Goal: Transaction & Acquisition: Purchase product/service

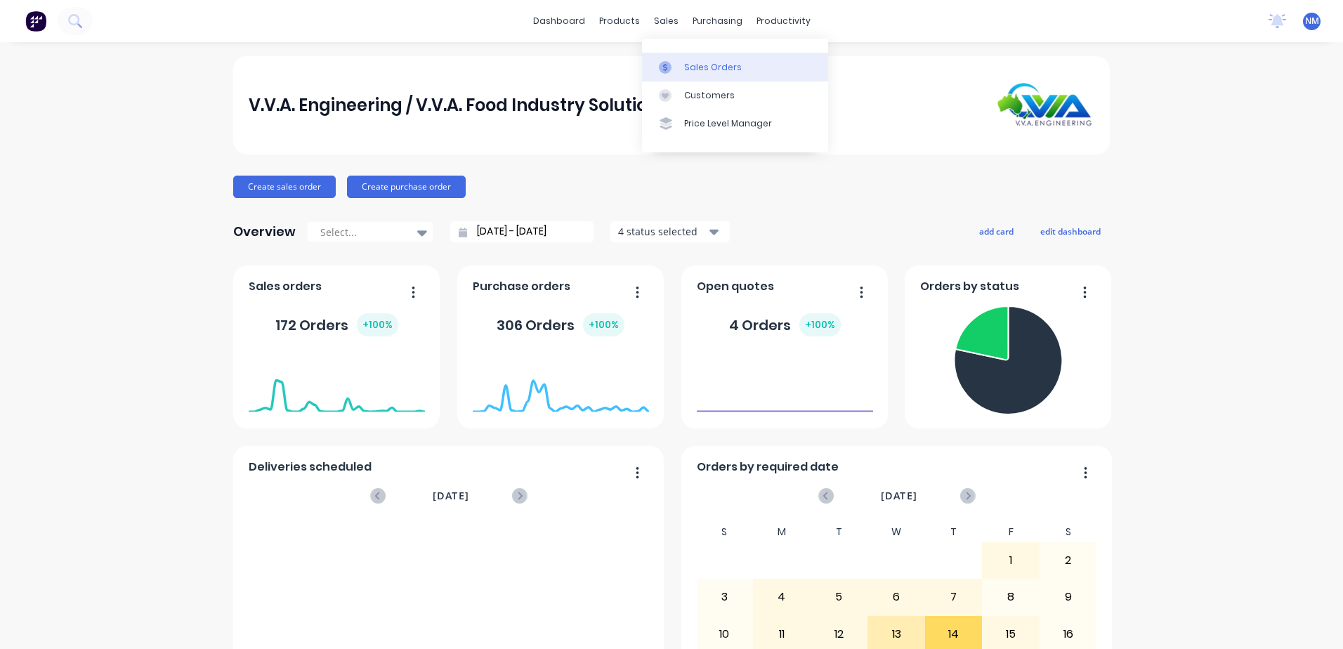
click at [685, 66] on div "Sales Orders" at bounding box center [713, 67] width 58 height 13
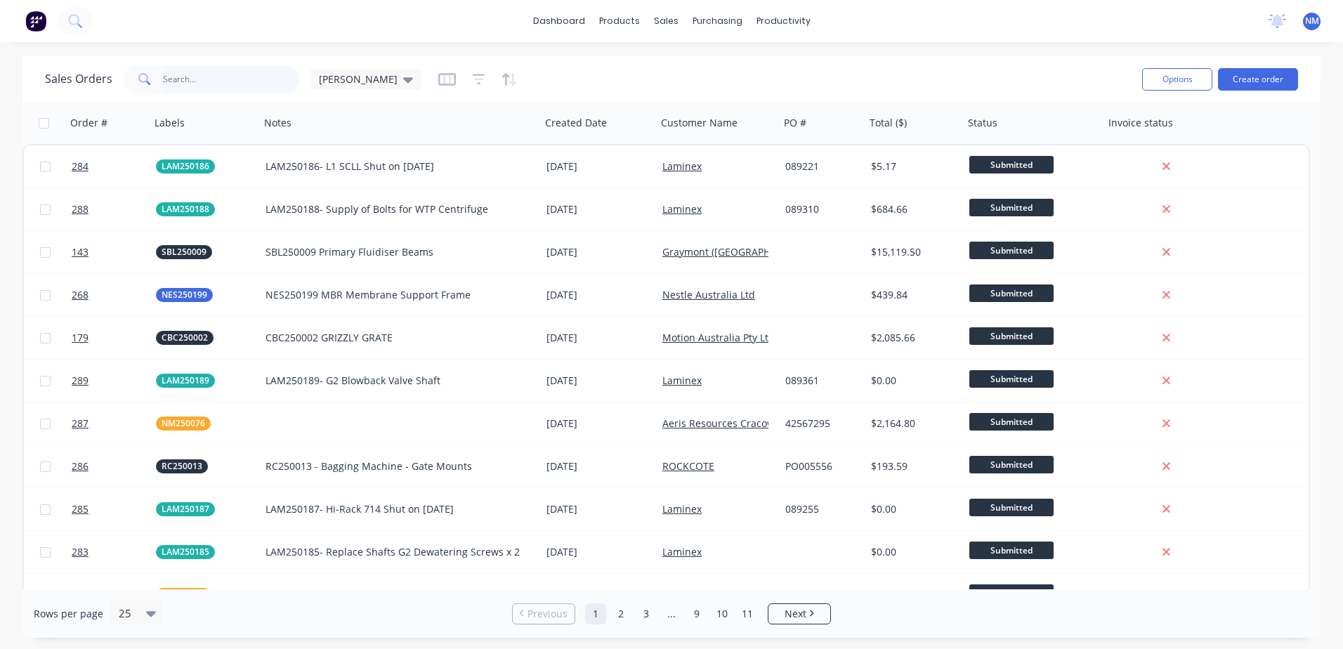
click at [202, 84] on input "text" at bounding box center [231, 79] width 137 height 28
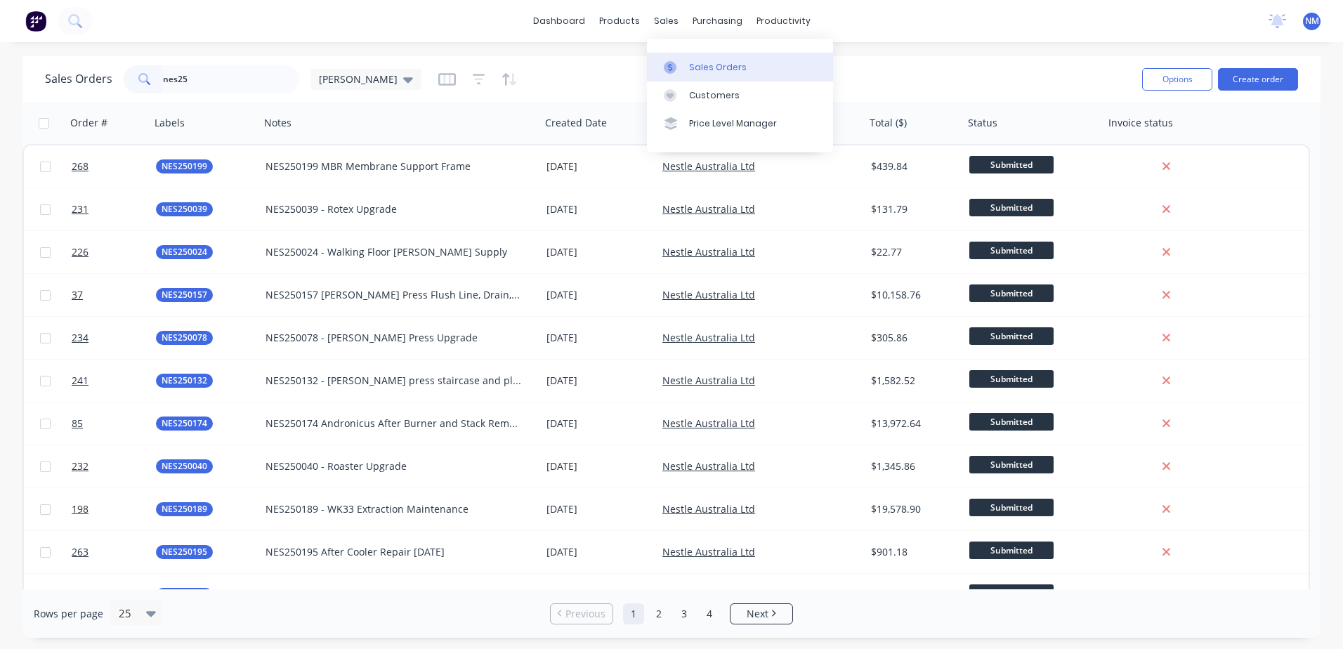
click at [699, 69] on div "Sales Orders" at bounding box center [718, 67] width 58 height 13
click at [212, 81] on input "nes25" at bounding box center [231, 79] width 137 height 28
type input "n"
type input "[PERSON_NAME]"
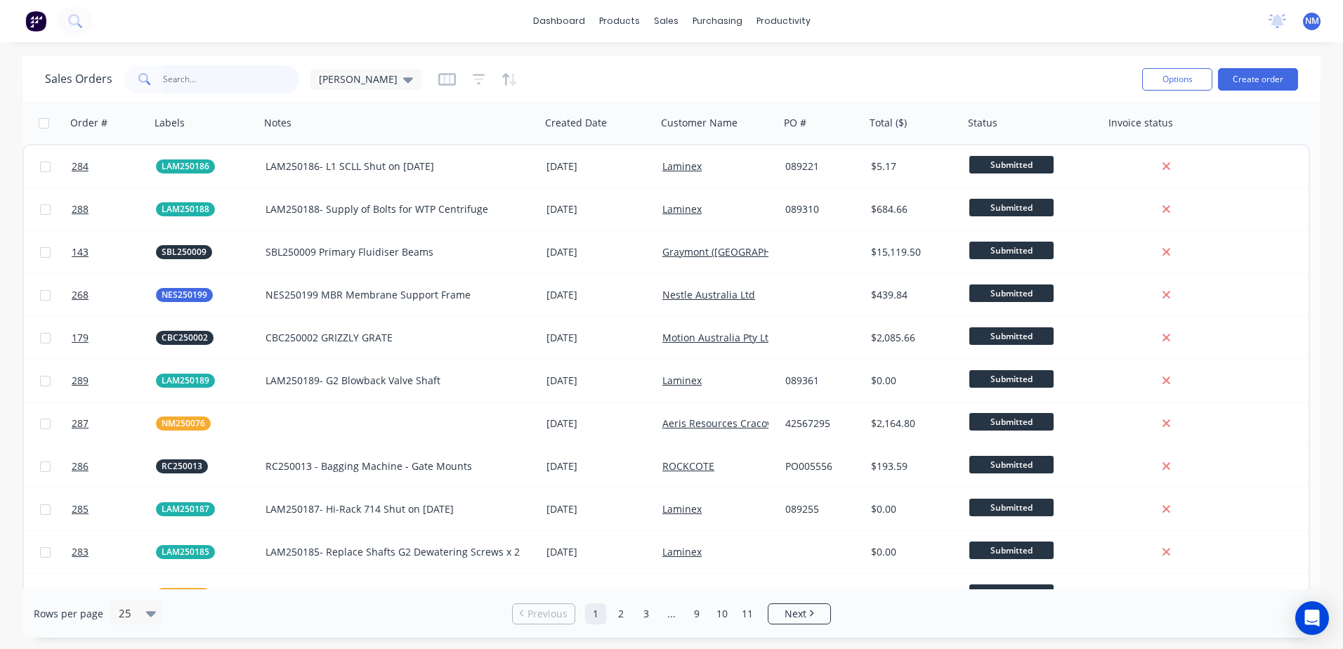
click at [189, 77] on input "text" at bounding box center [231, 79] width 137 height 28
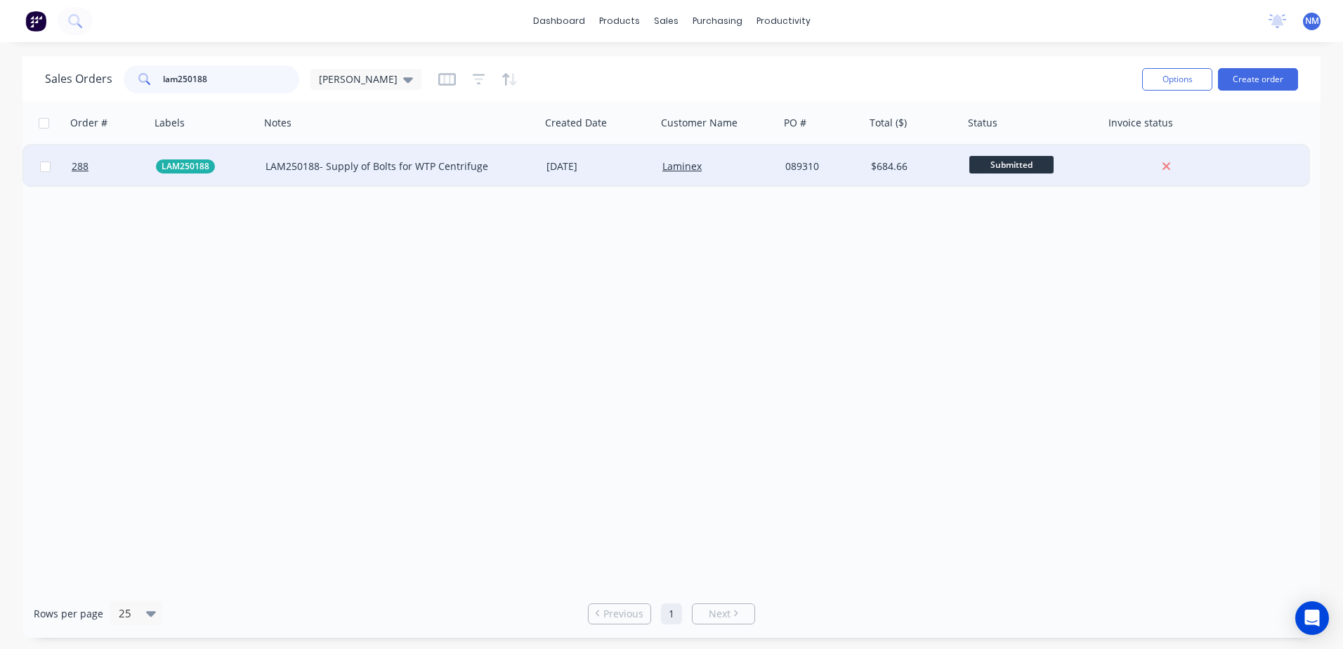
type input "lam250188"
click at [737, 171] on div "Laminex" at bounding box center [715, 166] width 106 height 14
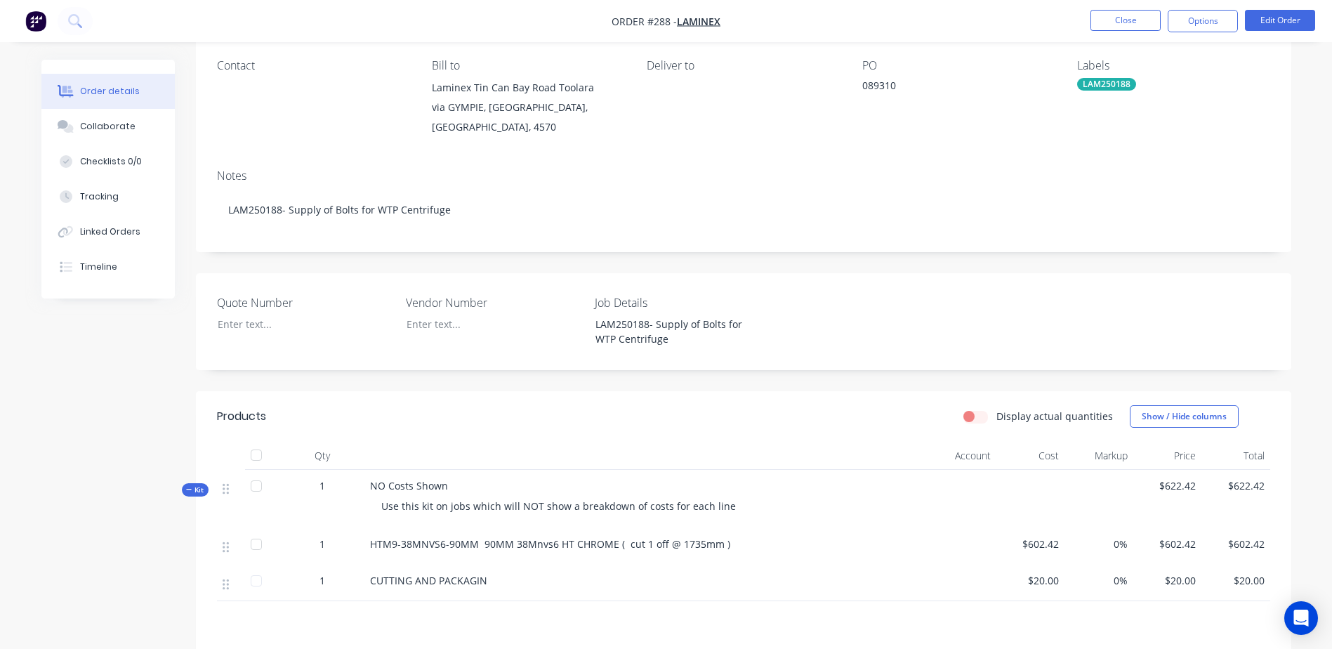
scroll to position [140, 0]
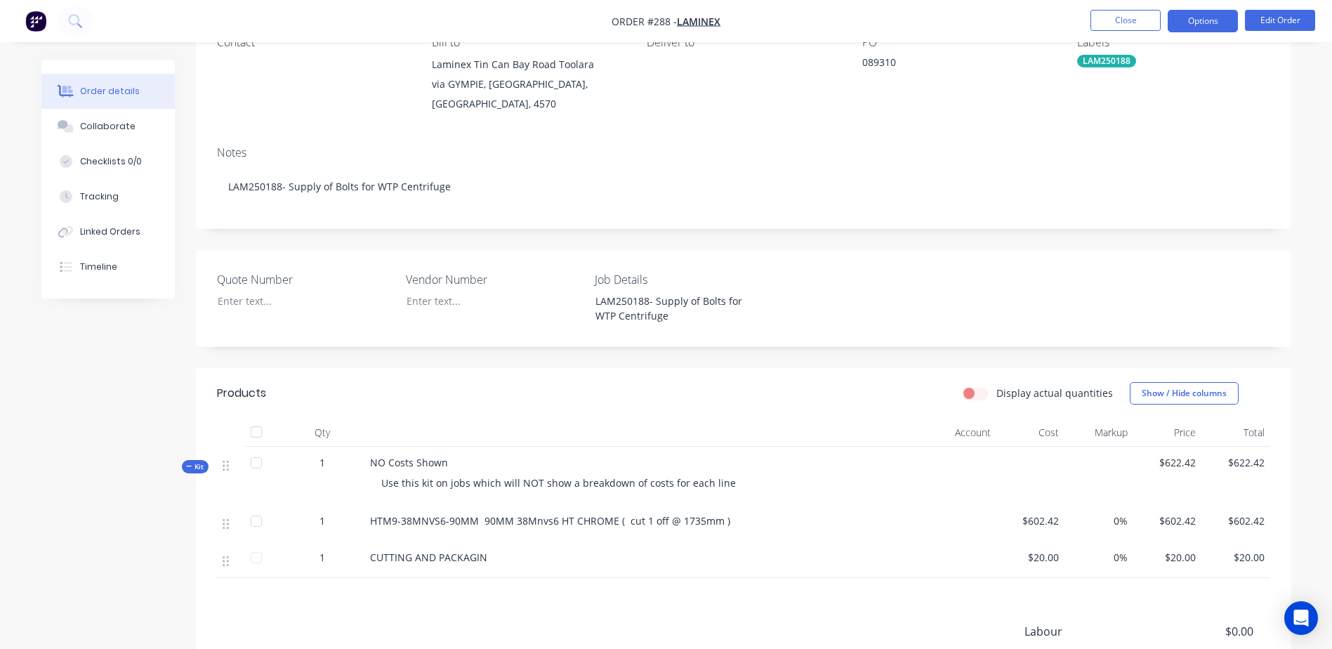
click at [1198, 21] on button "Options" at bounding box center [1203, 21] width 70 height 22
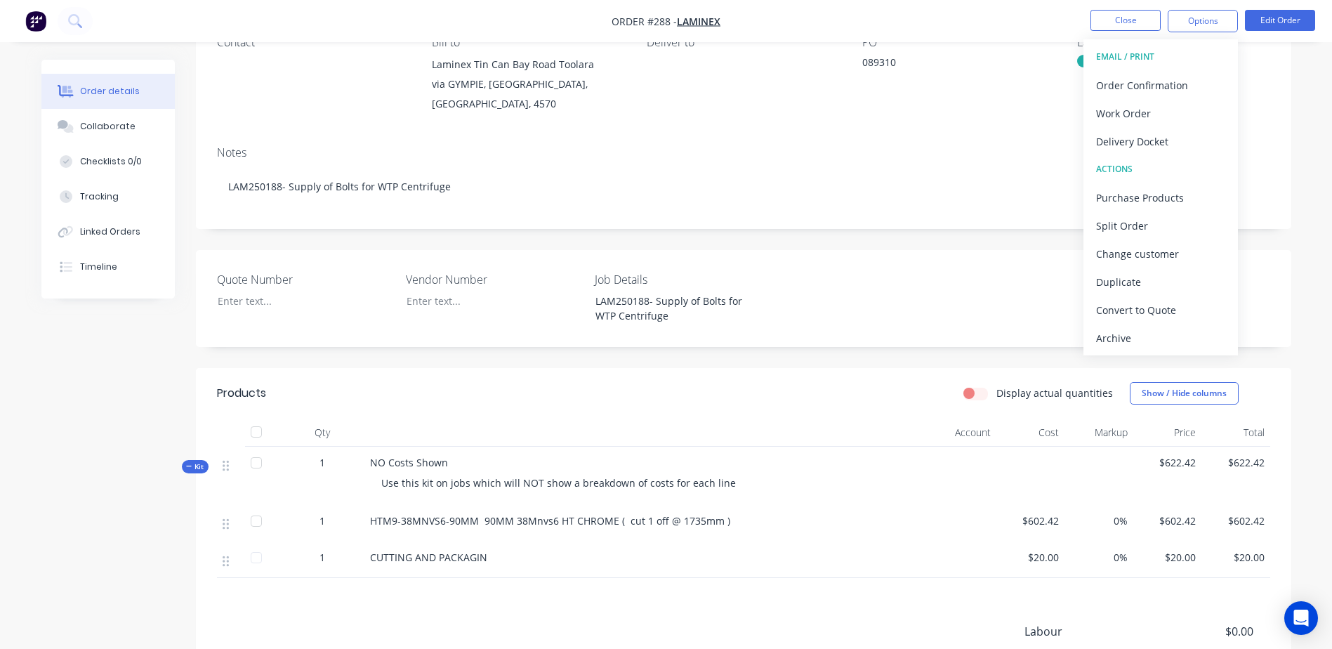
click at [1274, 98] on div "Contact Bill to Laminex [GEOGRAPHIC_DATA] Toolara via [GEOGRAPHIC_DATA] Deliver…" at bounding box center [743, 75] width 1095 height 120
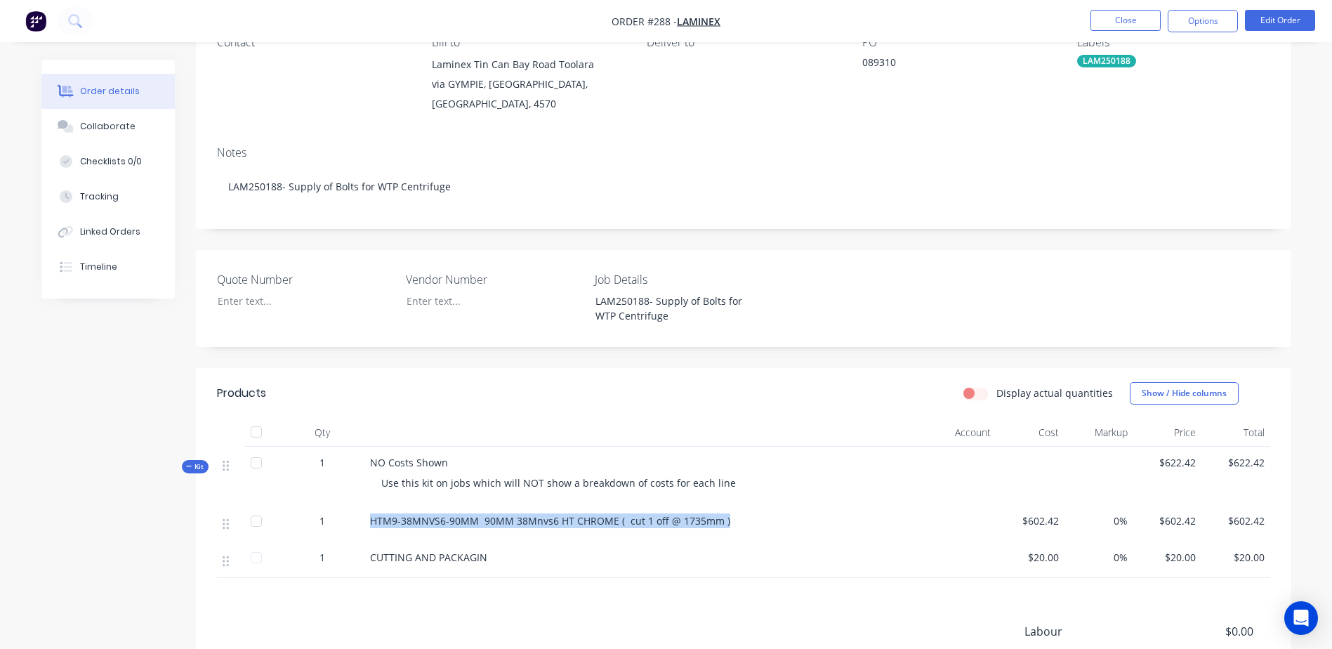
drag, startPoint x: 736, startPoint y: 503, endPoint x: 367, endPoint y: 506, distance: 368.7
click at [367, 506] on div "HTM9-38MNVS6-90MM 90MM 38Mnvs6 HT CHROME ( cut 1 off @ 1735mm )" at bounding box center [610, 523] width 492 height 37
drag, startPoint x: 367, startPoint y: 506, endPoint x: 392, endPoint y: 508, distance: 24.6
copy span "HTM9-38MNVS6-90MM 90MM 38Mnvs6 HT CHROME ( cut 1 off @ 1735mm )"
click at [1261, 513] on span "$602.42" at bounding box center [1236, 520] width 58 height 15
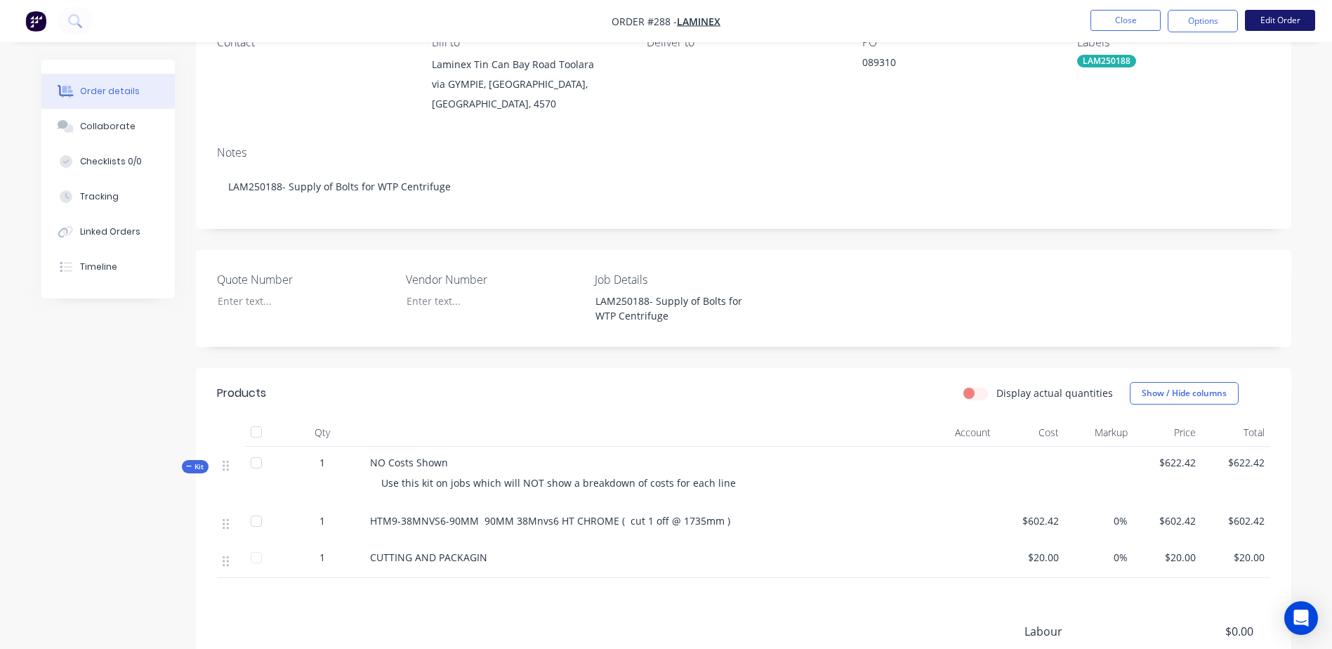
click at [1286, 27] on button "Edit Order" at bounding box center [1280, 20] width 70 height 21
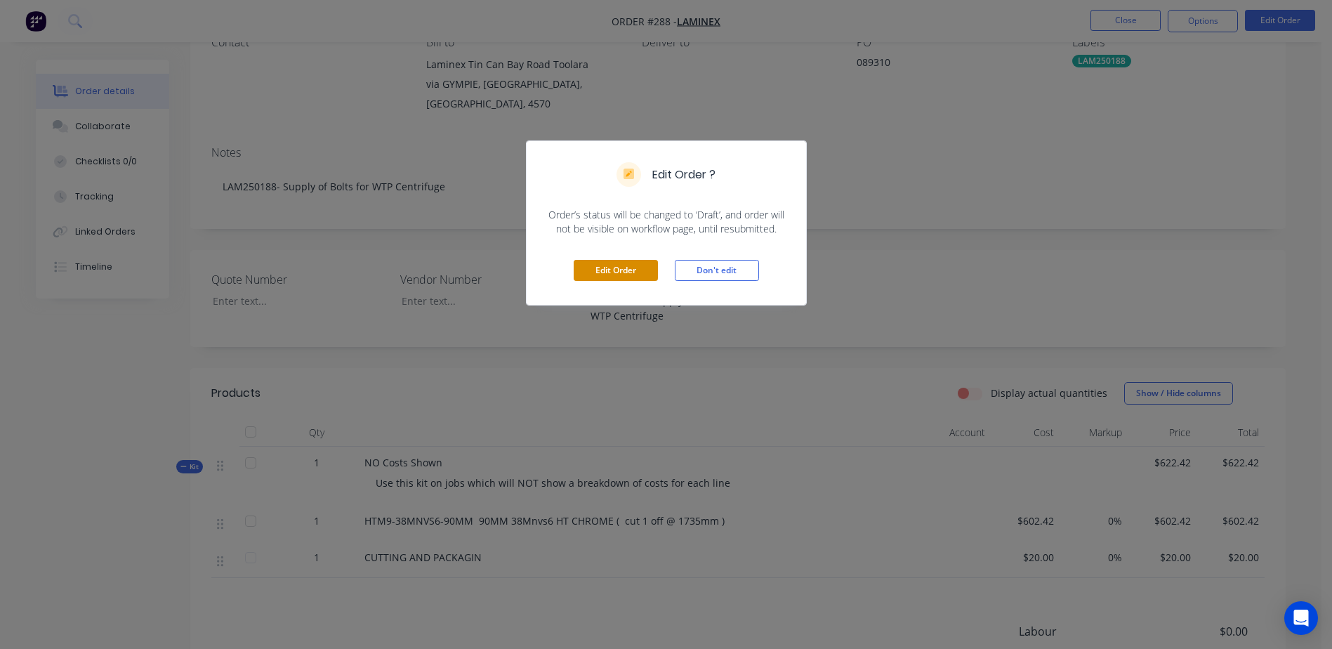
click at [610, 272] on button "Edit Order" at bounding box center [616, 270] width 84 height 21
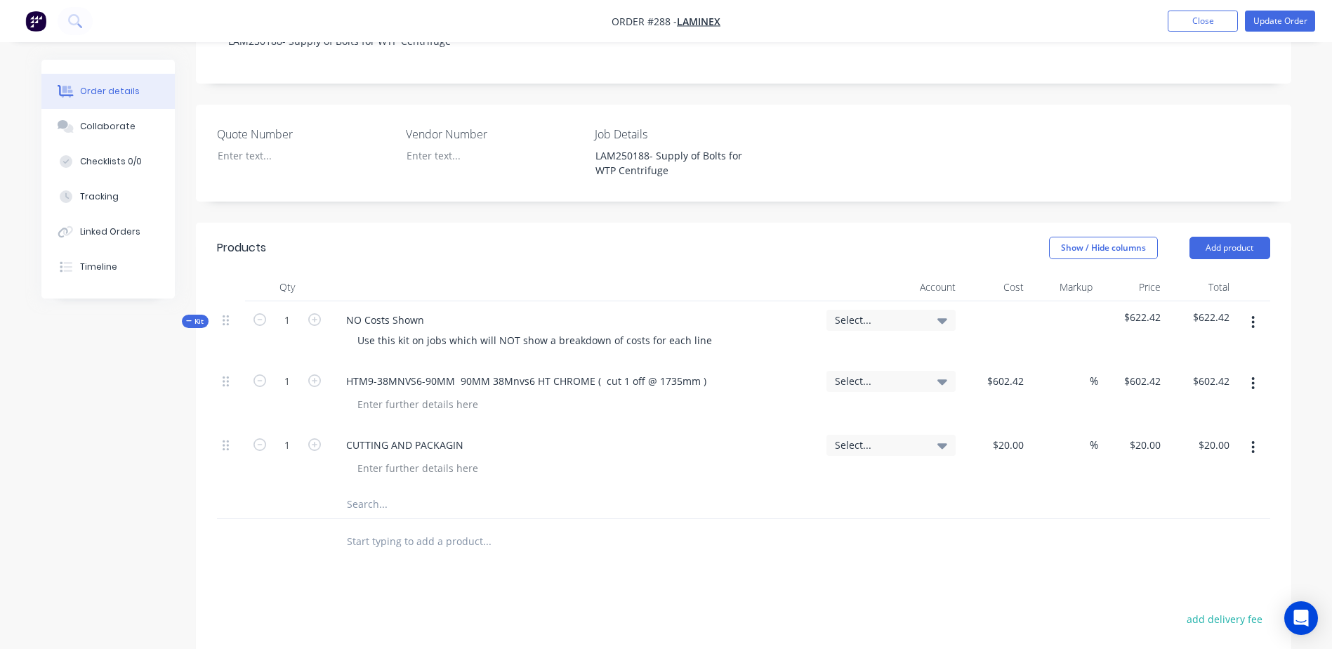
scroll to position [351, 0]
click at [1256, 367] on button "button" at bounding box center [1253, 379] width 33 height 25
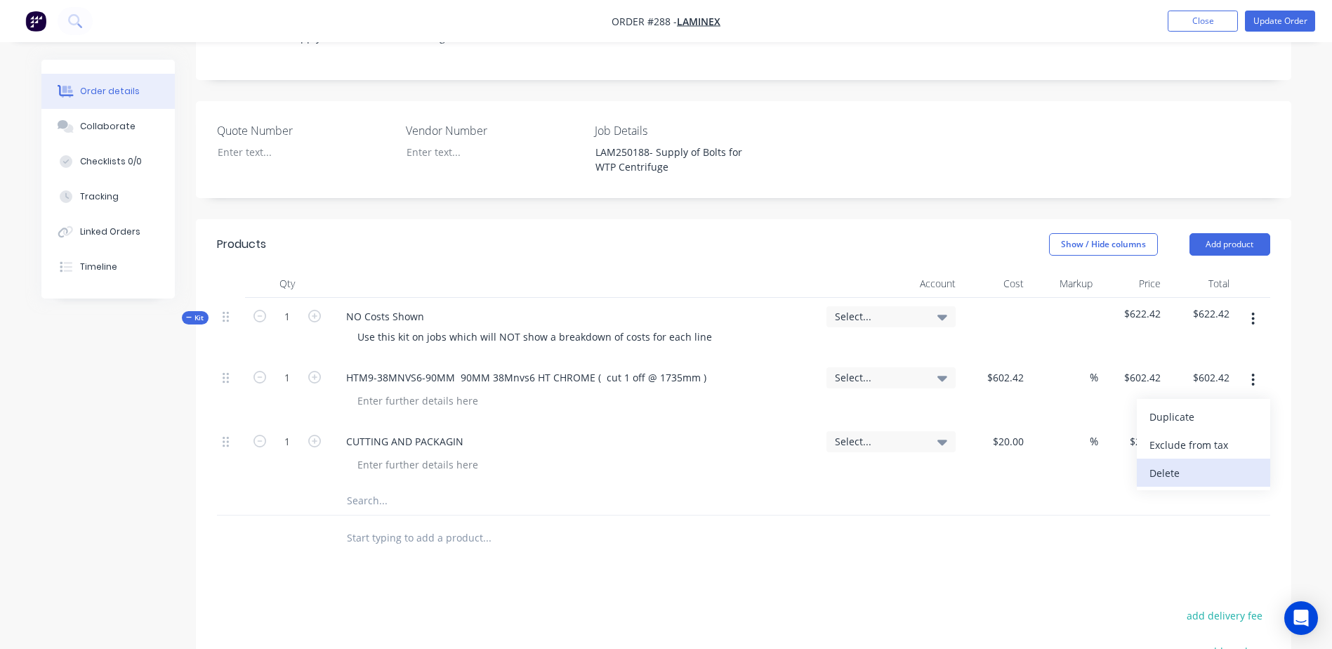
click at [1169, 463] on div "Delete" at bounding box center [1203, 473] width 108 height 20
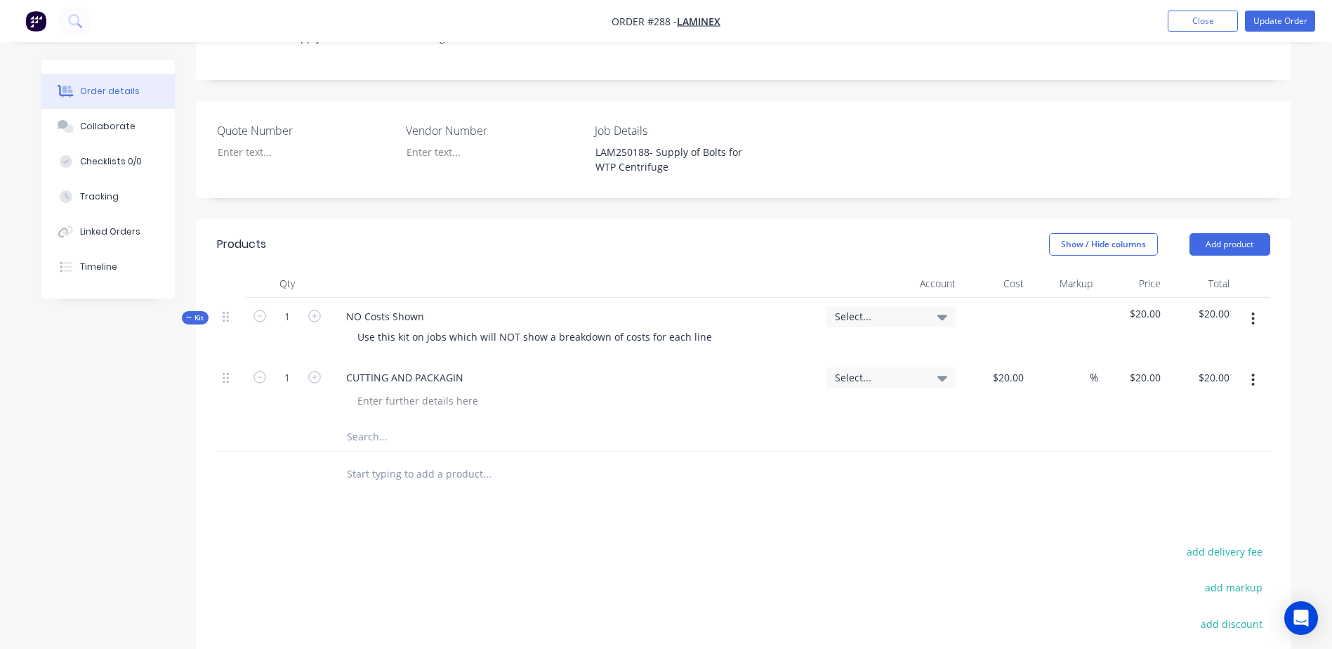
click at [1253, 374] on icon "button" at bounding box center [1253, 380] width 3 height 13
click at [1173, 463] on div "Delete" at bounding box center [1203, 473] width 108 height 20
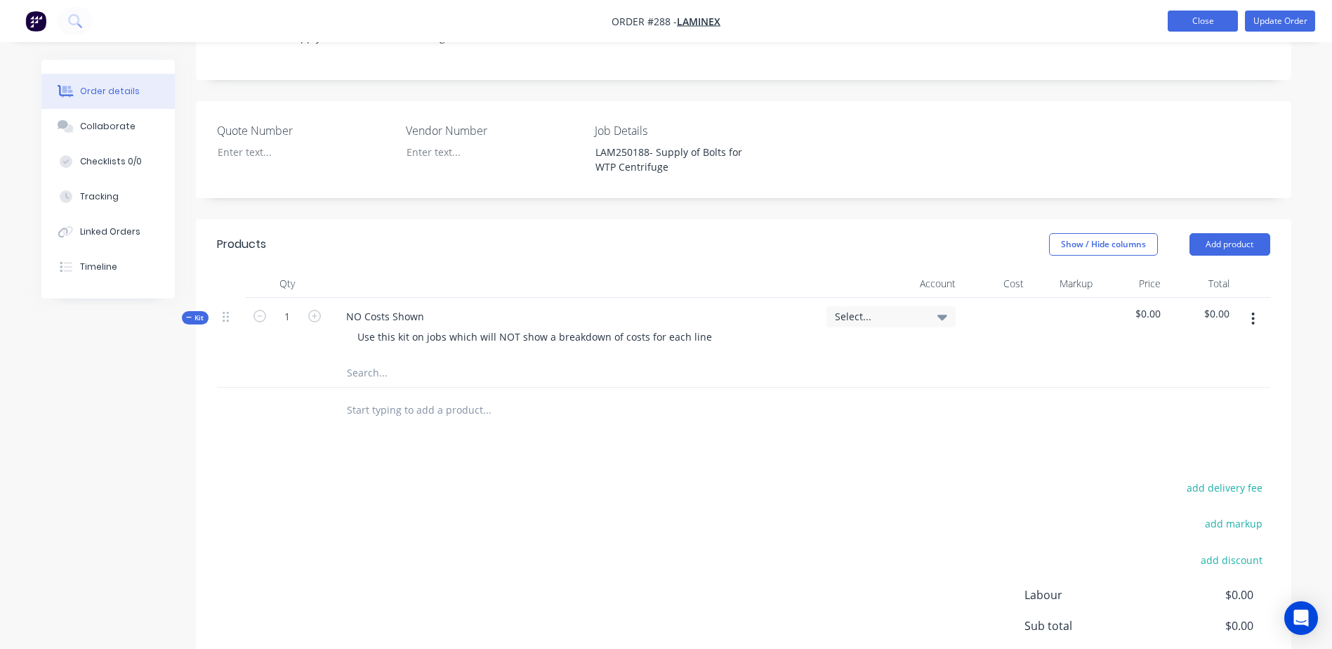
click at [1194, 25] on button "Close" at bounding box center [1203, 21] width 70 height 21
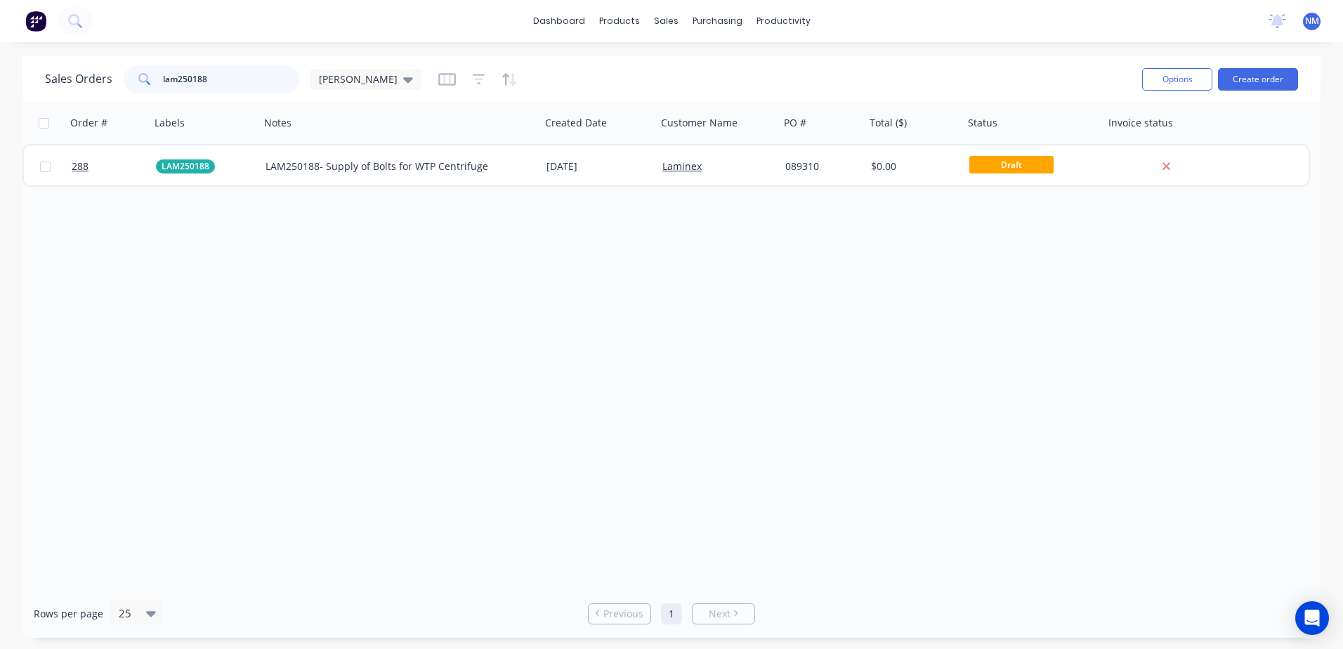
click at [216, 77] on input "lam250188" at bounding box center [231, 79] width 137 height 28
type input "lam250189"
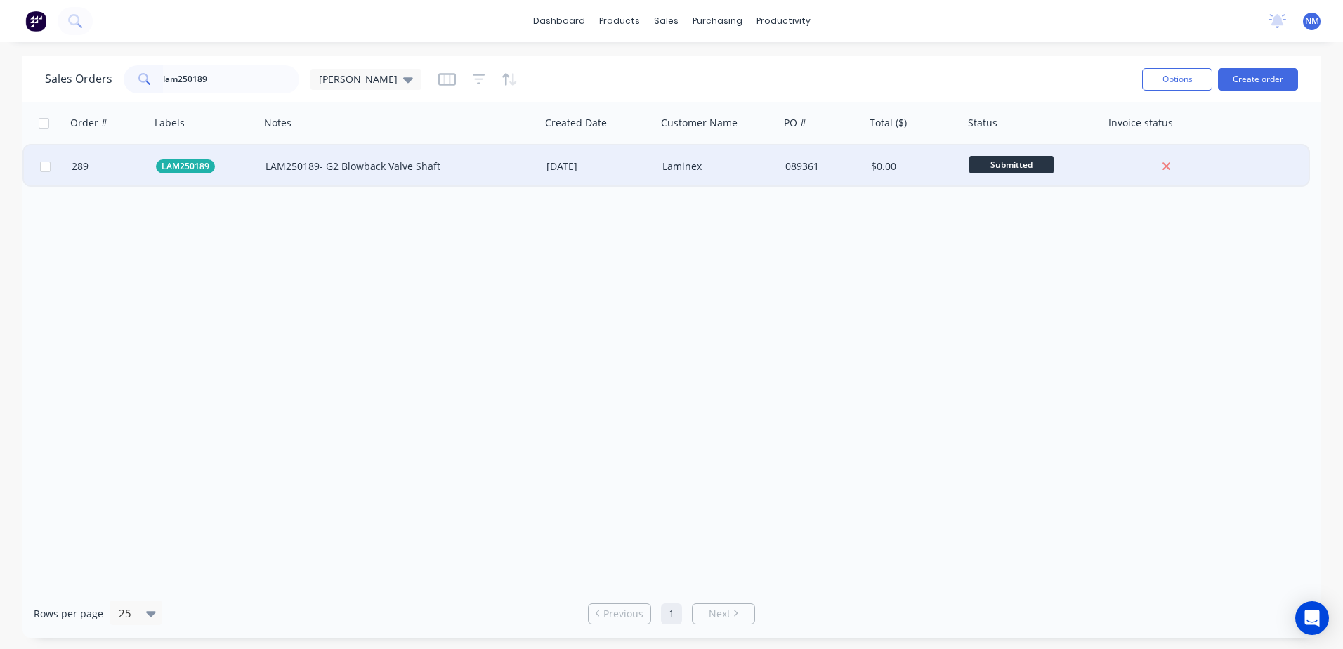
click at [751, 173] on div "Laminex" at bounding box center [718, 166] width 123 height 42
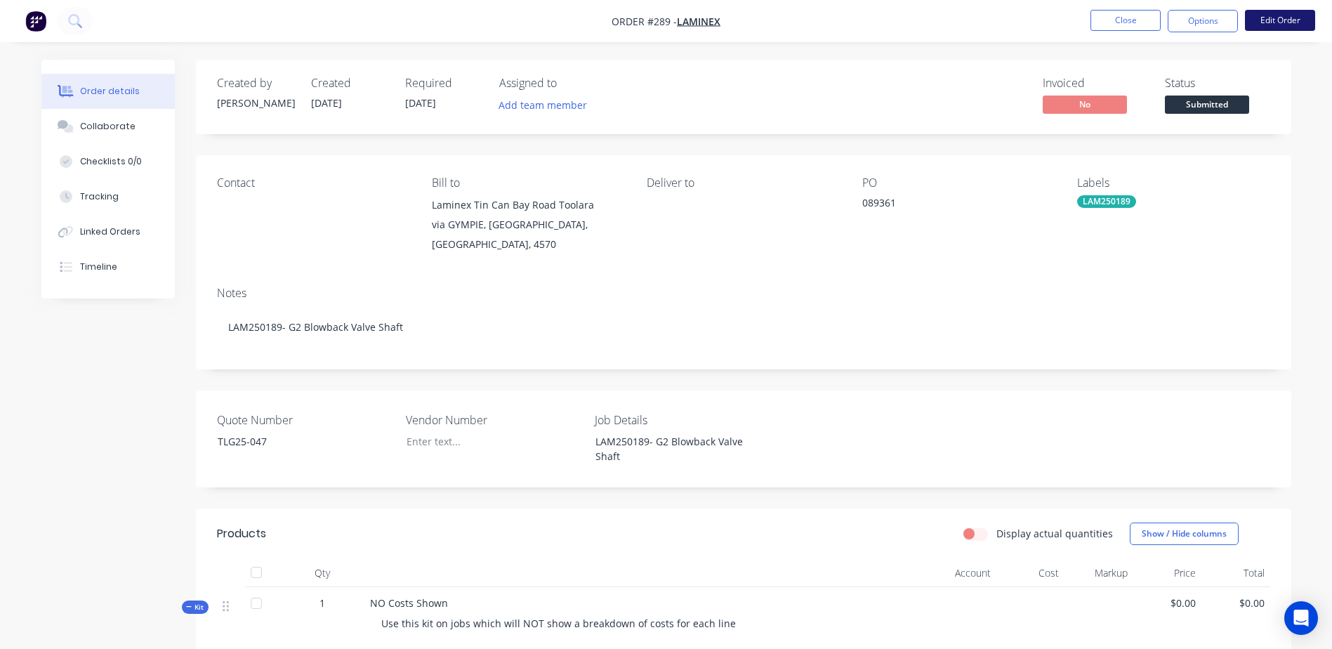
click at [1292, 14] on button "Edit Order" at bounding box center [1280, 20] width 70 height 21
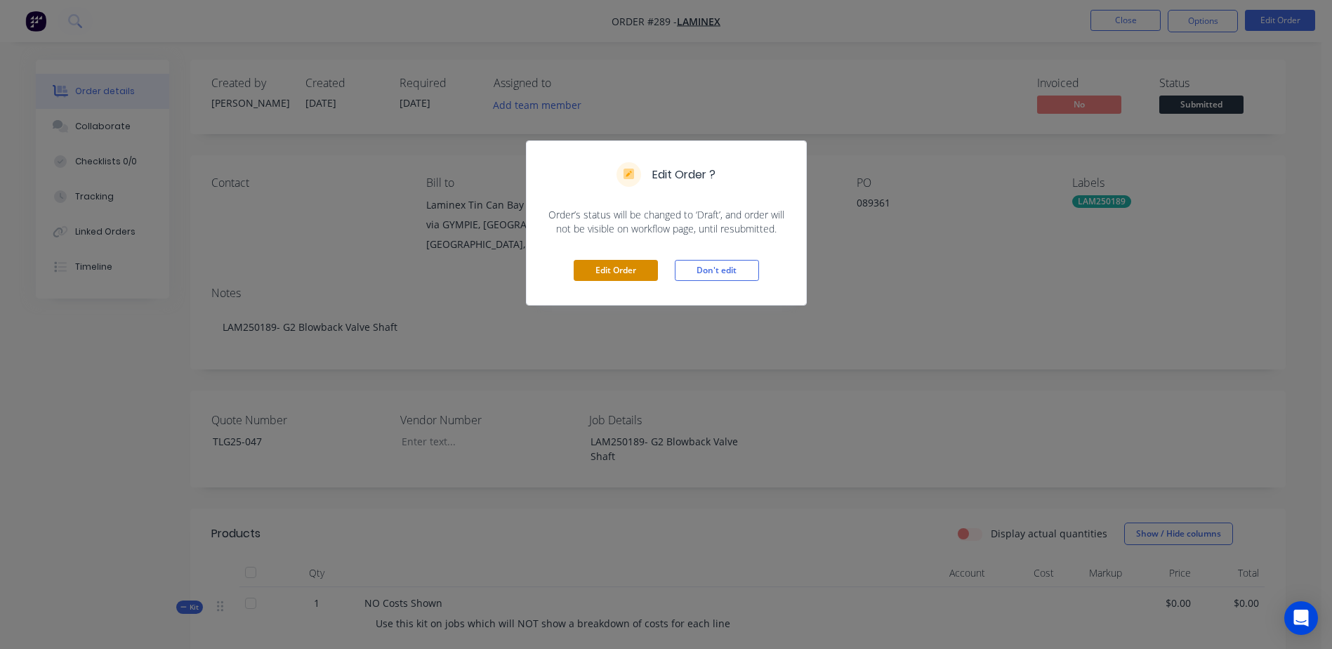
click at [603, 275] on button "Edit Order" at bounding box center [616, 270] width 84 height 21
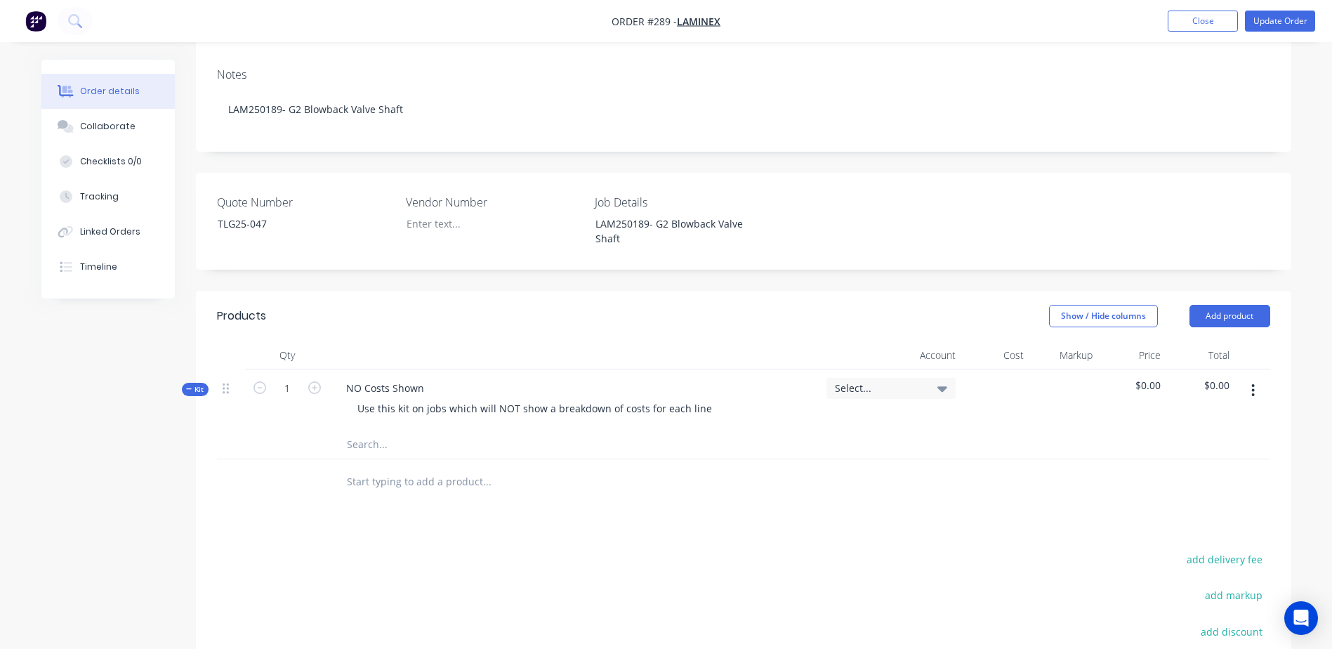
scroll to position [281, 0]
click at [361, 429] on input "text" at bounding box center [486, 443] width 281 height 28
paste input "HTM9-38MNVS6-90MM 90MM 38Mnvs6 HT CHROME ( cut 1 off @ 1735mm )"
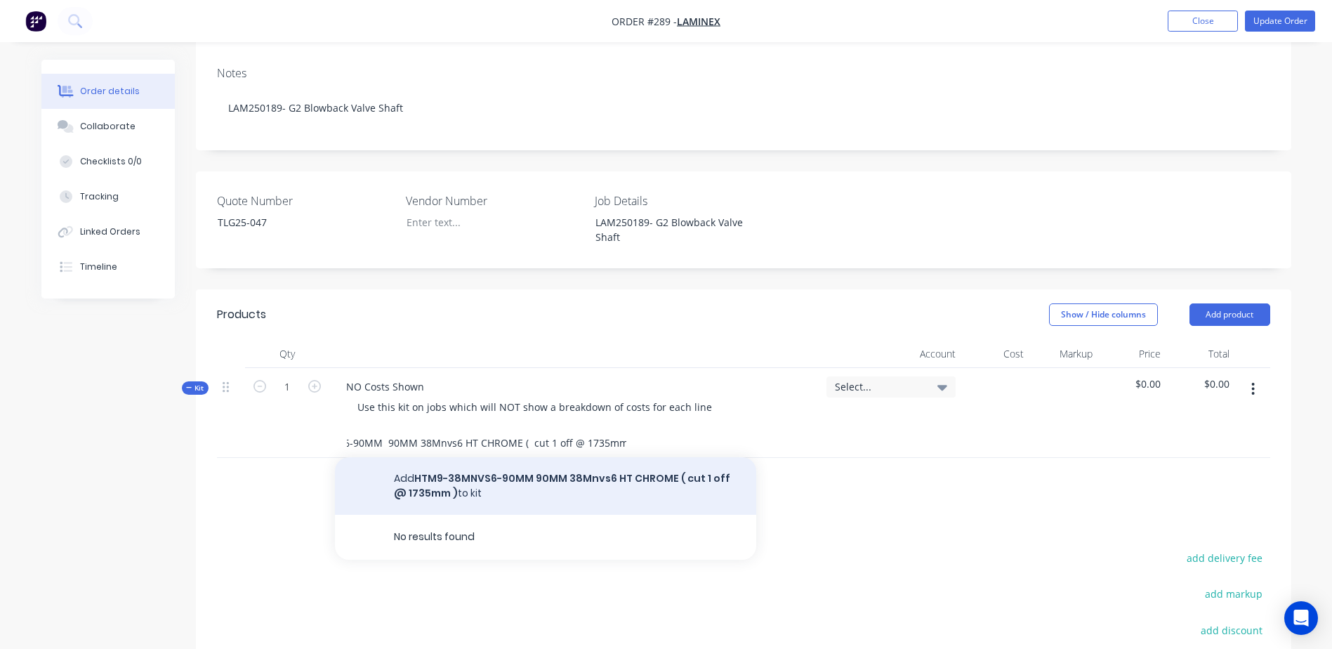
type input "HTM9-38MNVS6-90MM 90MM 38Mnvs6 HT CHROME ( cut 1 off @ 1735mm )"
click at [501, 457] on button "Add HTM9-38MNVS6-90MM 90MM 38Mnvs6 HT CHROME ( cut 1 off @ 1735mm ) to kit" at bounding box center [545, 486] width 421 height 58
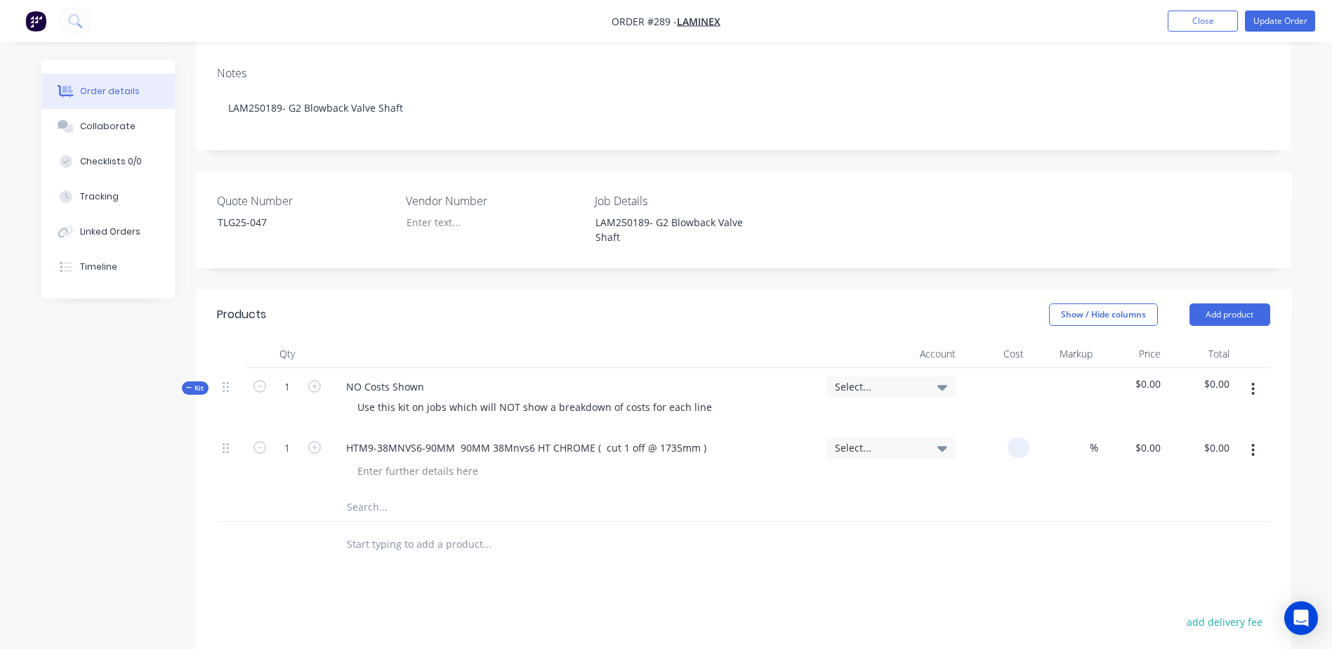
click at [1024, 437] on input at bounding box center [1021, 447] width 16 height 20
type input "$602.42"
click at [355, 493] on input "text" at bounding box center [486, 507] width 281 height 28
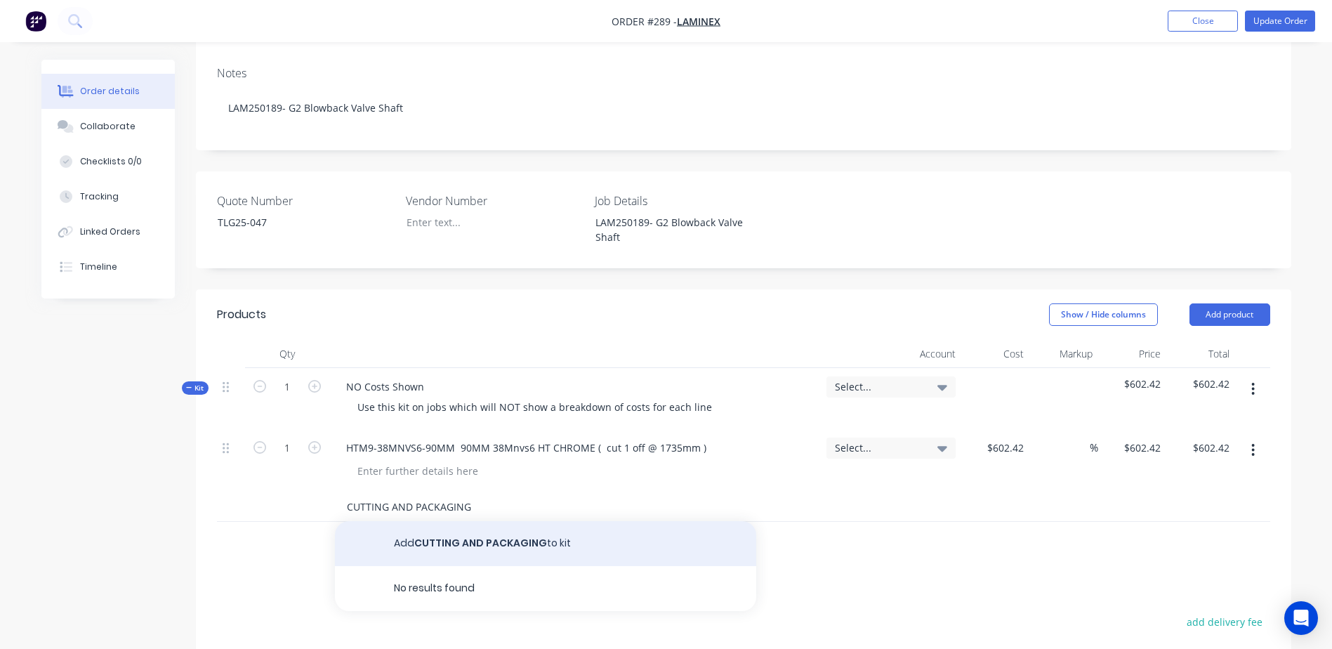
type input "CUTTING AND PACKAGING"
click at [466, 521] on button "Add CUTTING AND PACKAGING to kit" at bounding box center [545, 543] width 421 height 45
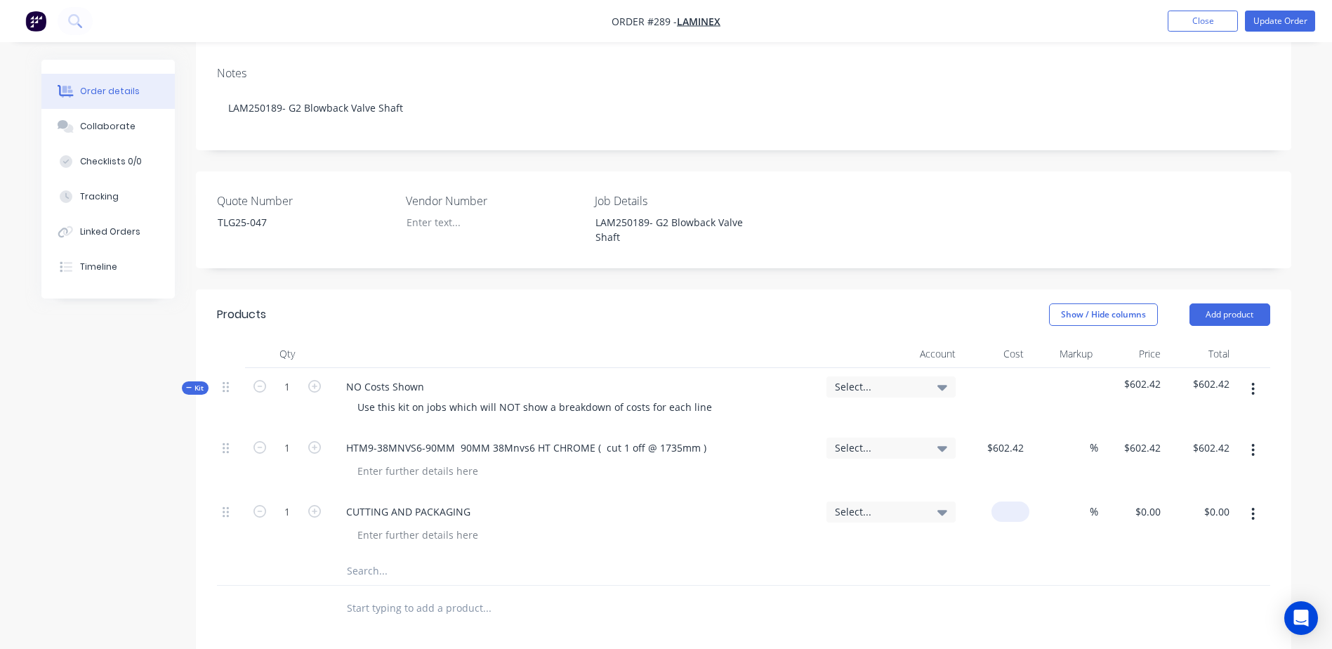
click at [1002, 493] on div "$0.00" at bounding box center [995, 525] width 69 height 64
type input "$20.00"
click at [354, 557] on input "text" at bounding box center [486, 571] width 281 height 28
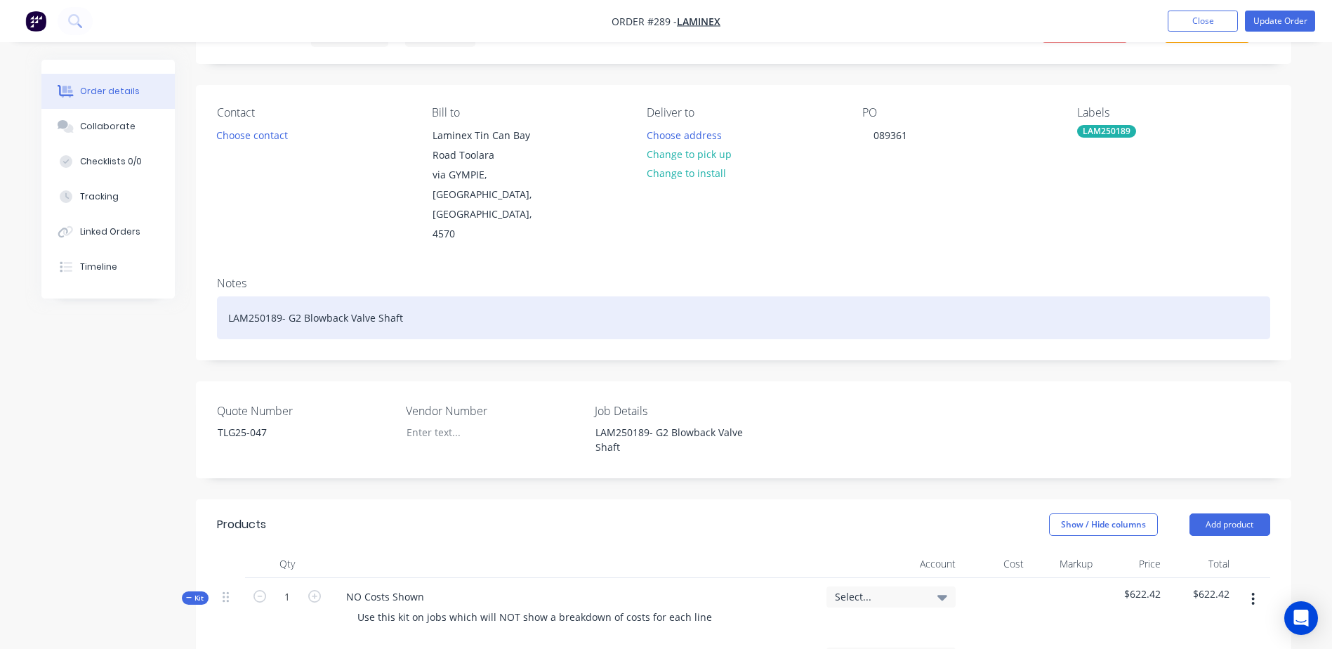
scroll to position [70, 0]
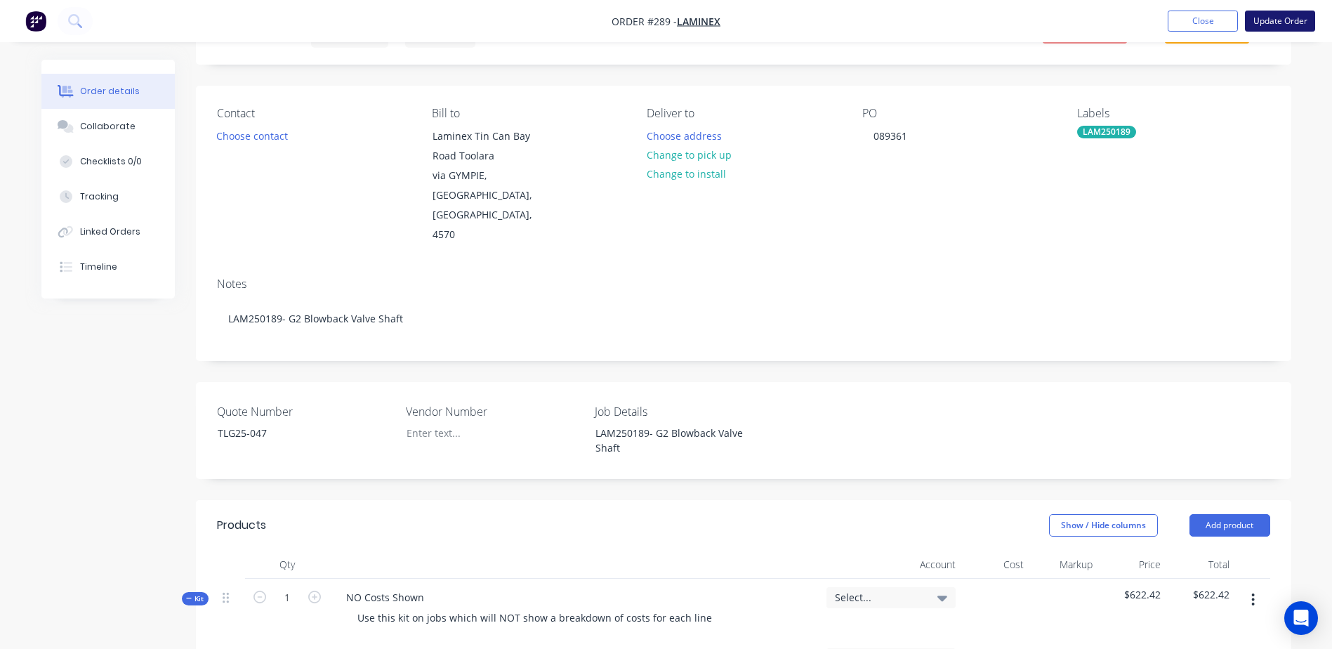
click at [1282, 18] on button "Update Order" at bounding box center [1280, 21] width 70 height 21
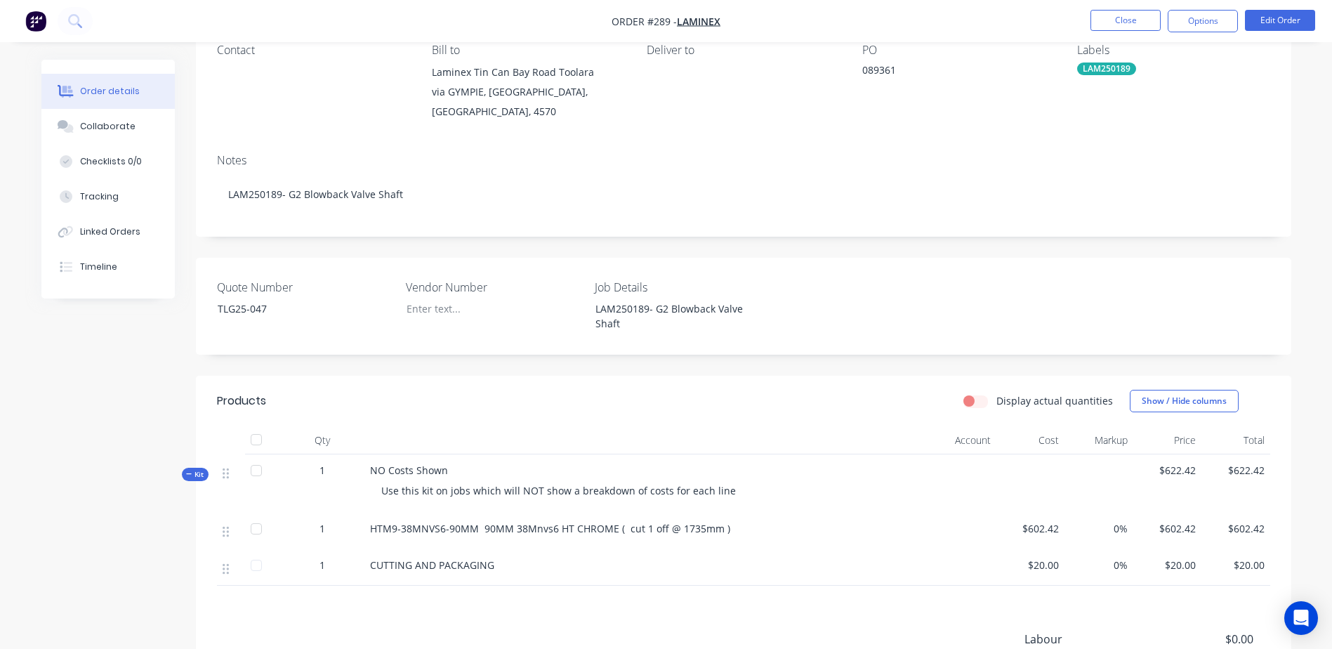
scroll to position [140, 0]
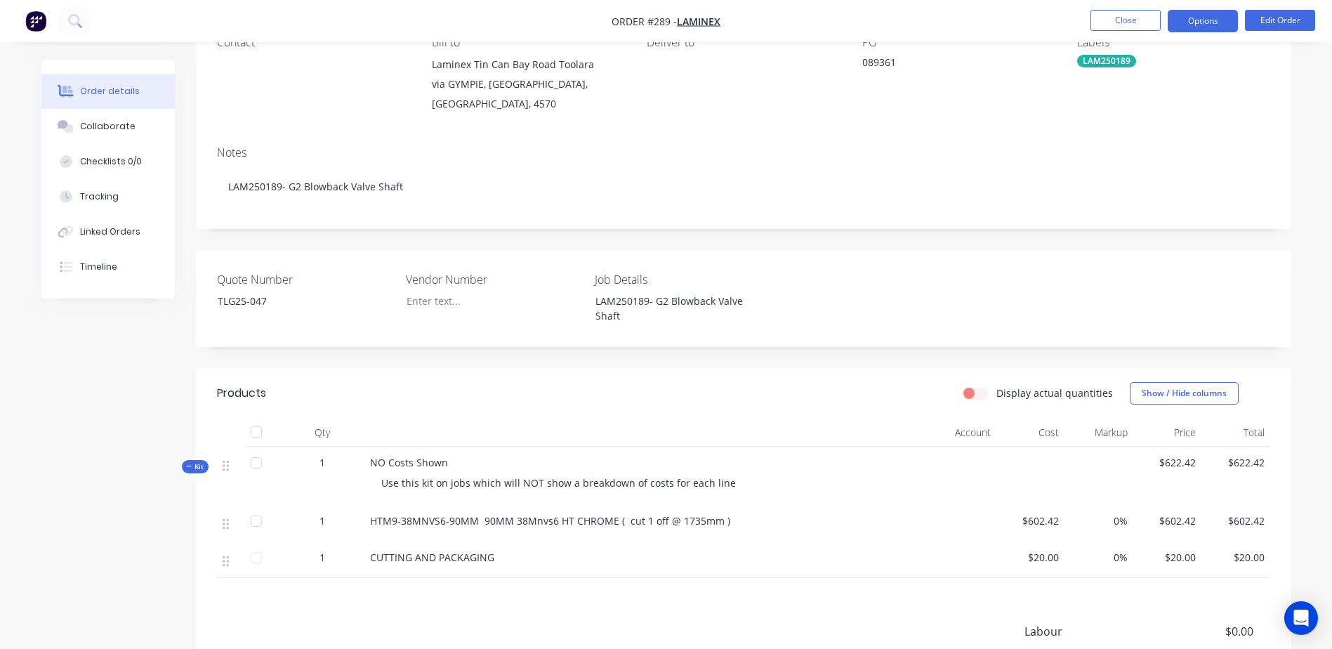
click at [1223, 16] on button "Options" at bounding box center [1203, 21] width 70 height 22
click at [1293, 101] on div "Order details Collaborate Checklists 0/0 Tracking Linked Orders Timeline Order …" at bounding box center [666, 373] width 1278 height 909
click at [1130, 16] on button "Close" at bounding box center [1126, 20] width 70 height 21
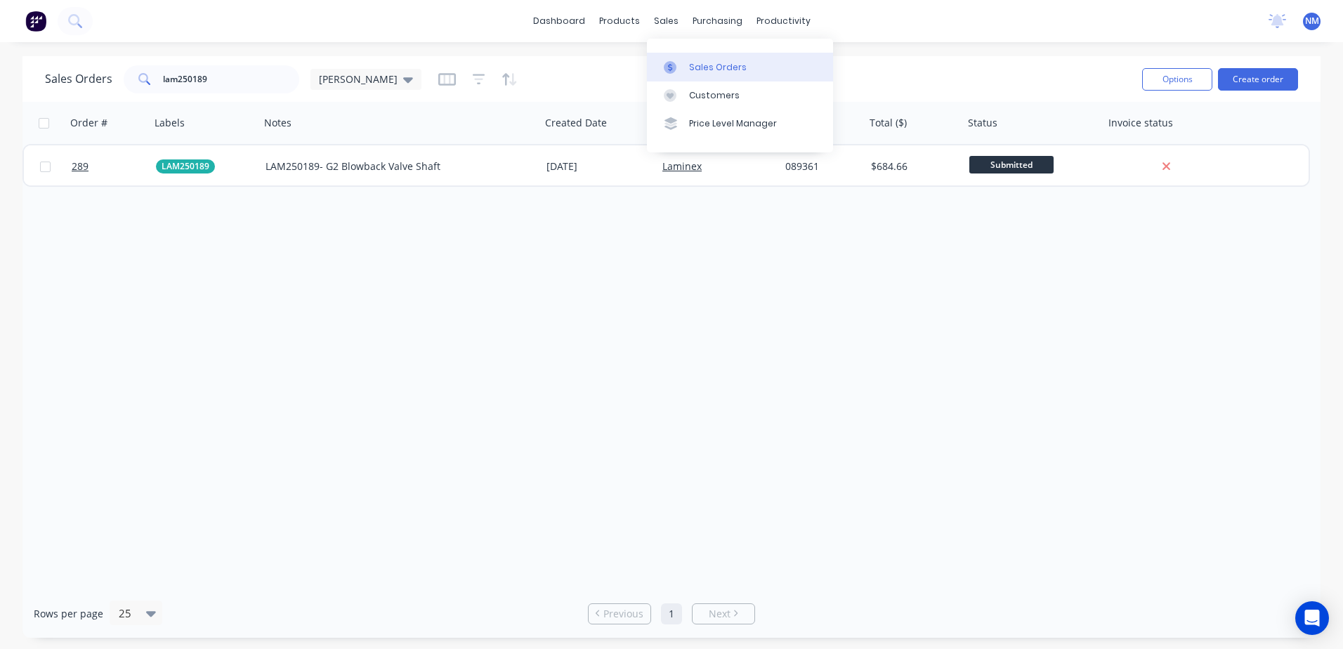
click at [697, 70] on div "Sales Orders" at bounding box center [718, 67] width 58 height 13
click at [703, 63] on div "Sales Orders" at bounding box center [718, 67] width 58 height 13
click at [230, 74] on input "lam250189" at bounding box center [231, 79] width 137 height 28
type input "l"
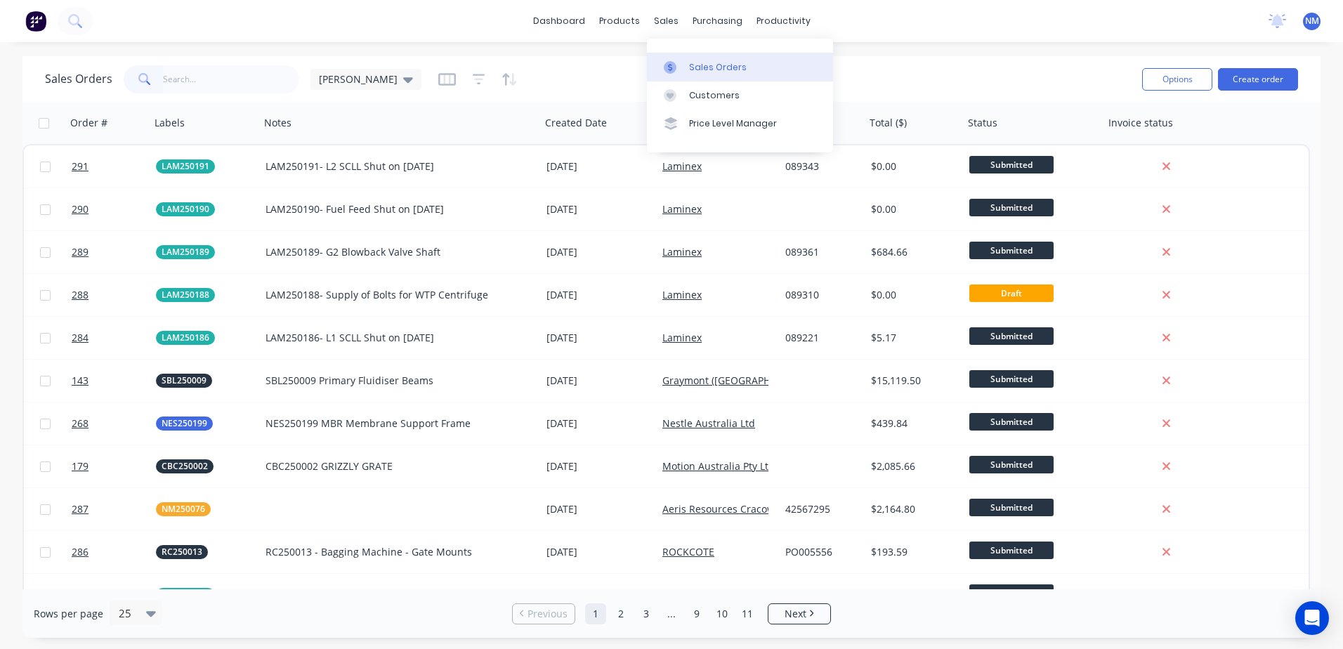
click at [712, 70] on div "Sales Orders" at bounding box center [718, 67] width 58 height 13
click at [197, 79] on input "text" at bounding box center [231, 79] width 137 height 28
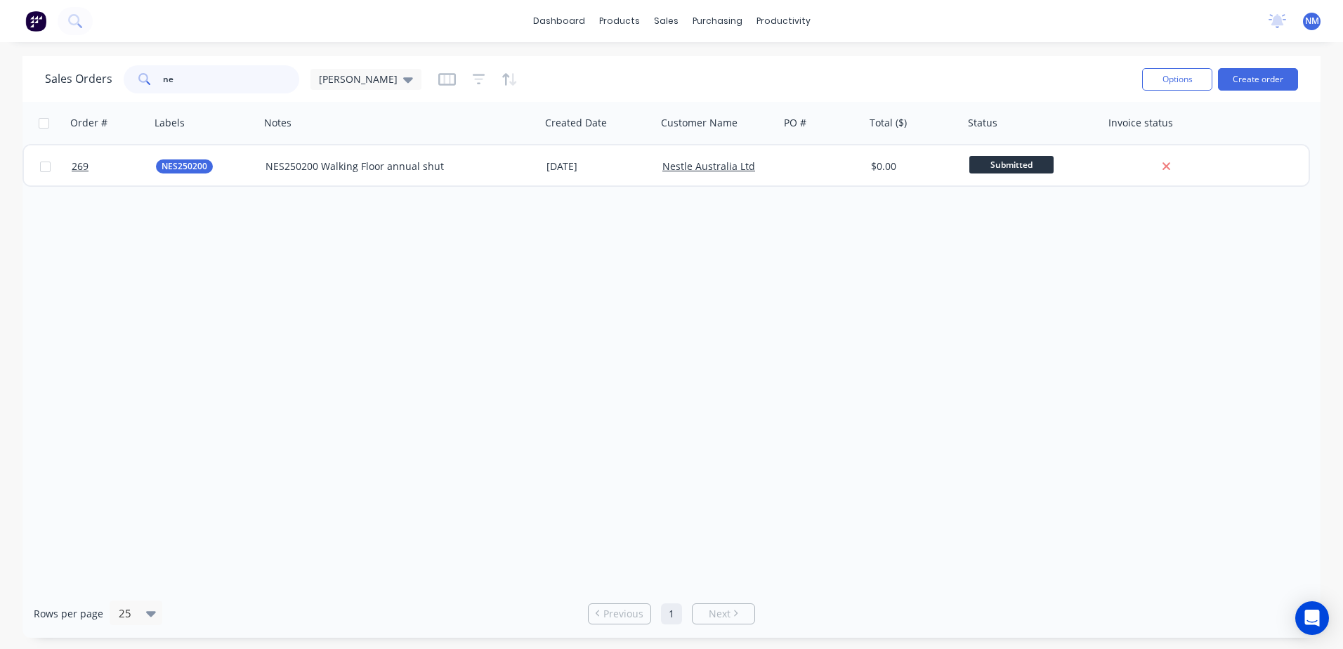
type input "n"
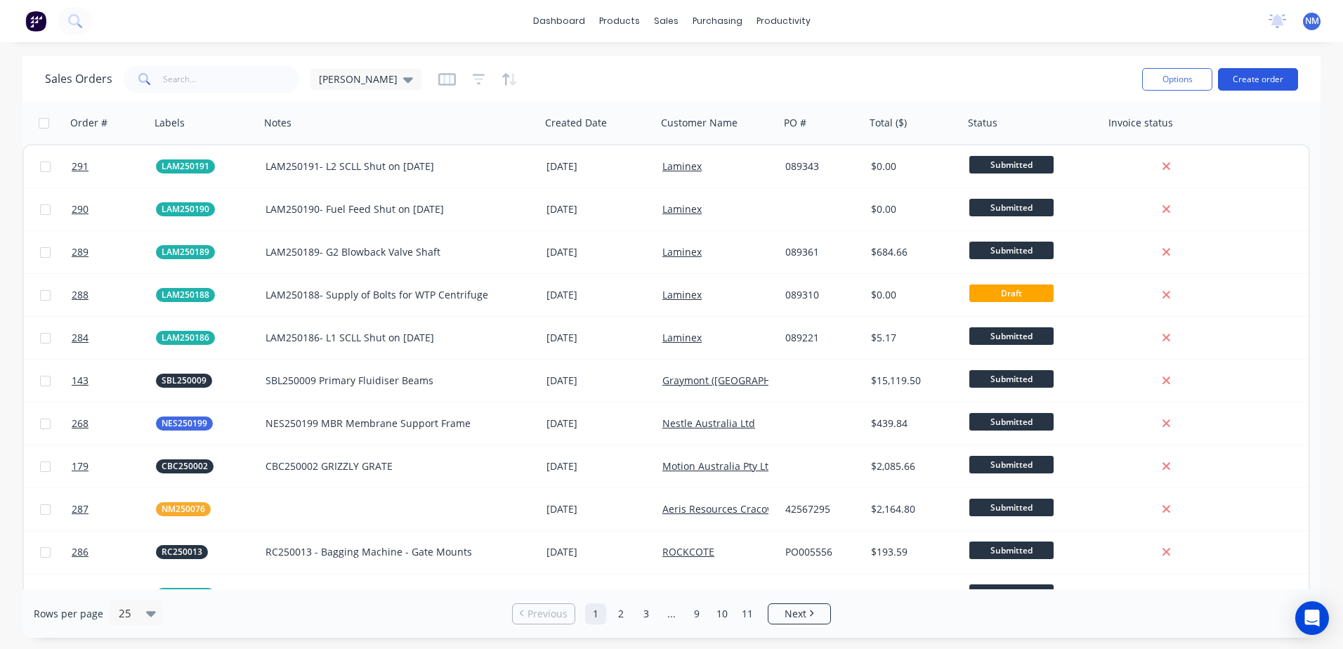
click at [1245, 84] on button "Create order" at bounding box center [1258, 79] width 80 height 22
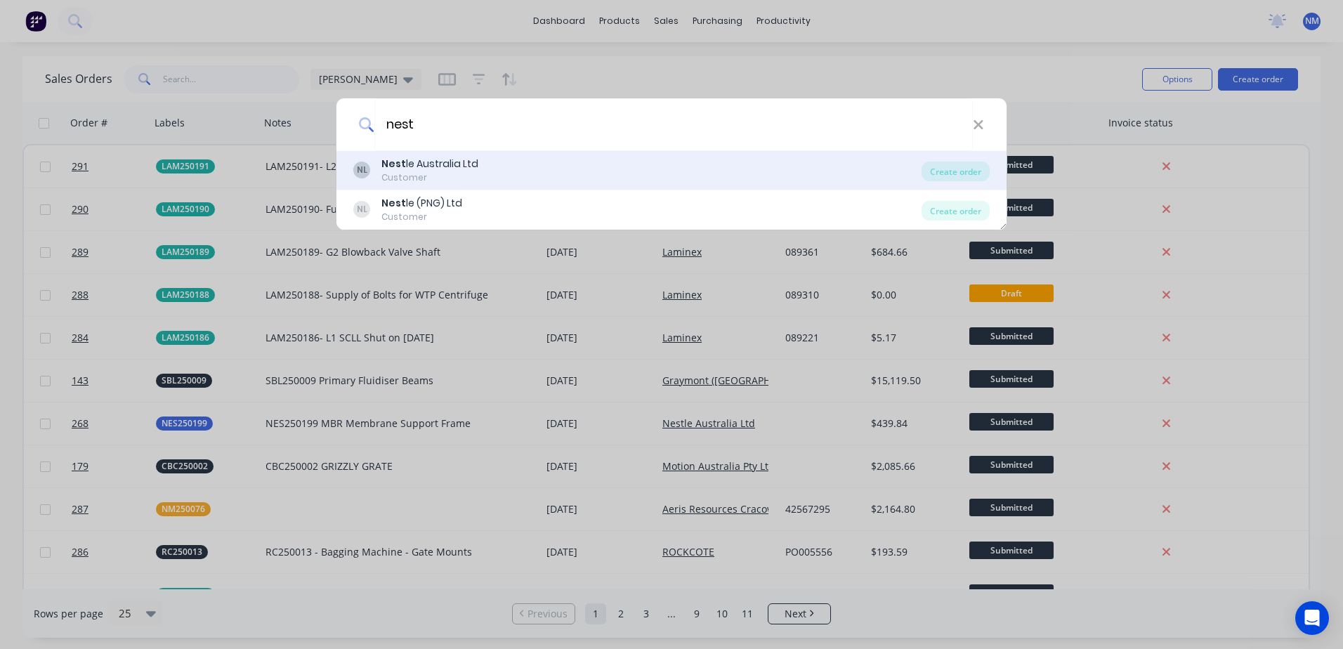
type input "nest"
click at [466, 154] on div "NL Nest le Australia Ltd Customer Create order" at bounding box center [671, 170] width 670 height 39
click at [468, 169] on div "Nest le Australia Ltd" at bounding box center [429, 164] width 97 height 15
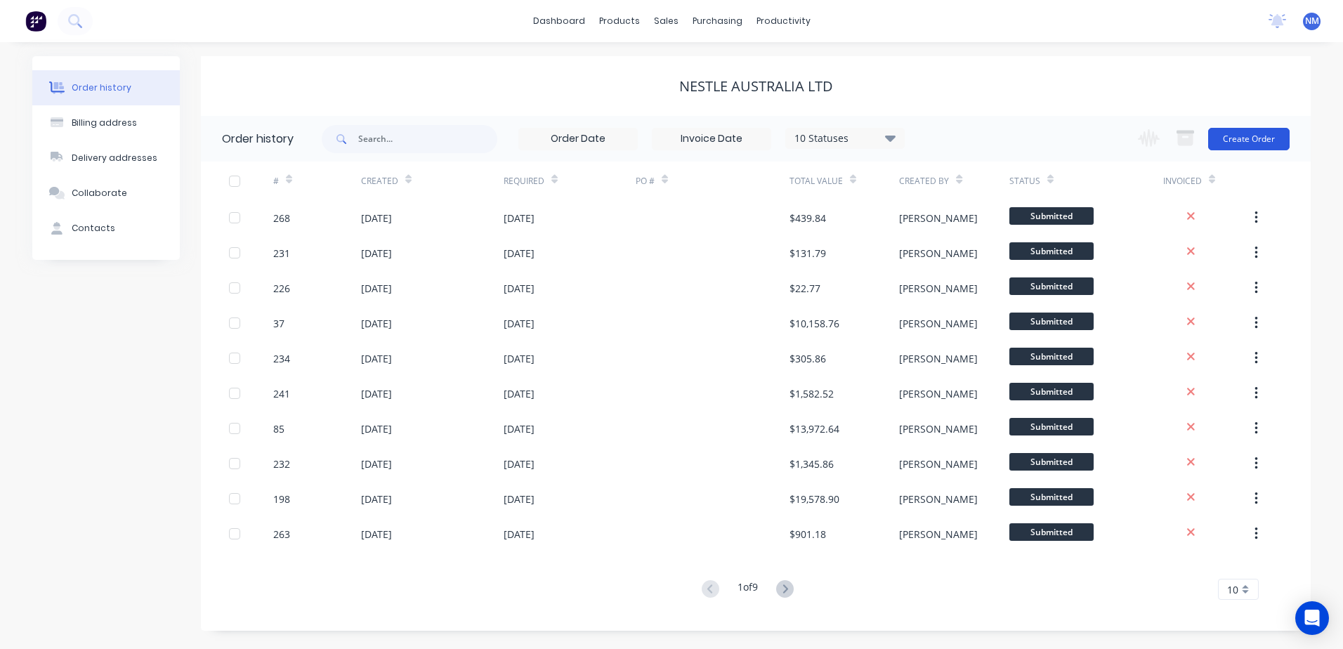
click at [1250, 133] on button "Create Order" at bounding box center [1248, 139] width 81 height 22
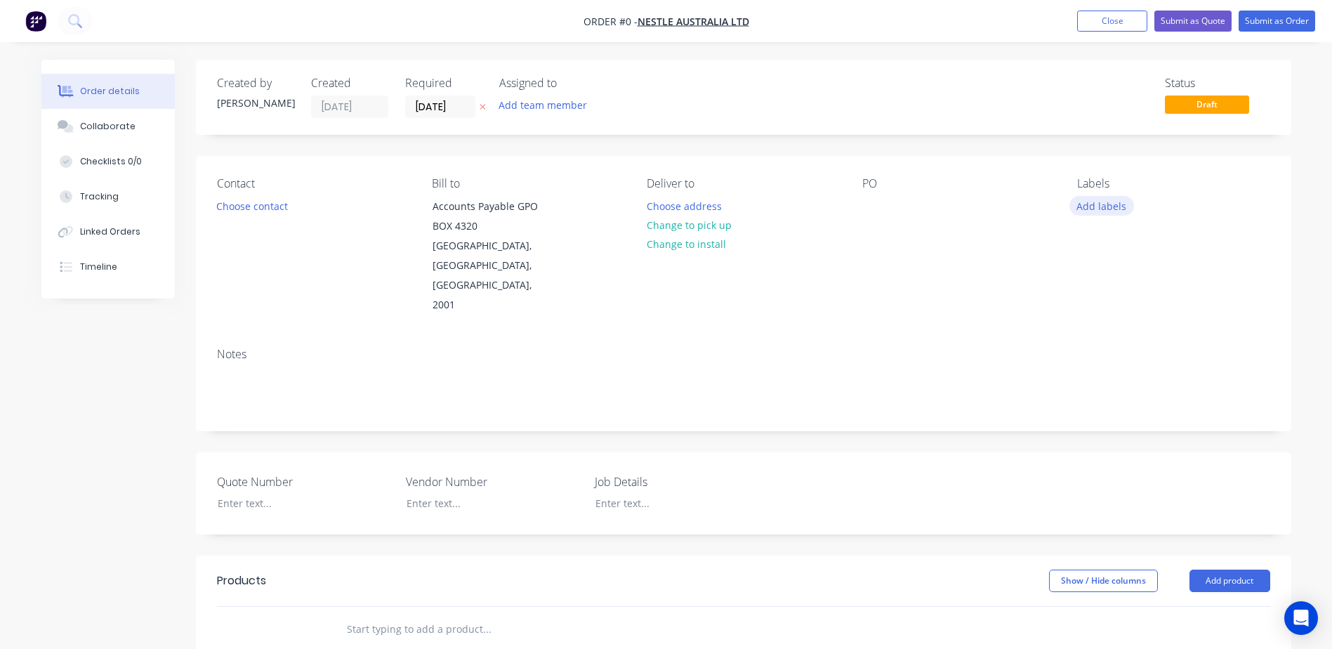
click at [1088, 206] on button "Add labels" at bounding box center [1101, 205] width 65 height 19
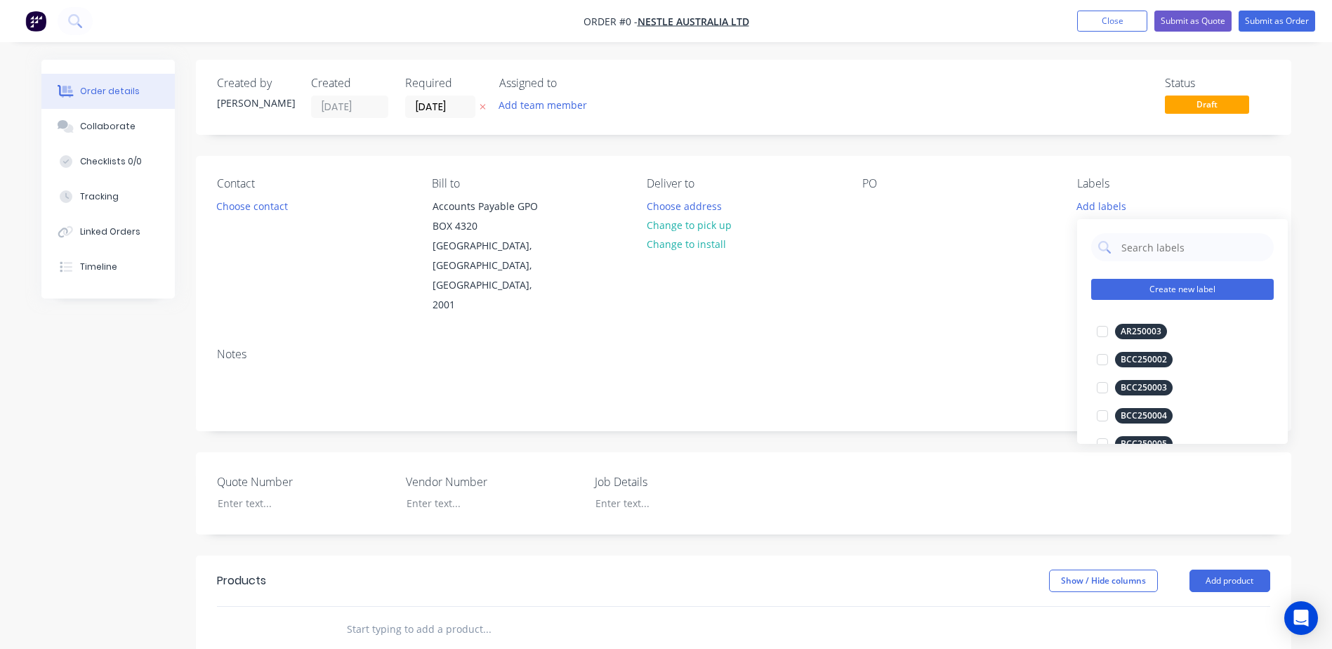
click at [1140, 288] on button "Create new label" at bounding box center [1182, 289] width 183 height 21
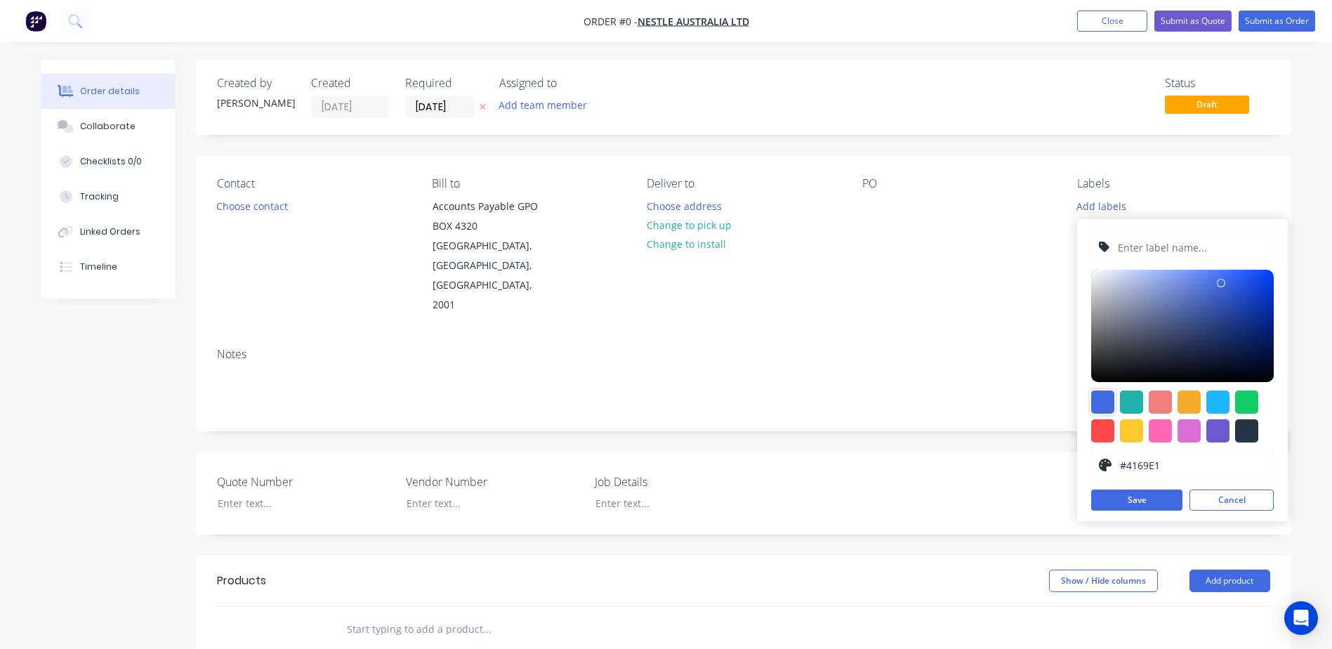
click at [1100, 403] on div at bounding box center [1102, 401] width 23 height 23
click at [1146, 242] on input "text" at bounding box center [1191, 247] width 150 height 27
type input "NES250206"
click at [1124, 502] on button "Save" at bounding box center [1136, 499] width 91 height 21
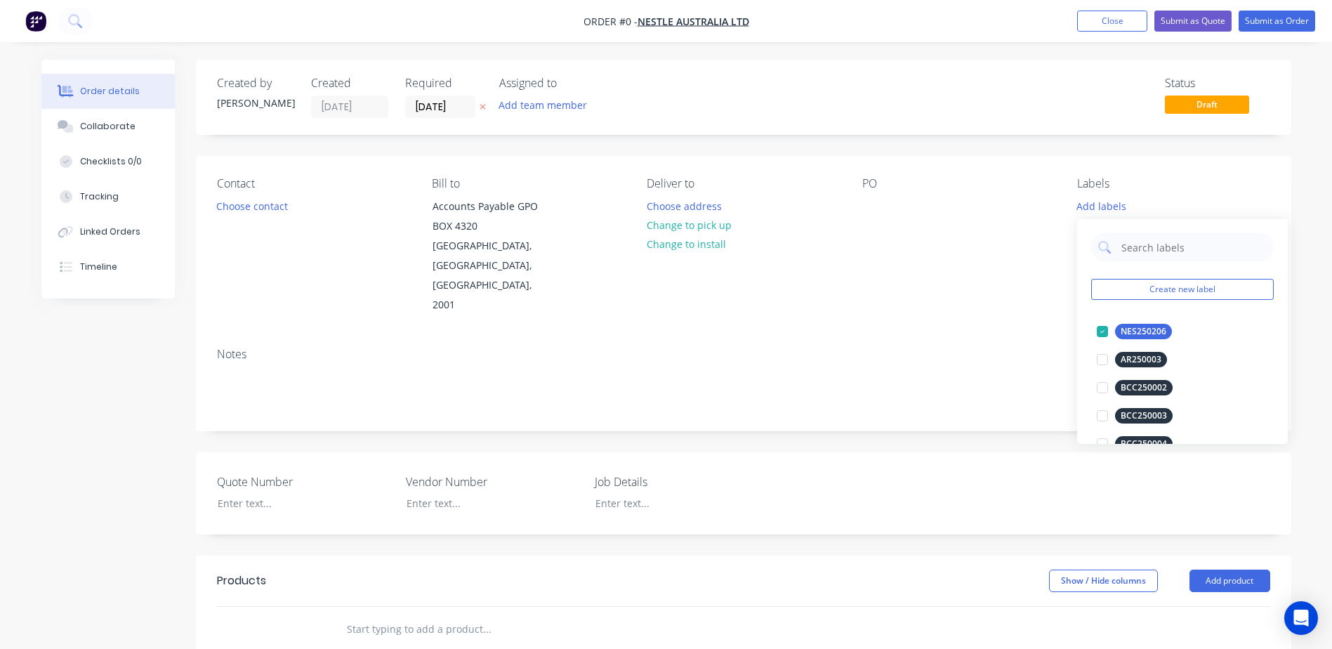
click at [954, 298] on div "Order details Collaborate Checklists 0/0 Tracking Linked Orders Timeline Order …" at bounding box center [666, 535] width 1278 height 951
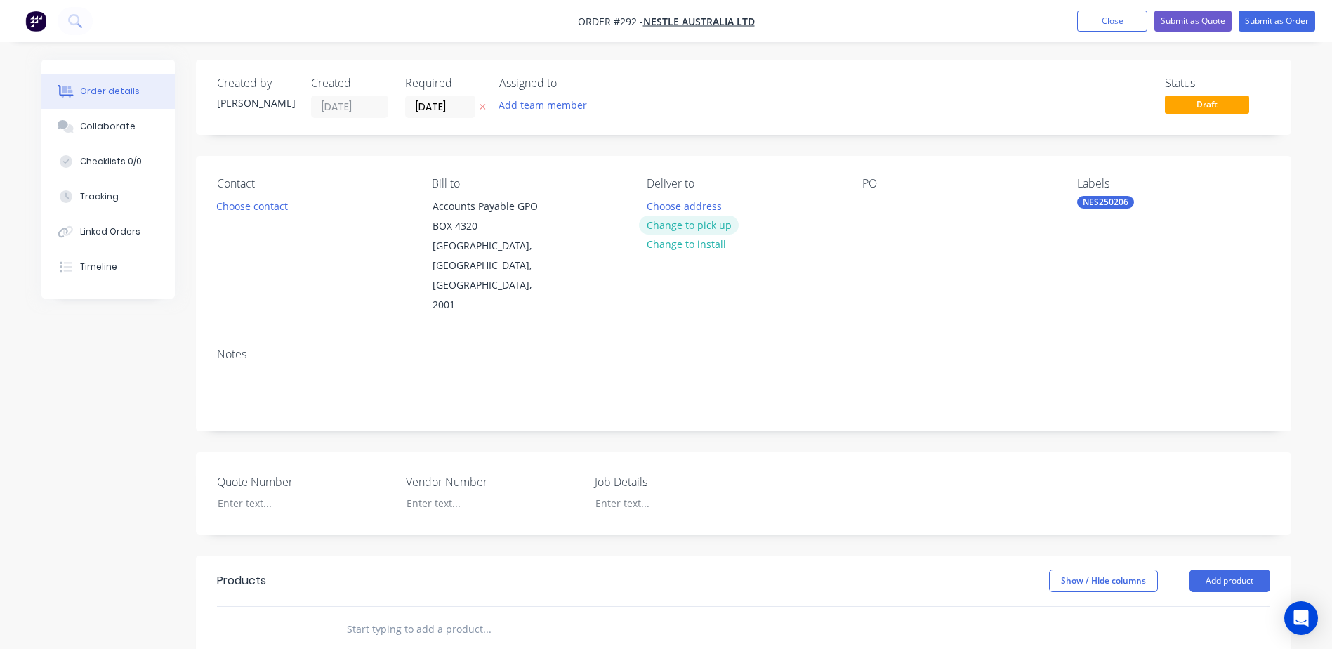
click at [665, 225] on button "Change to pick up" at bounding box center [689, 225] width 100 height 19
click at [665, 225] on button "Change to delivery" at bounding box center [690, 225] width 103 height 19
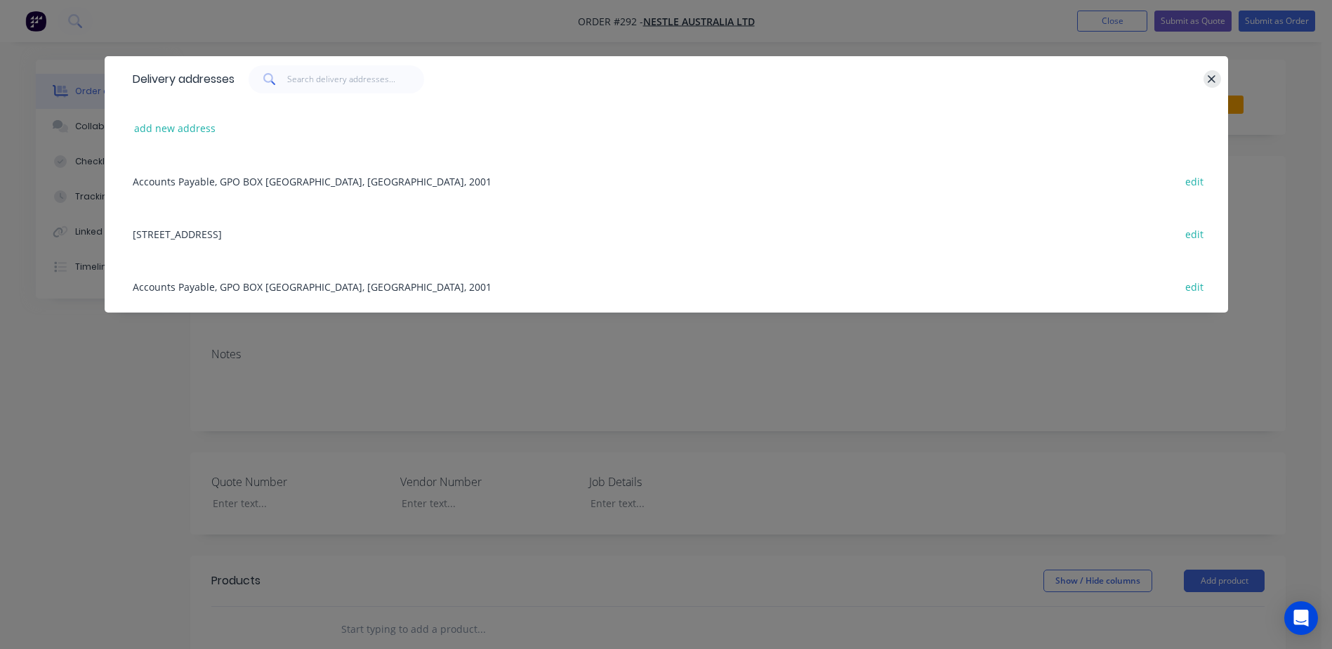
click at [1214, 77] on icon "button" at bounding box center [1212, 79] width 8 height 8
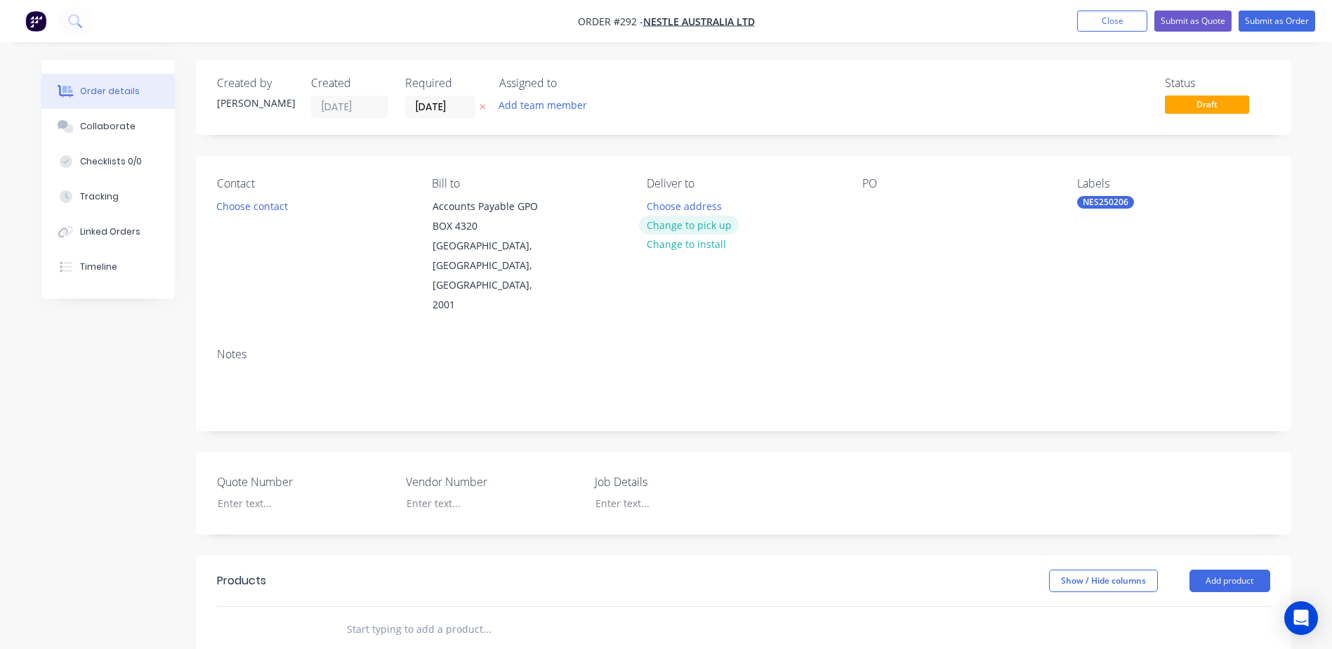
click at [659, 224] on button "Change to pick up" at bounding box center [689, 225] width 100 height 19
click at [662, 205] on div at bounding box center [658, 206] width 22 height 20
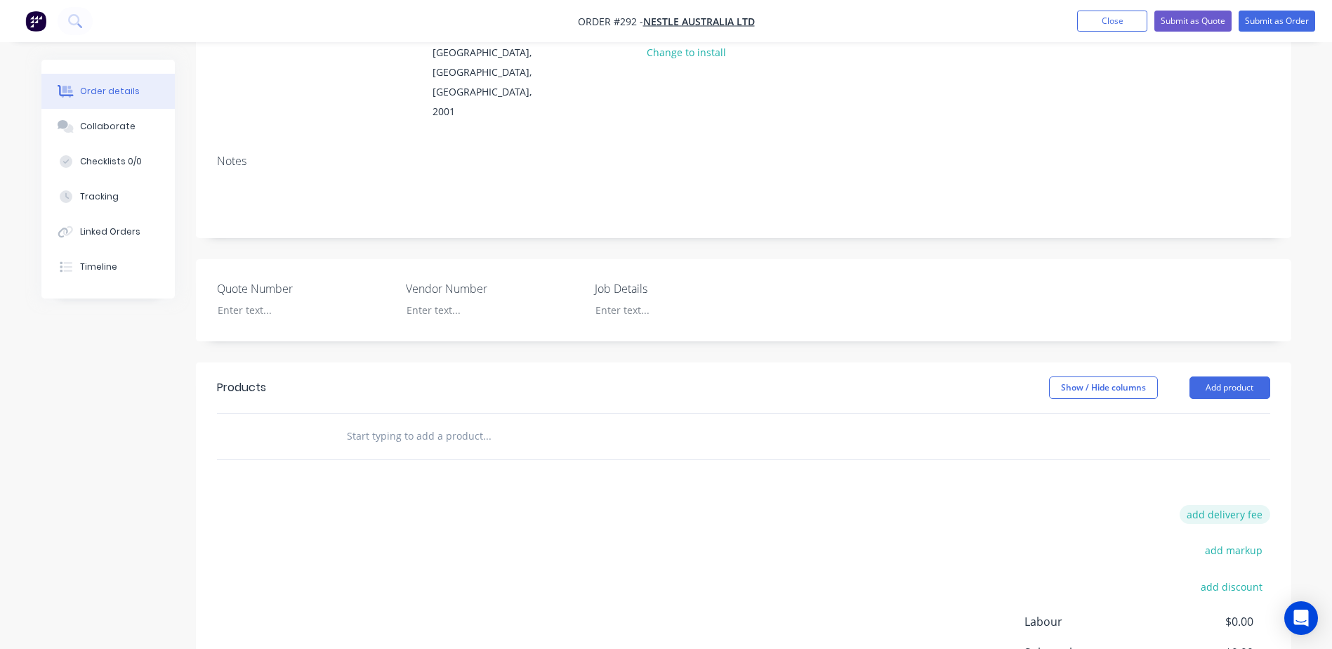
scroll to position [211, 0]
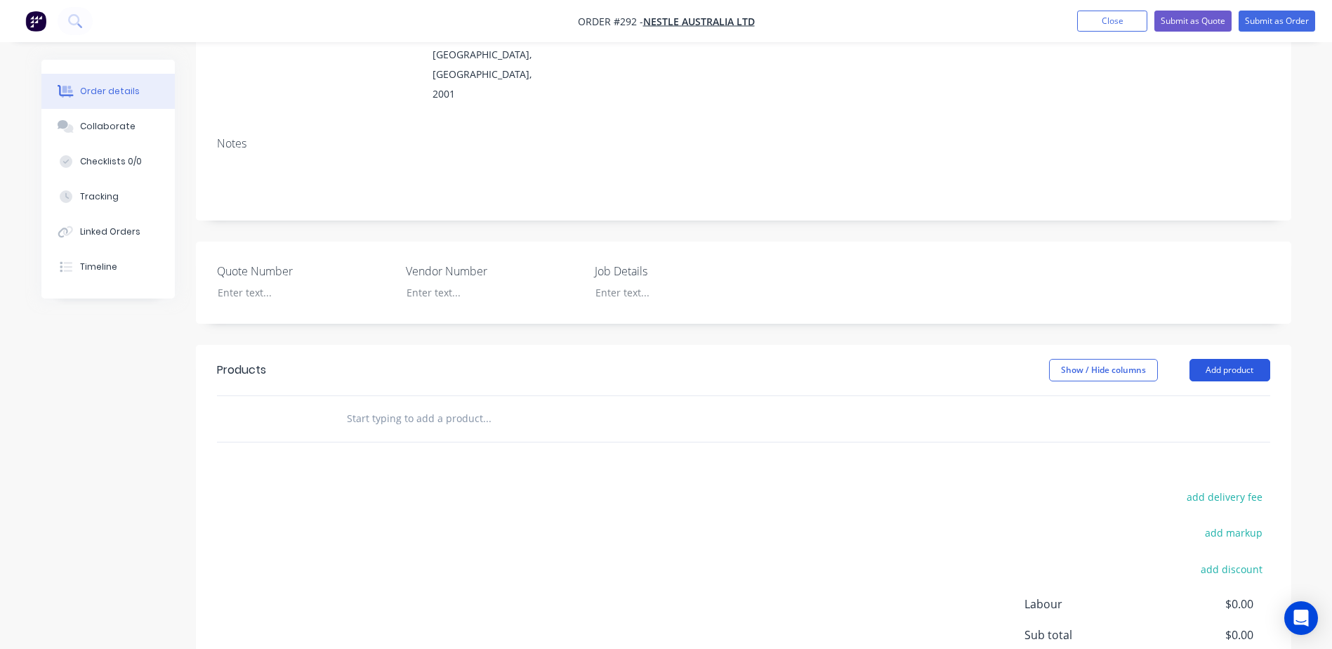
click at [1224, 359] on button "Add product" at bounding box center [1230, 370] width 81 height 22
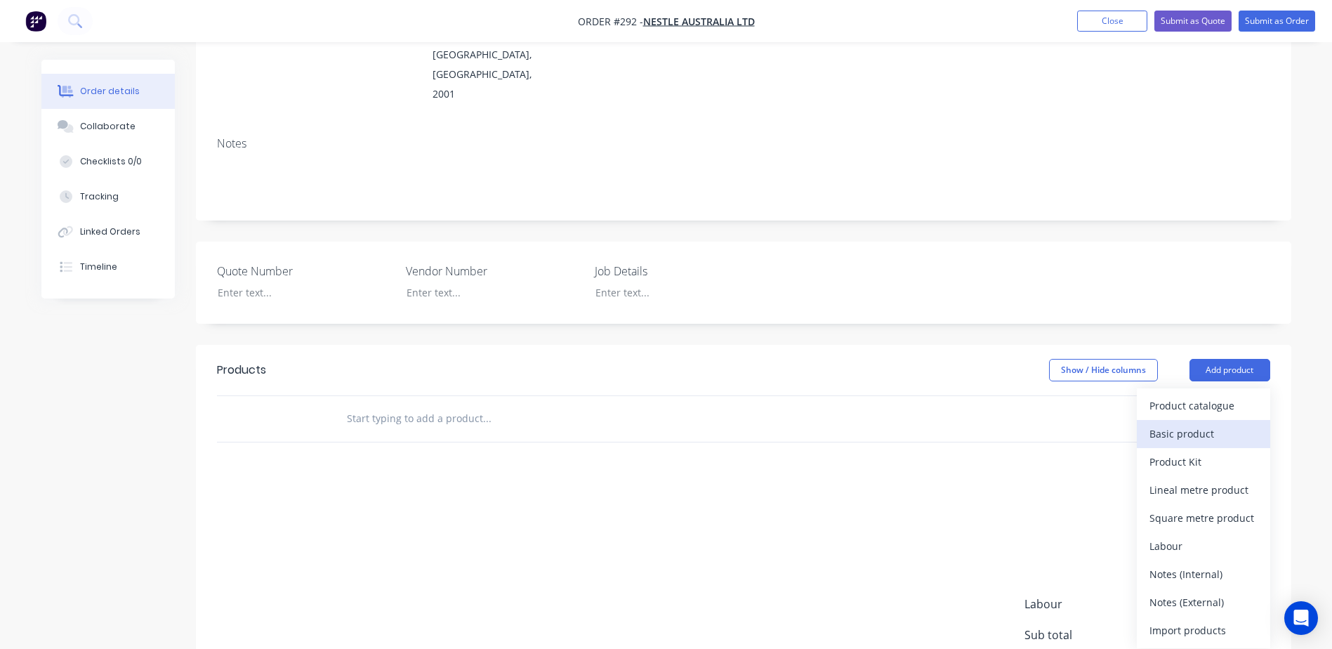
click at [1193, 423] on div "Basic product" at bounding box center [1203, 433] width 108 height 20
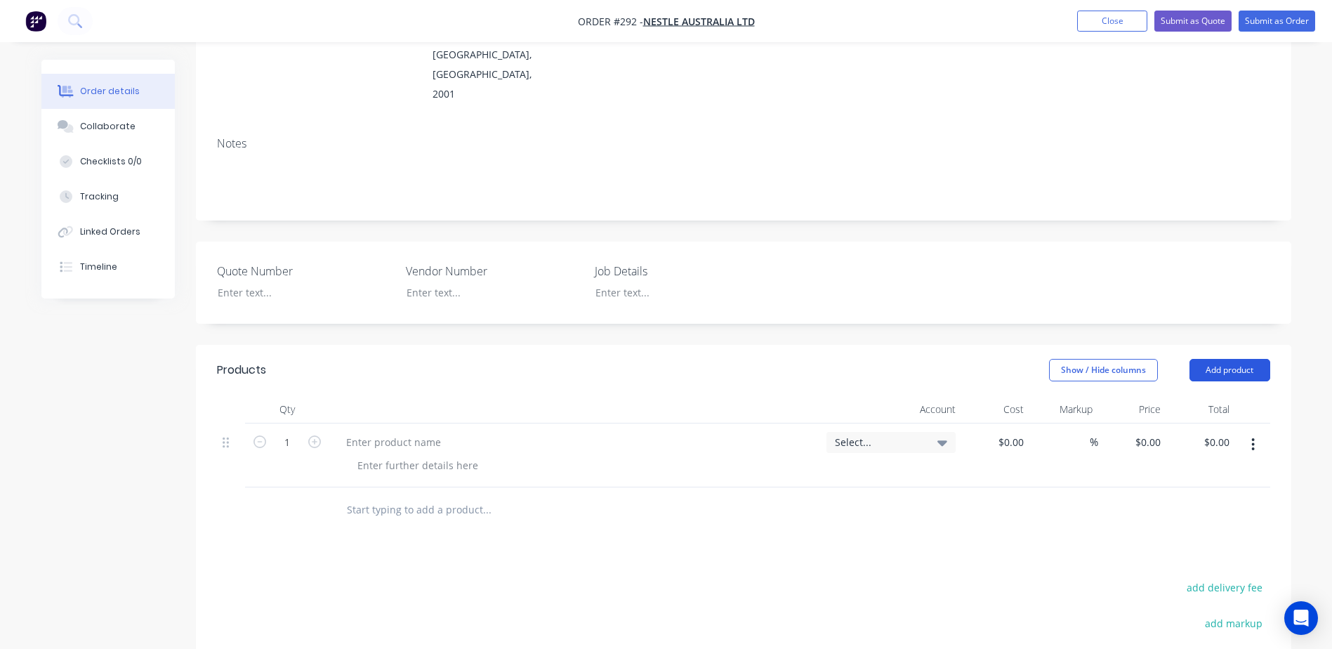
click at [1230, 359] on button "Add product" at bounding box center [1230, 370] width 81 height 22
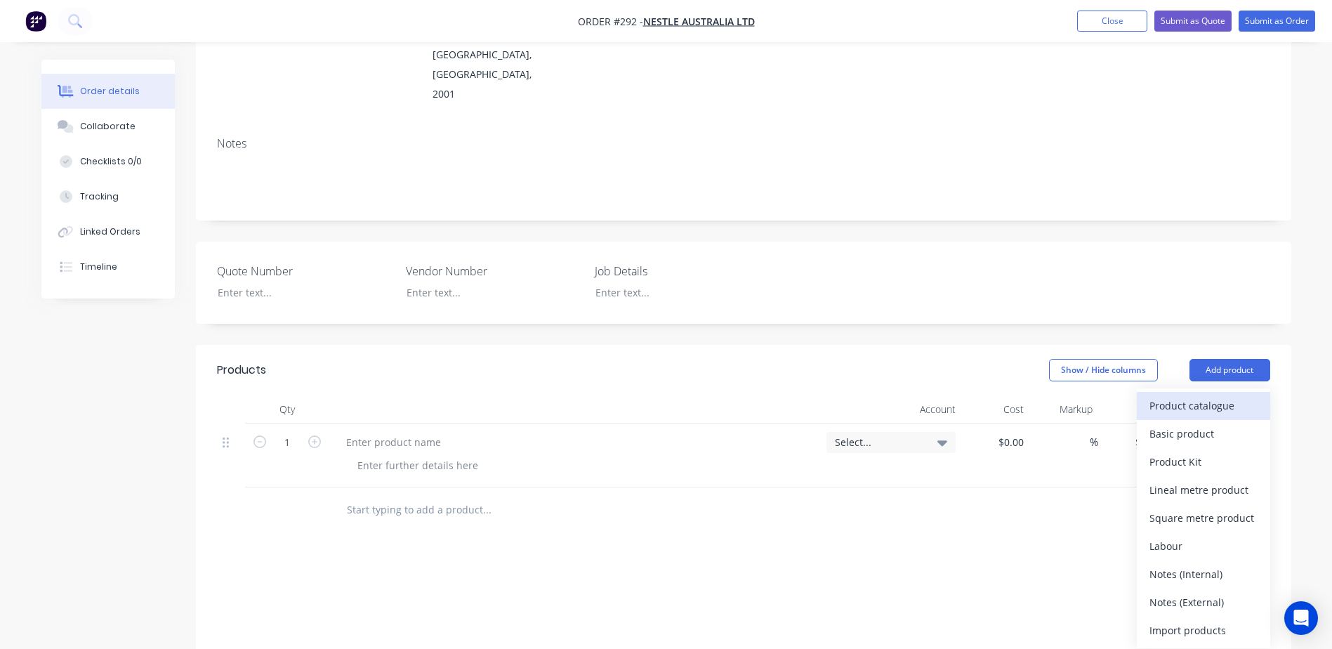
click at [1194, 395] on div "Product catalogue" at bounding box center [1203, 405] width 108 height 20
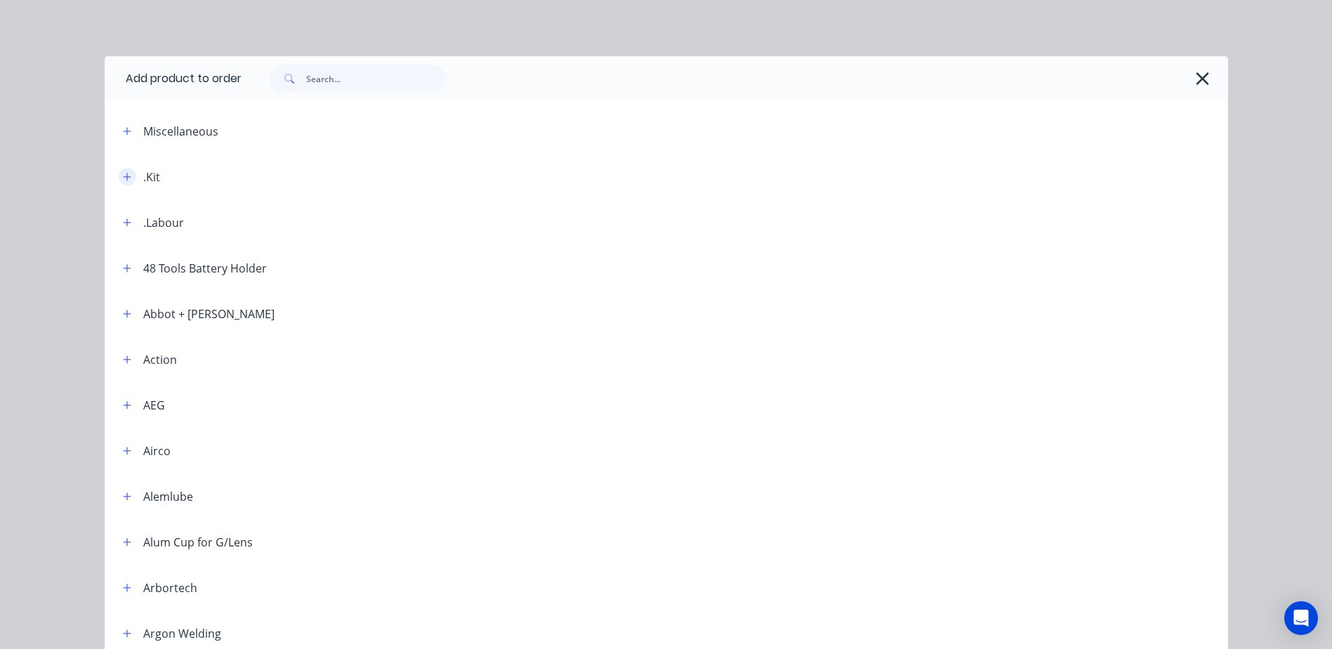
click at [125, 176] on icon "button" at bounding box center [127, 177] width 8 height 10
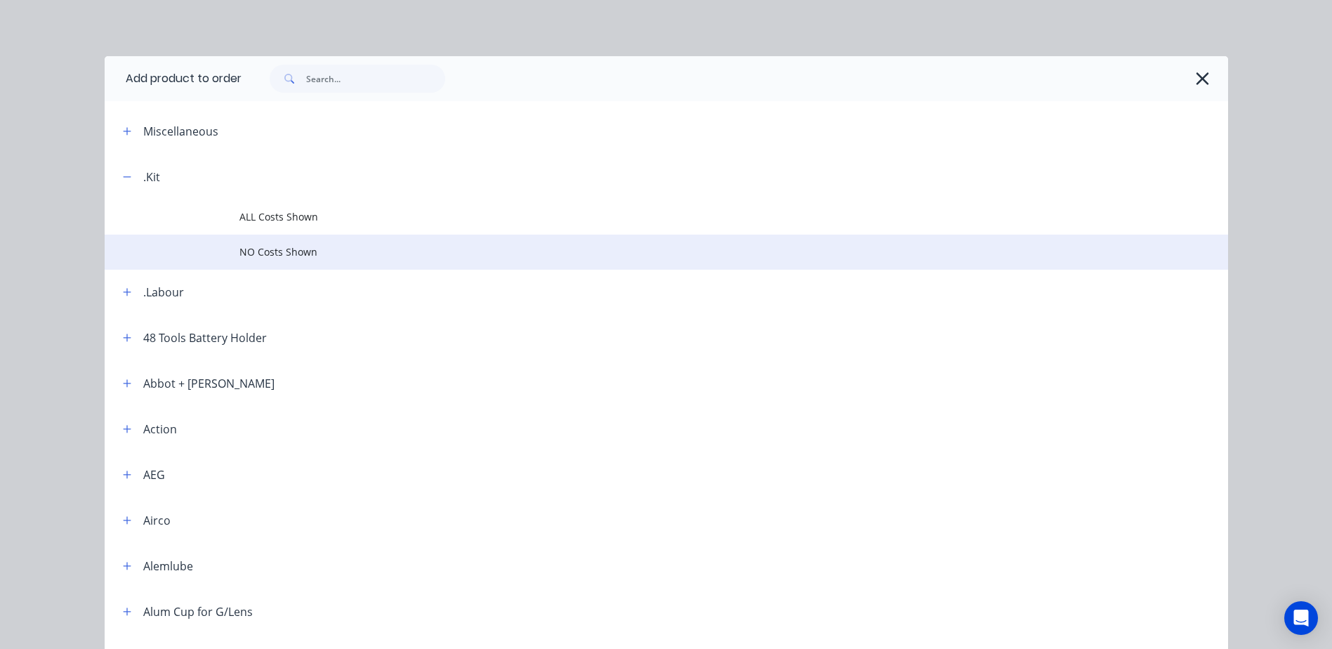
click at [269, 259] on span "NO Costs Shown" at bounding box center [634, 251] width 791 height 15
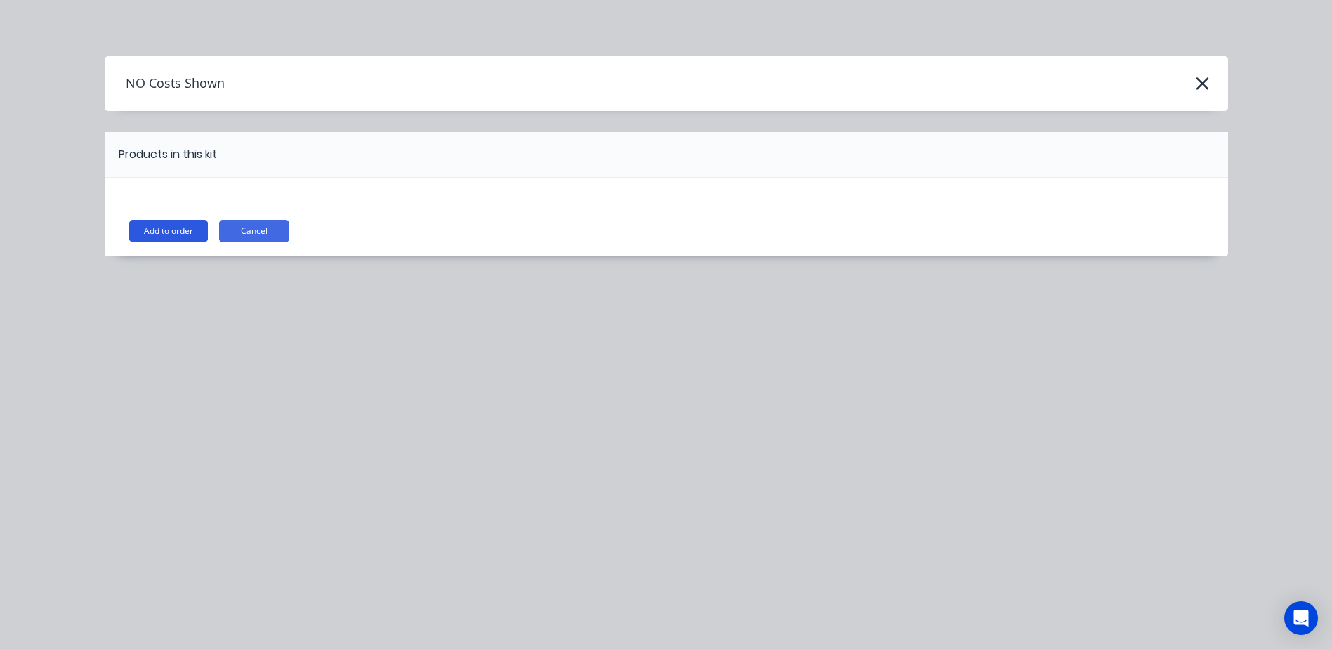
click at [173, 232] on button "Add to order" at bounding box center [168, 231] width 79 height 22
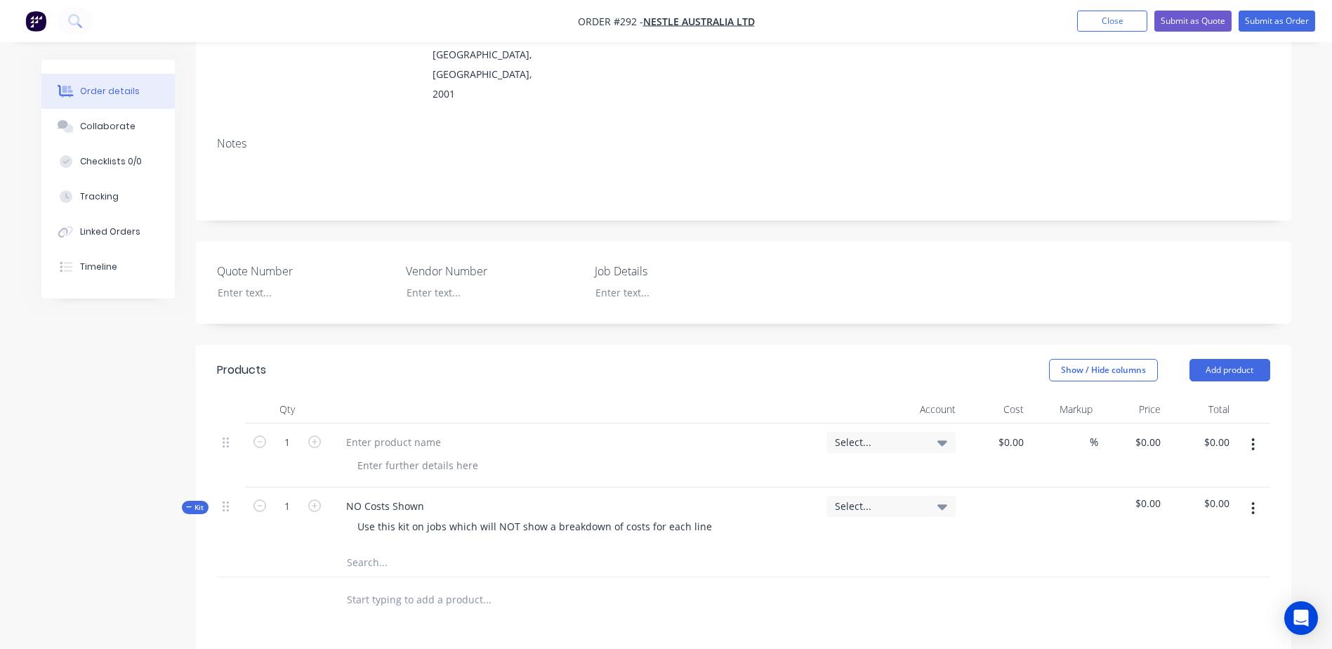
click at [1256, 432] on button "button" at bounding box center [1253, 444] width 33 height 25
click at [1180, 527] on div "Delete" at bounding box center [1203, 537] width 108 height 20
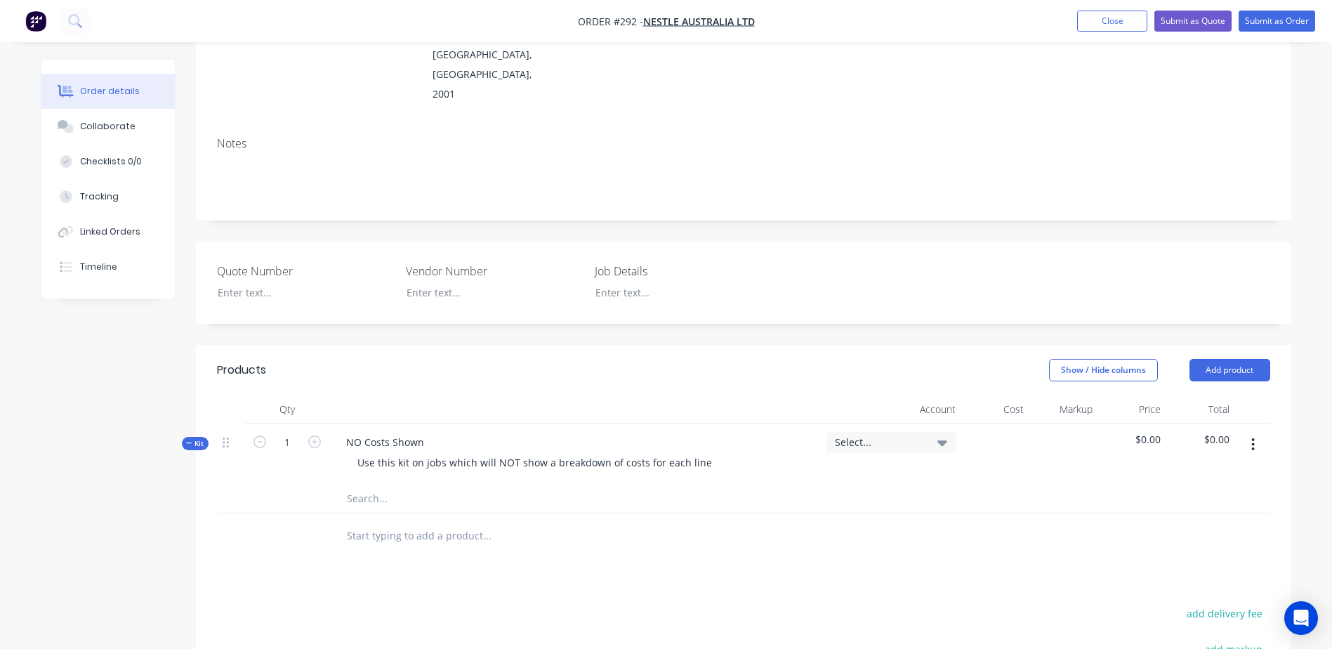
click at [360, 485] on input "text" at bounding box center [486, 499] width 281 height 28
click at [366, 485] on input "text" at bounding box center [486, 499] width 281 height 28
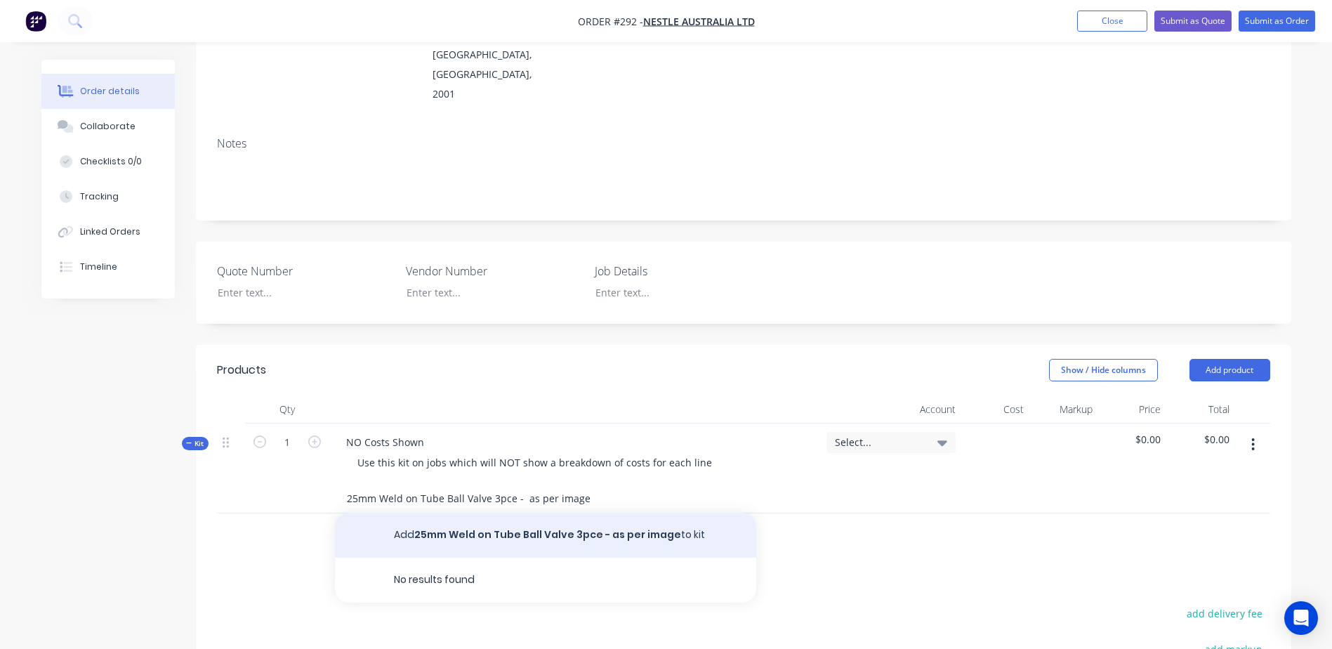
type input "25mm Weld on Tube Ball Valve 3pce - as per image"
click at [461, 513] on button "Add 25mm Weld on Tube Ball Valve 3pce - as per image to kit" at bounding box center [545, 535] width 421 height 45
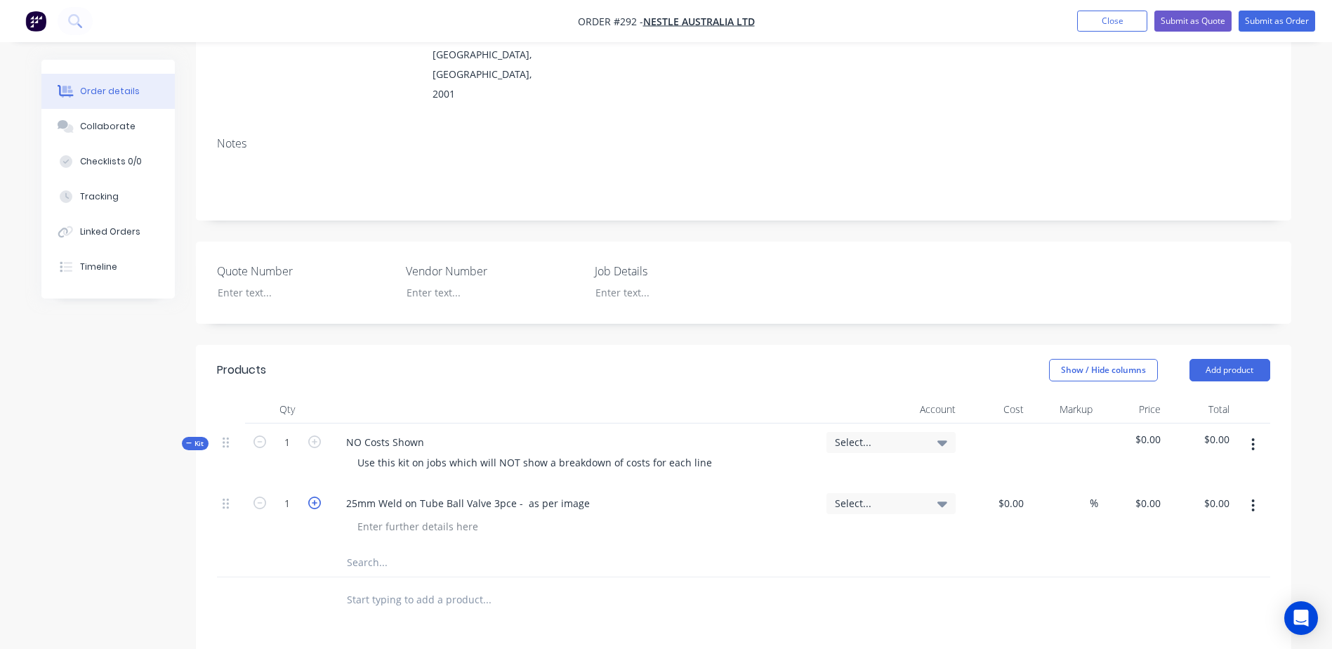
click at [311, 496] on icon "button" at bounding box center [314, 502] width 13 height 13
type input "4"
click at [1007, 485] on div "$0.00" at bounding box center [995, 517] width 69 height 64
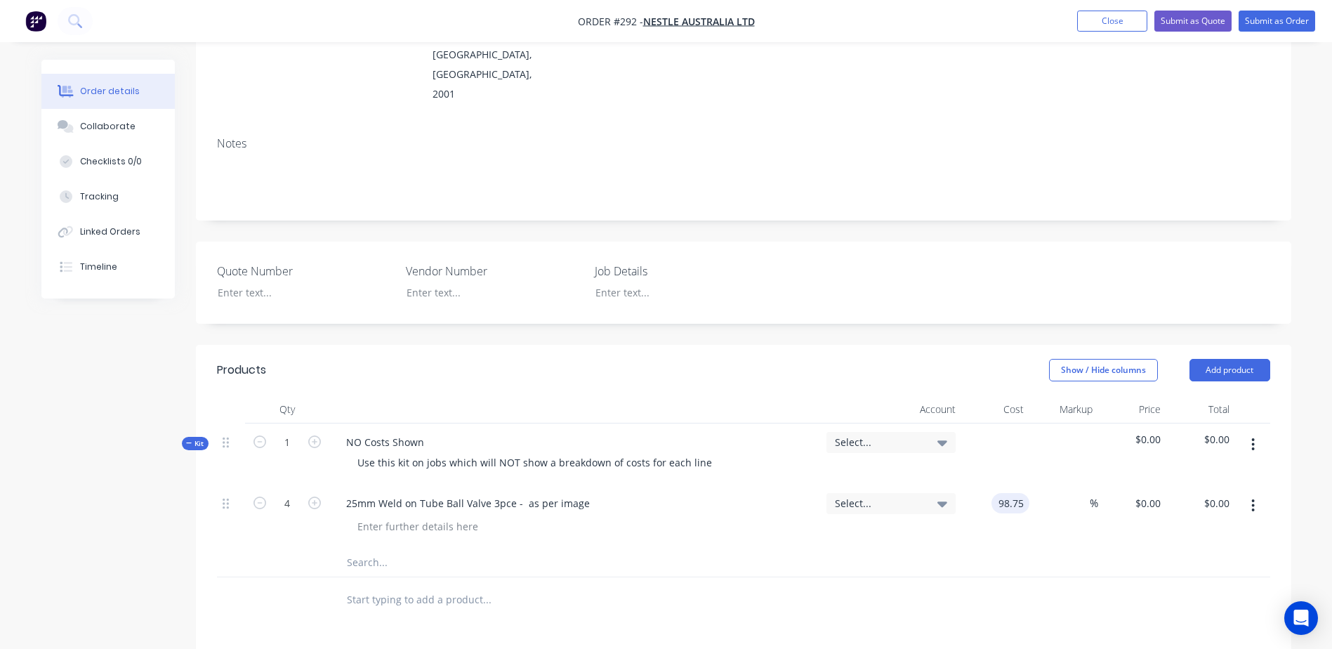
type input "$98.75"
type input "$395.00"
click at [369, 548] on input "text" at bounding box center [486, 562] width 281 height 28
type input "a"
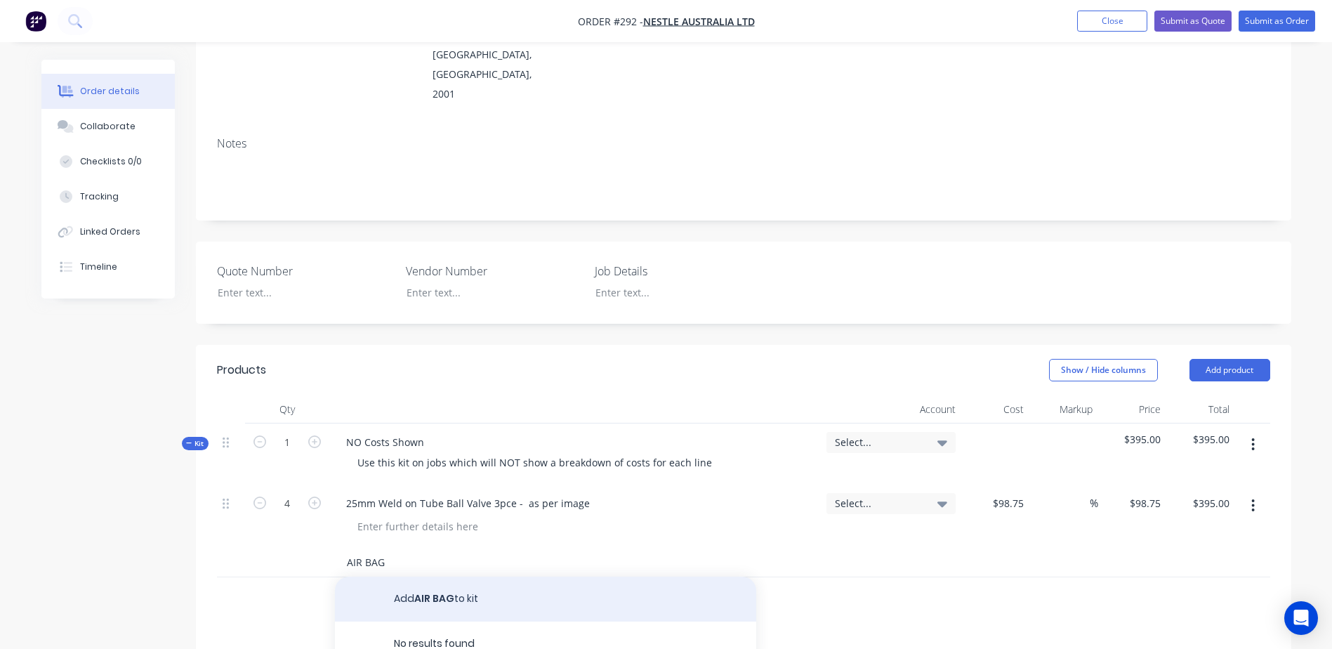
type input "AIR BAG"
click at [439, 577] on button "Add AIR BAG to kit" at bounding box center [545, 599] width 421 height 45
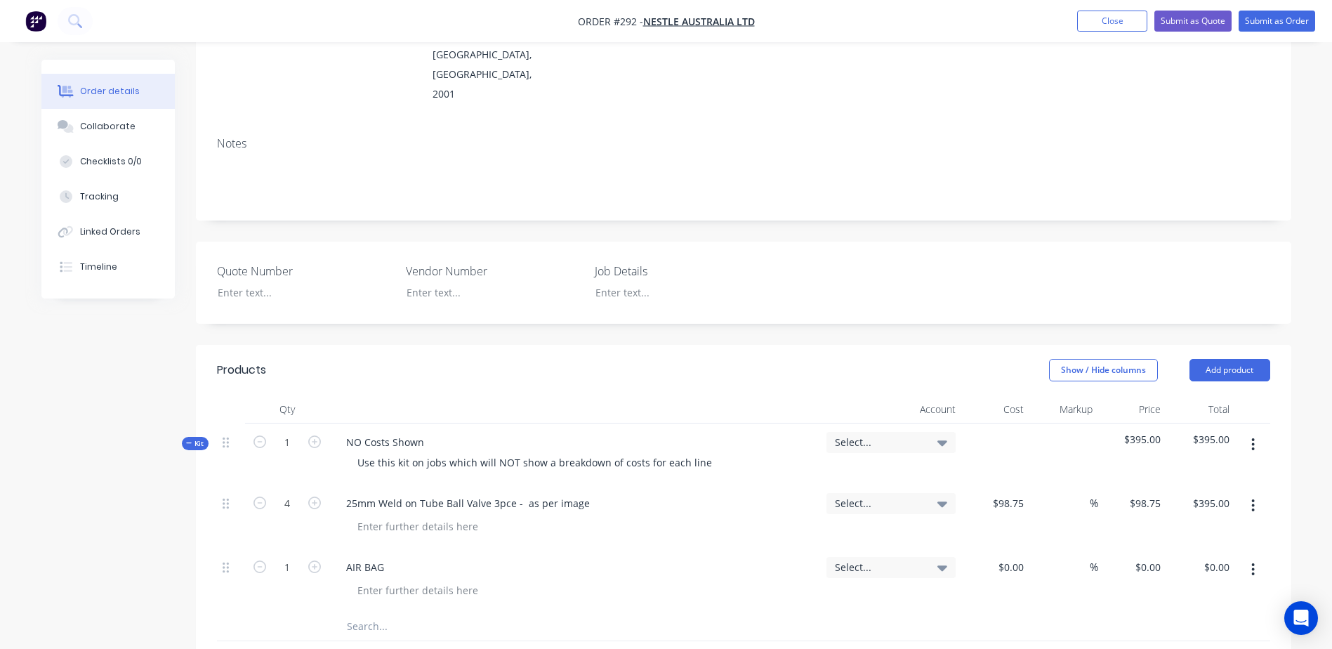
scroll to position [0, 0]
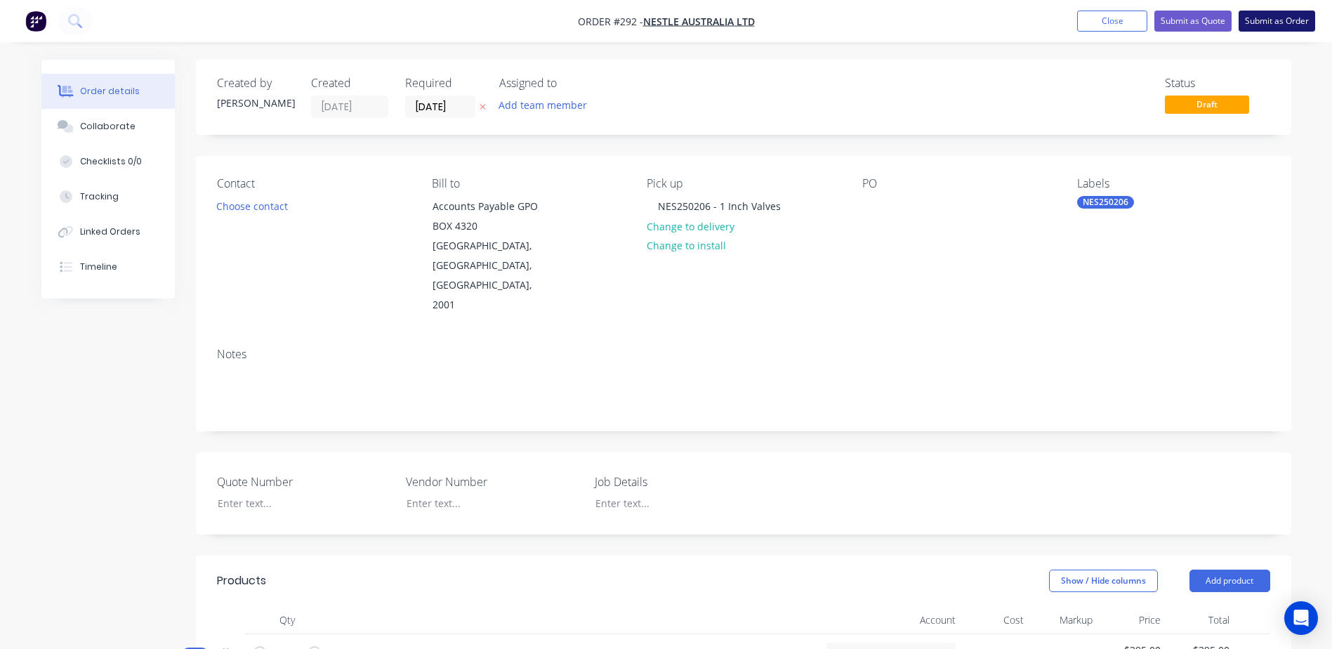
click at [1269, 24] on button "Submit as Order" at bounding box center [1277, 21] width 77 height 21
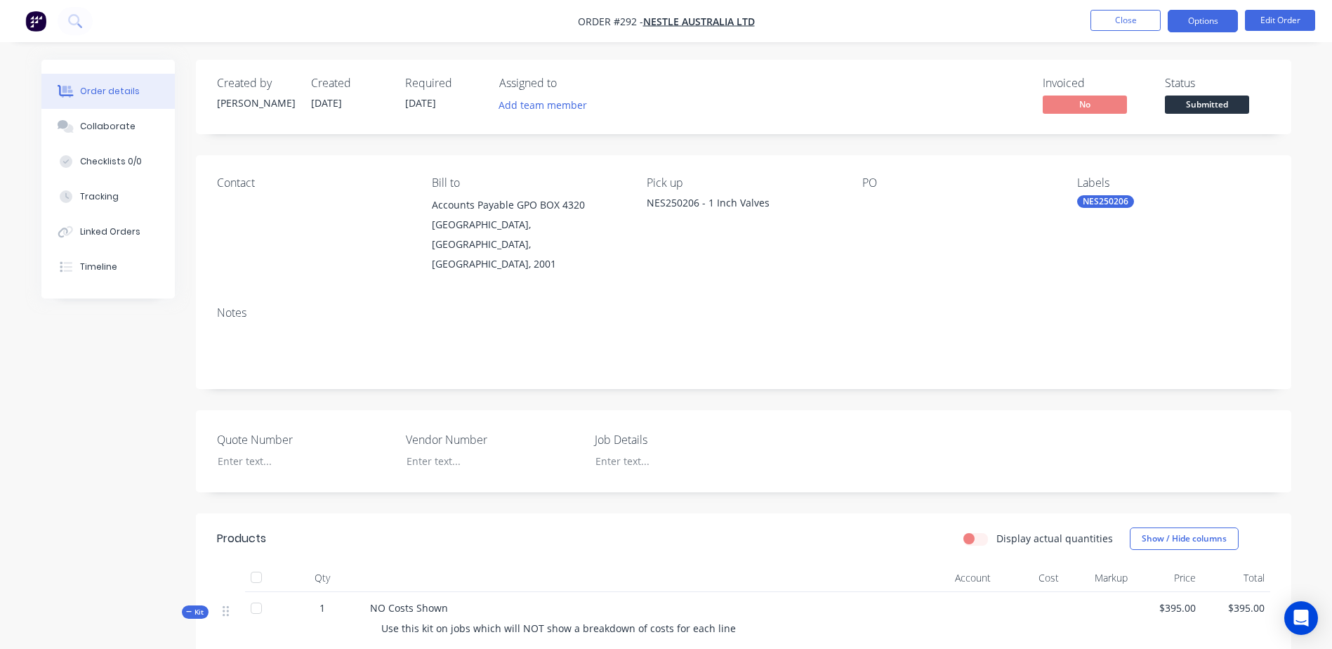
click at [1212, 15] on button "Options" at bounding box center [1203, 21] width 70 height 22
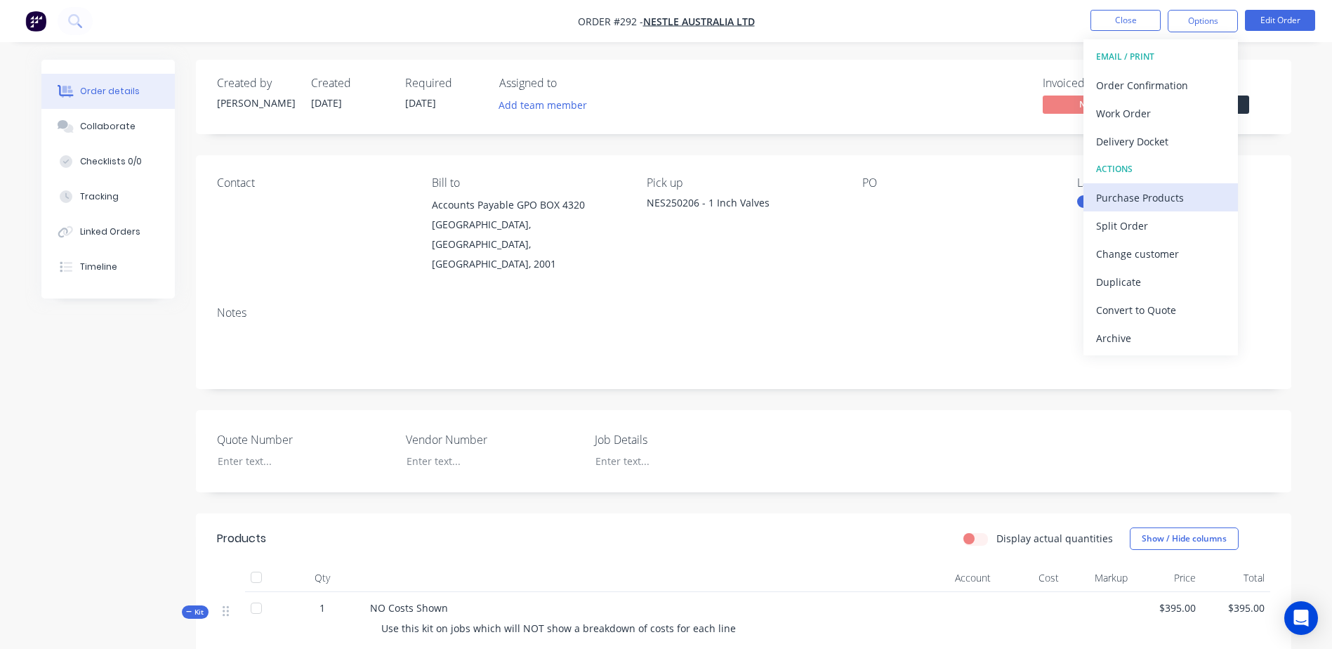
click at [1187, 192] on div "Purchase Products" at bounding box center [1160, 197] width 129 height 20
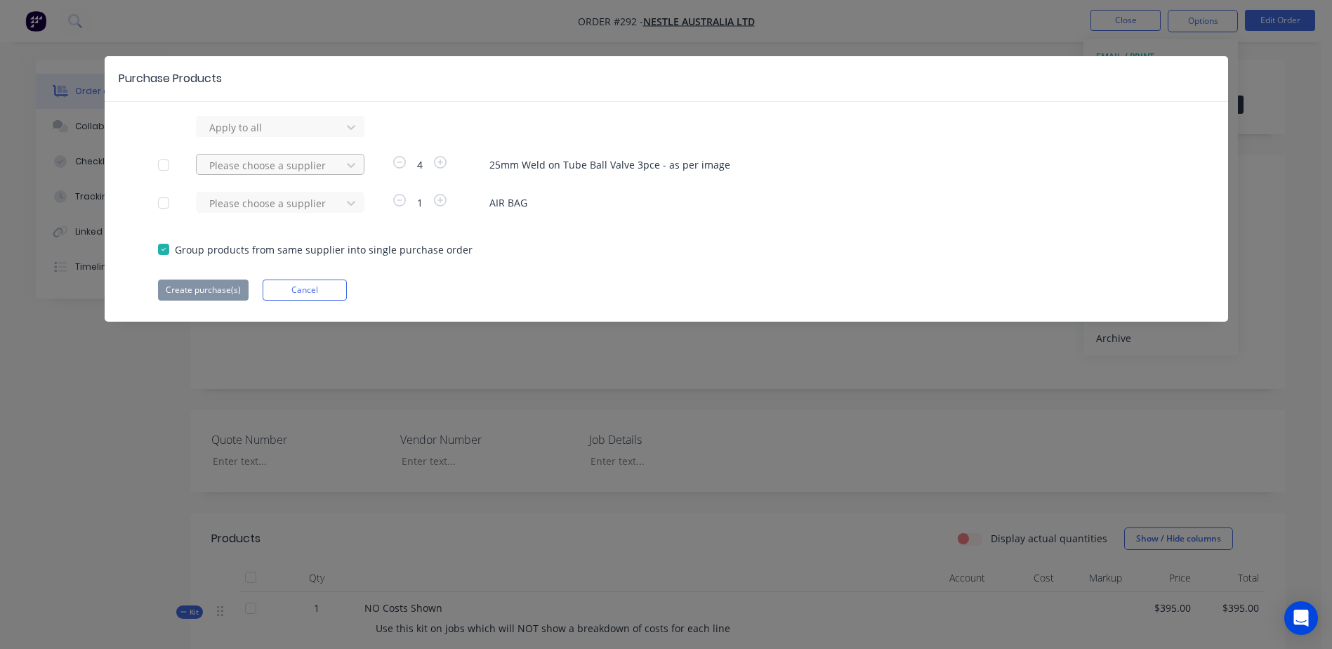
click at [262, 136] on div at bounding box center [271, 128] width 126 height 18
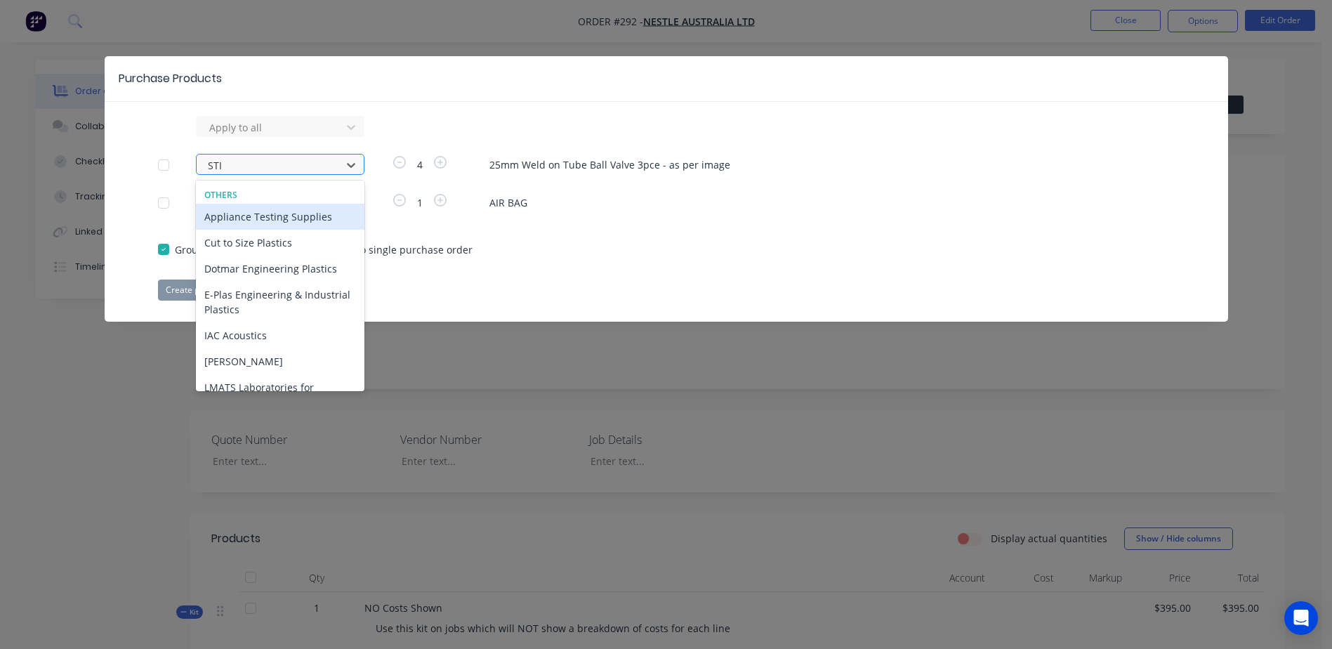
type input "STIR"
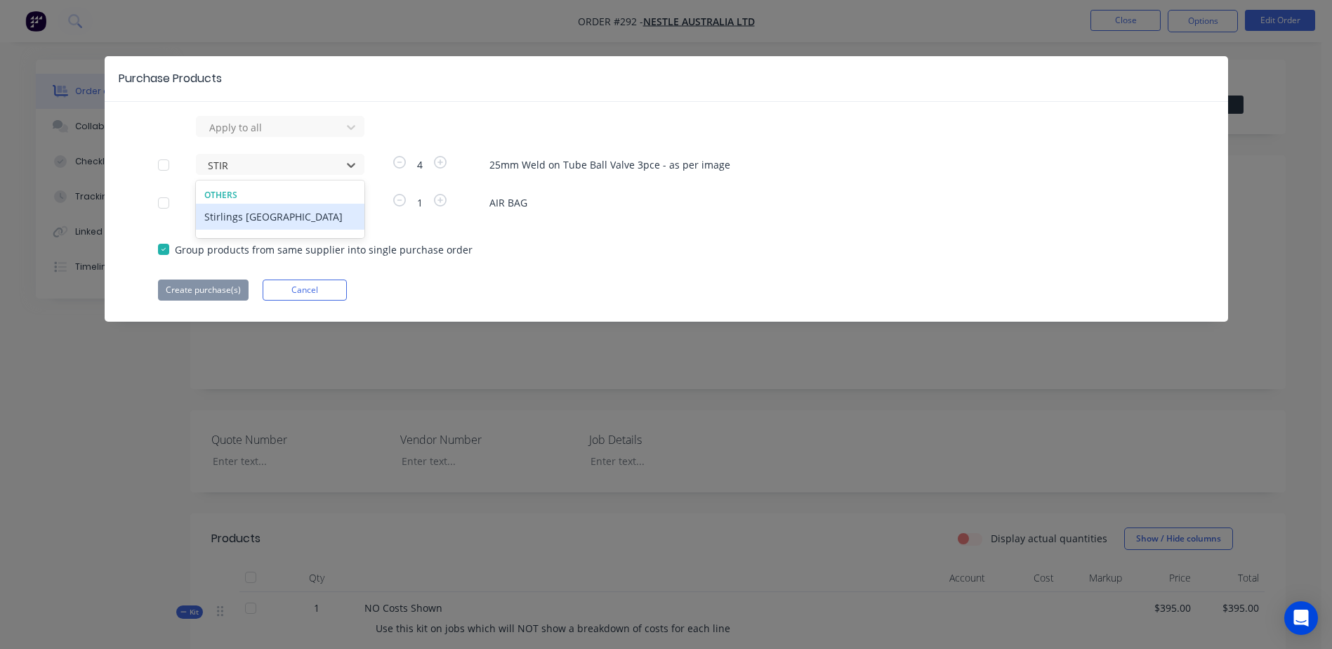
click at [234, 219] on div "Stirlings [GEOGRAPHIC_DATA]" at bounding box center [280, 217] width 169 height 26
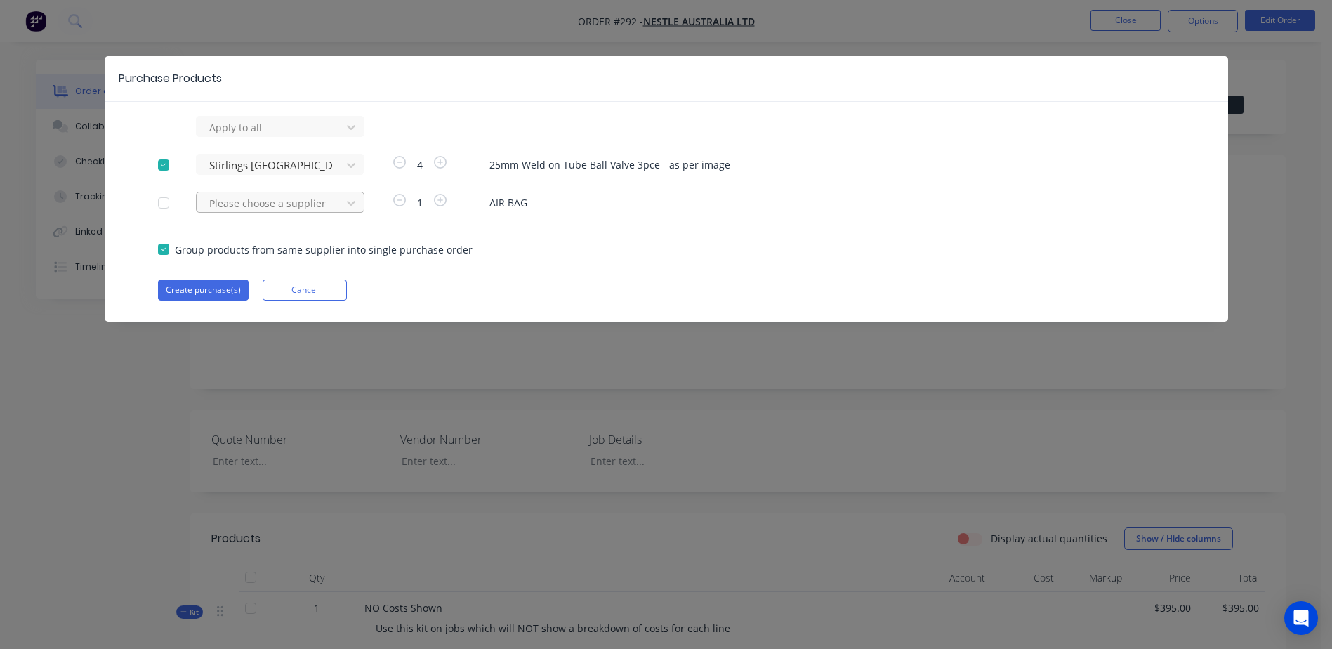
click at [234, 136] on div at bounding box center [271, 128] width 126 height 18
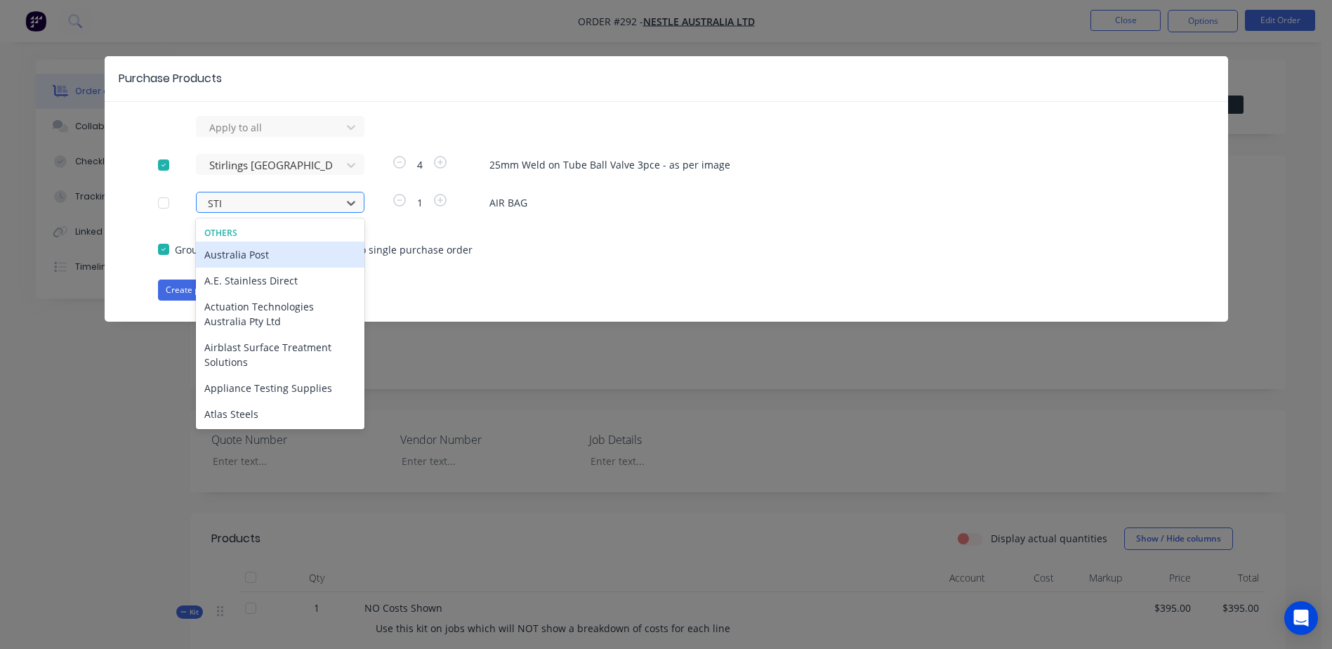
type input "STIR"
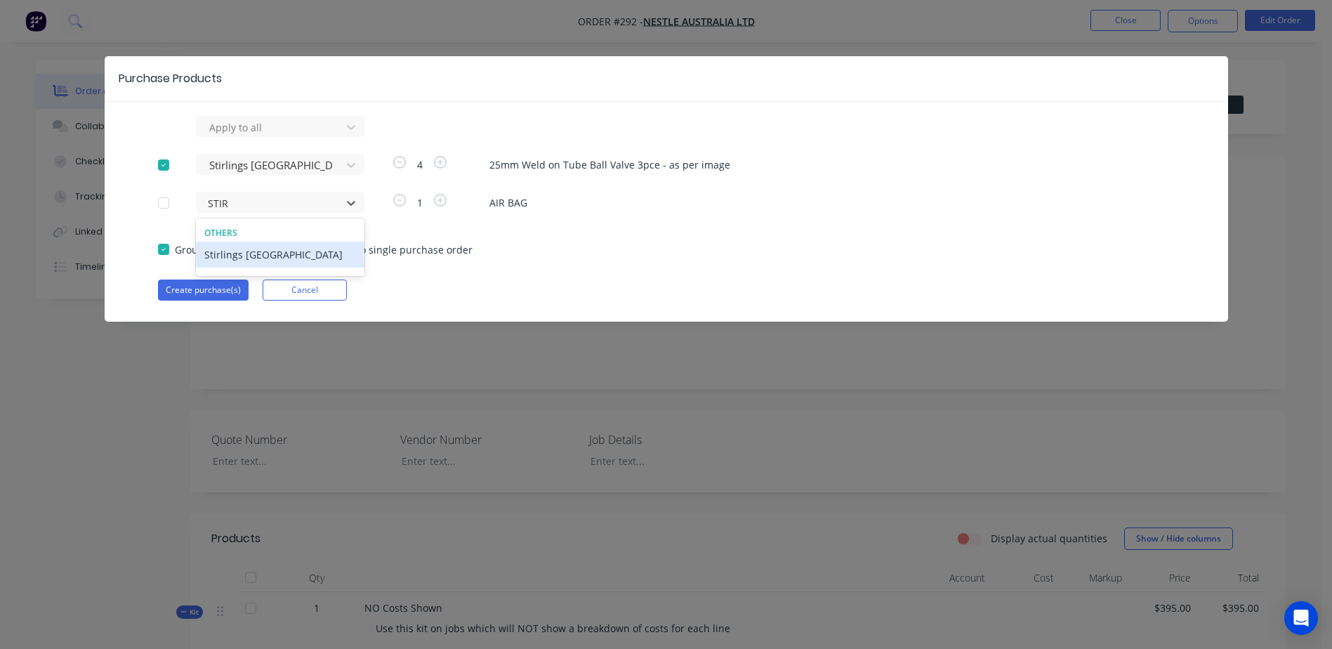
click at [255, 257] on div "Stirlings [GEOGRAPHIC_DATA]" at bounding box center [280, 255] width 169 height 26
click at [202, 282] on button "Create purchase(s)" at bounding box center [203, 289] width 91 height 21
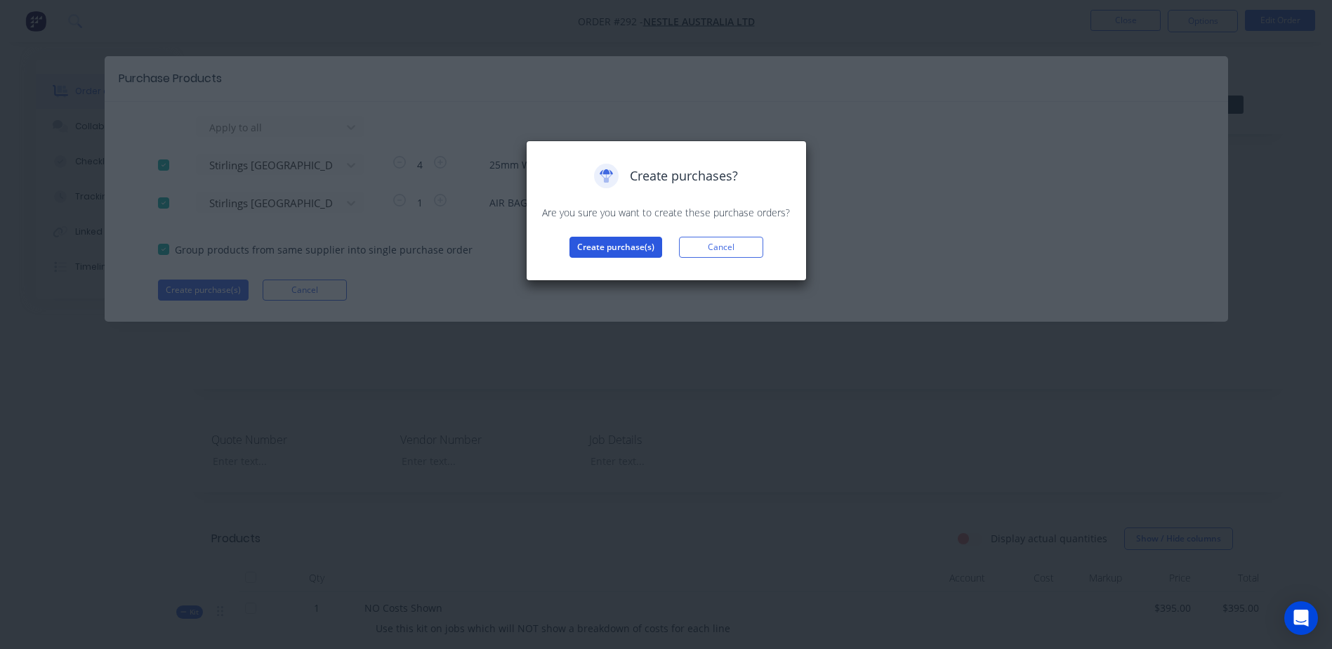
click at [598, 251] on button "Create purchase(s)" at bounding box center [615, 247] width 93 height 21
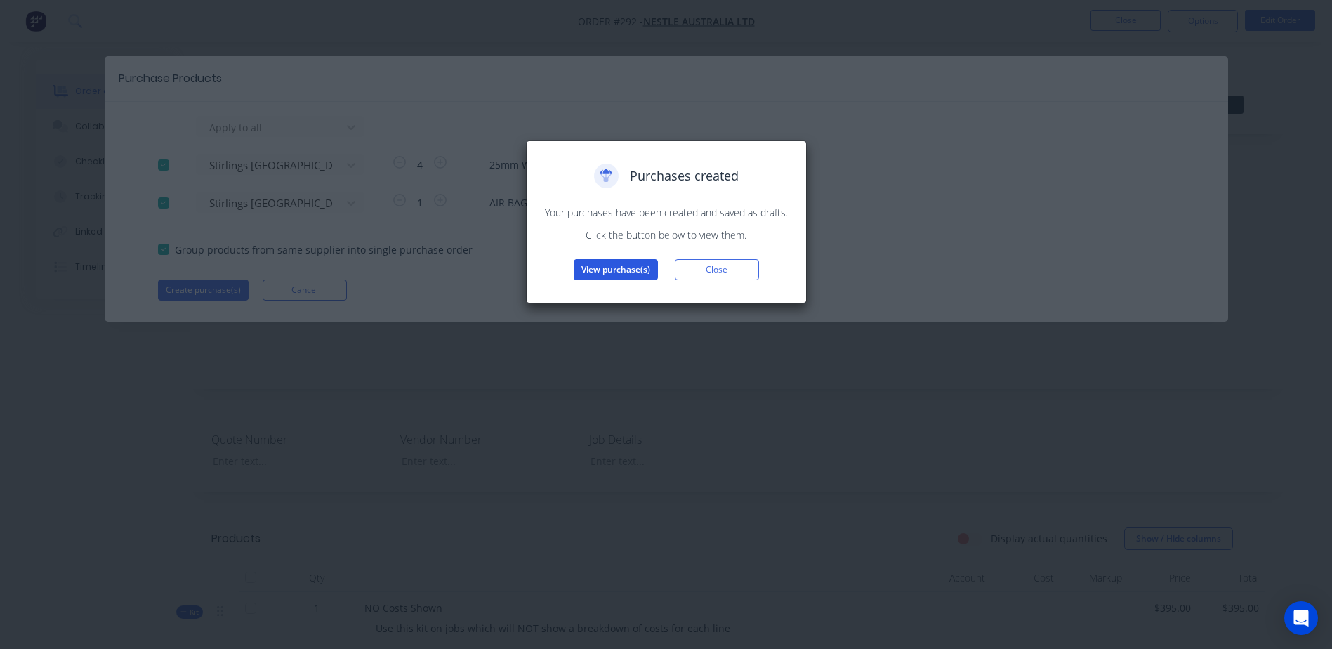
click at [604, 270] on button "View purchase(s)" at bounding box center [616, 269] width 84 height 21
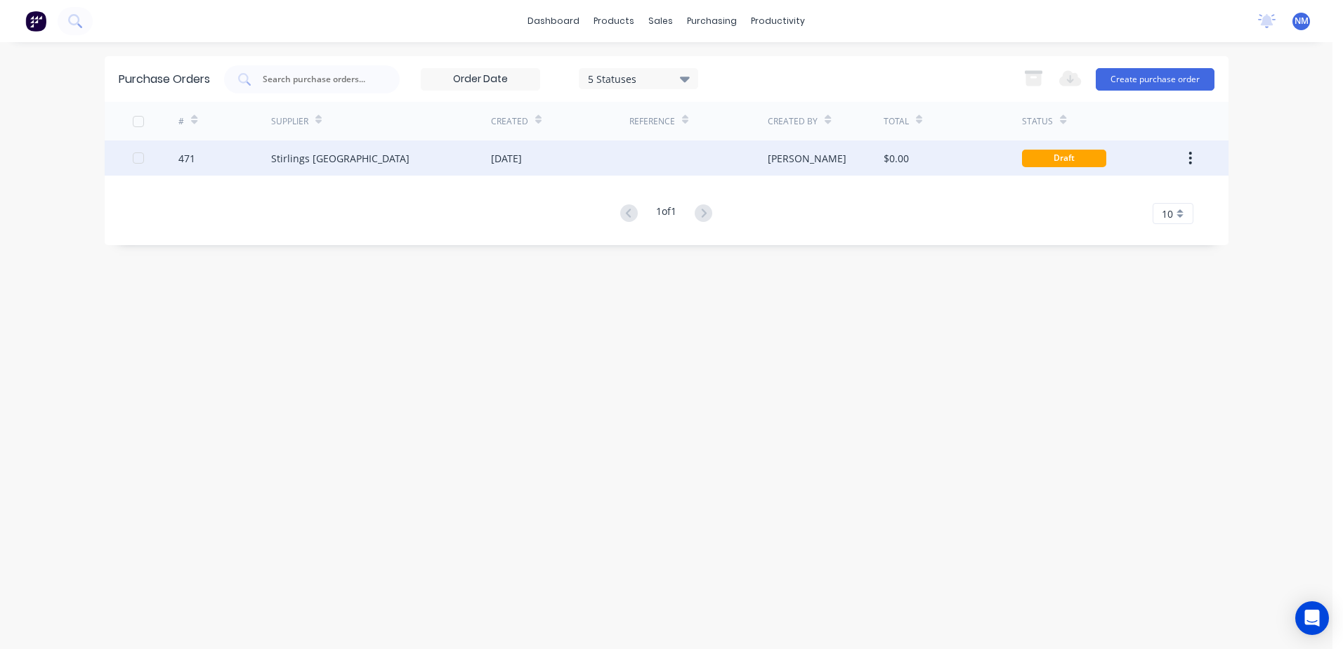
click at [962, 160] on div "$0.00" at bounding box center [952, 157] width 138 height 35
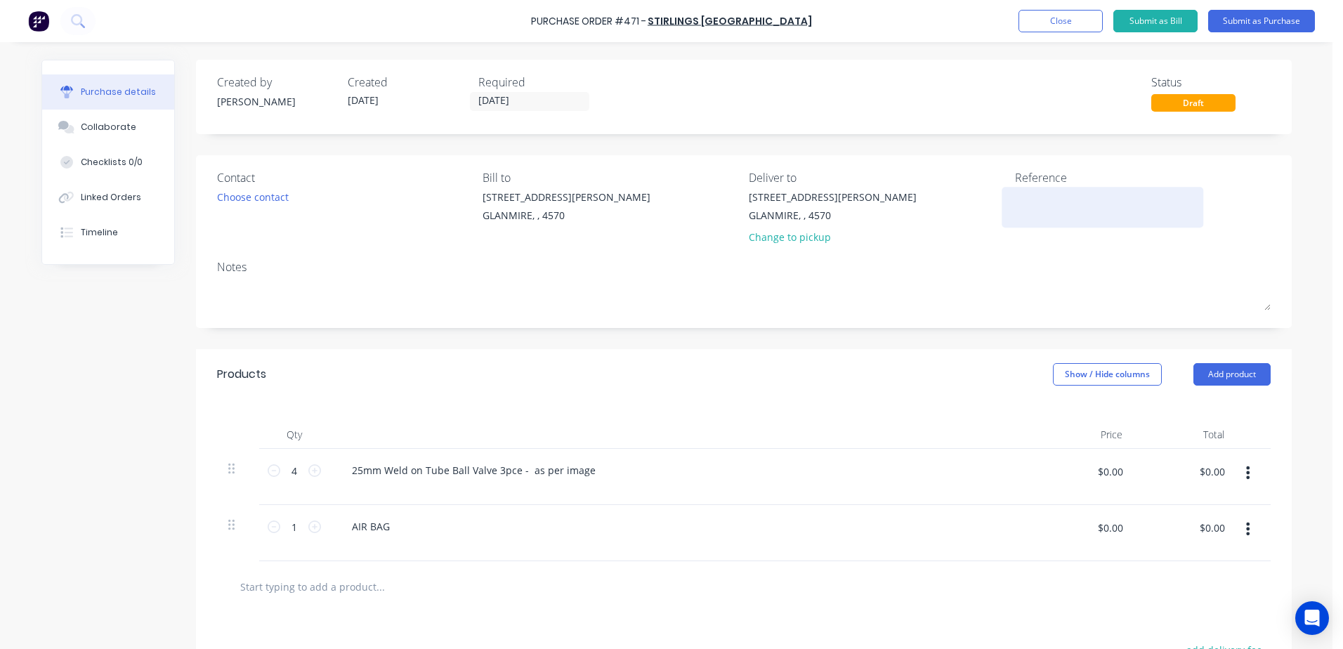
click at [1038, 206] on textarea at bounding box center [1103, 206] width 176 height 32
type textarea "n"
type textarea "M"
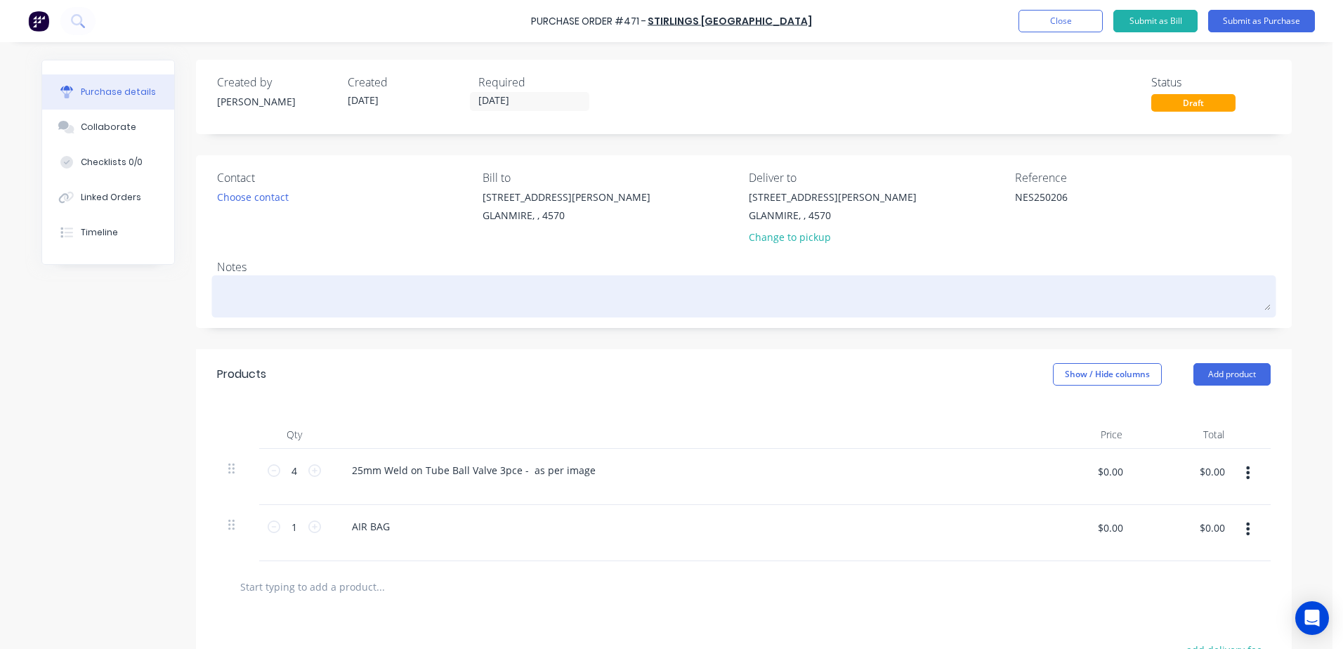
type textarea "NES250206"
type textarea "x"
type textarea "NES250206"
click at [251, 290] on textarea at bounding box center [743, 295] width 1053 height 32
type textarea "x"
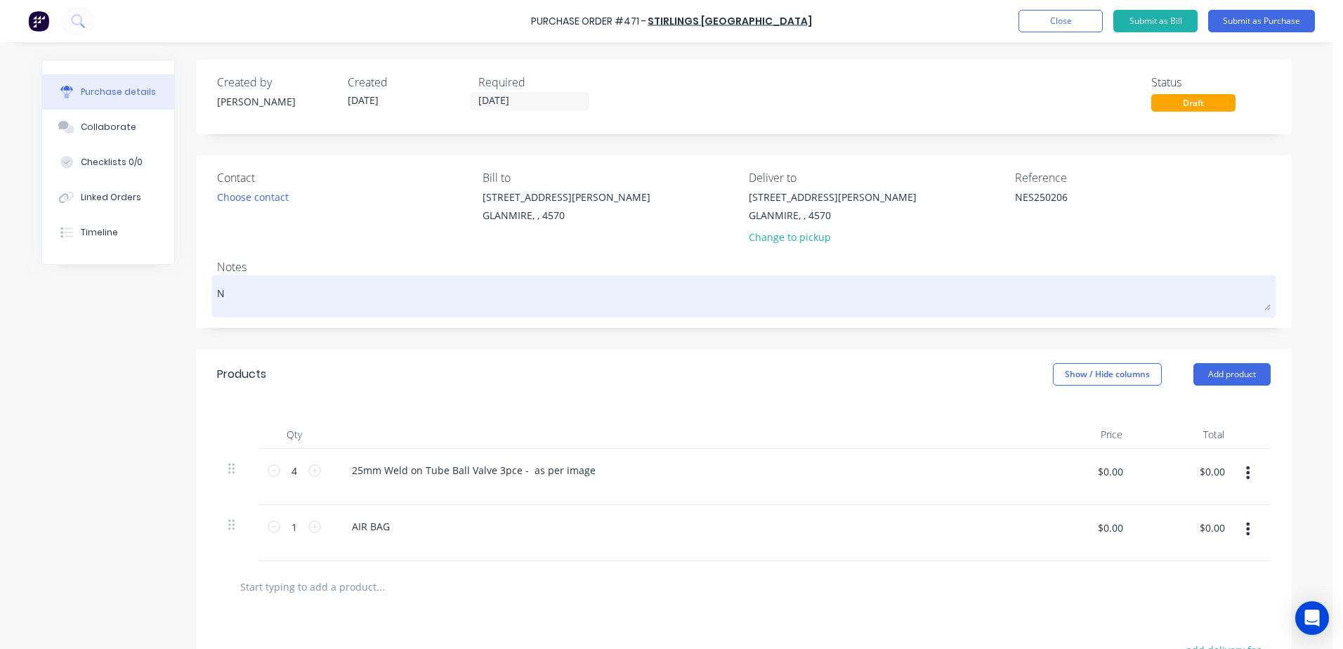
type textarea "NE"
type textarea "x"
type textarea "NES"
type textarea "x"
type textarea "NES2"
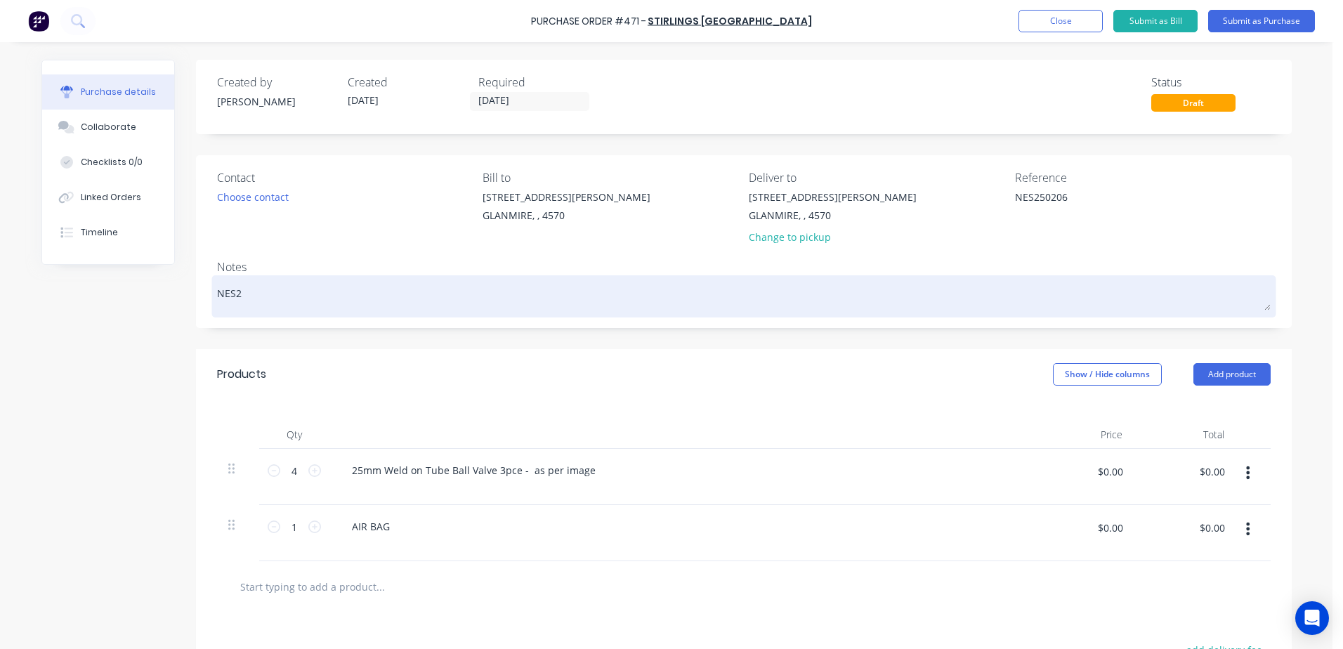
type textarea "x"
type textarea "NES250"
type textarea "x"
type textarea "NES2502"
type textarea "x"
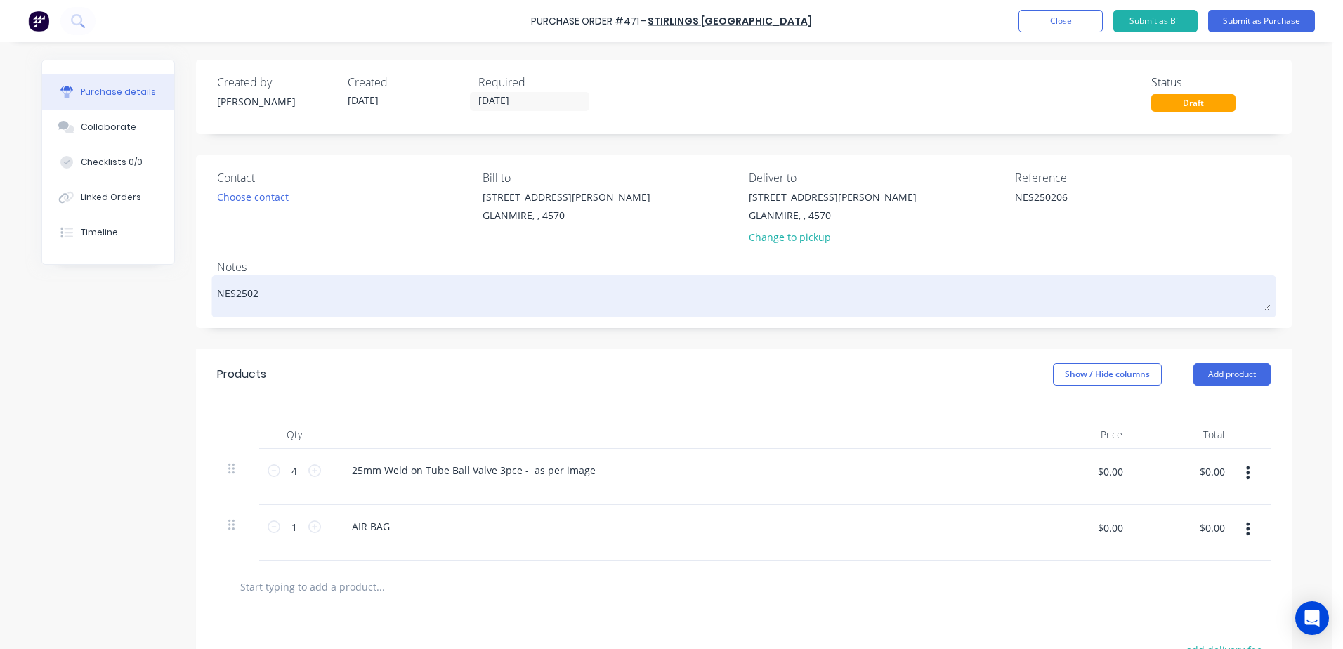
type textarea "NES25020"
type textarea "x"
type textarea "NES250206"
type textarea "x"
type textarea "NES250206-"
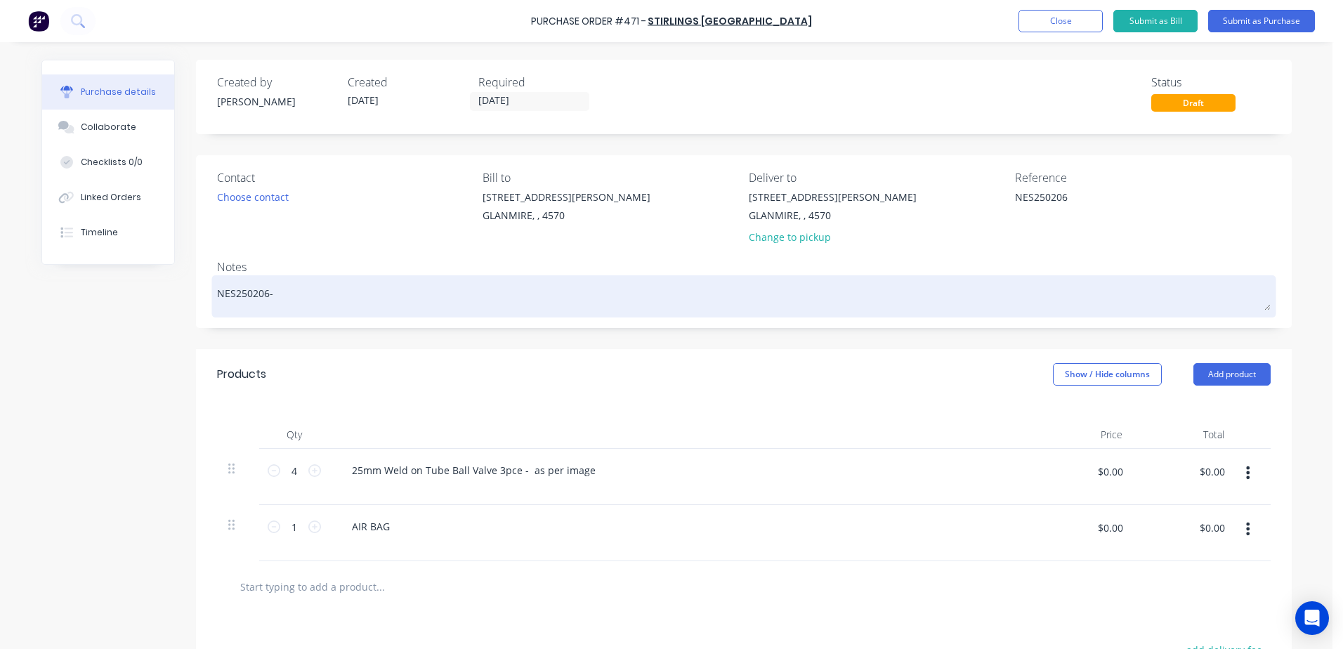
type textarea "x"
type textarea "NES250206-"
type textarea "x"
type textarea "NES250206- g"
type textarea "x"
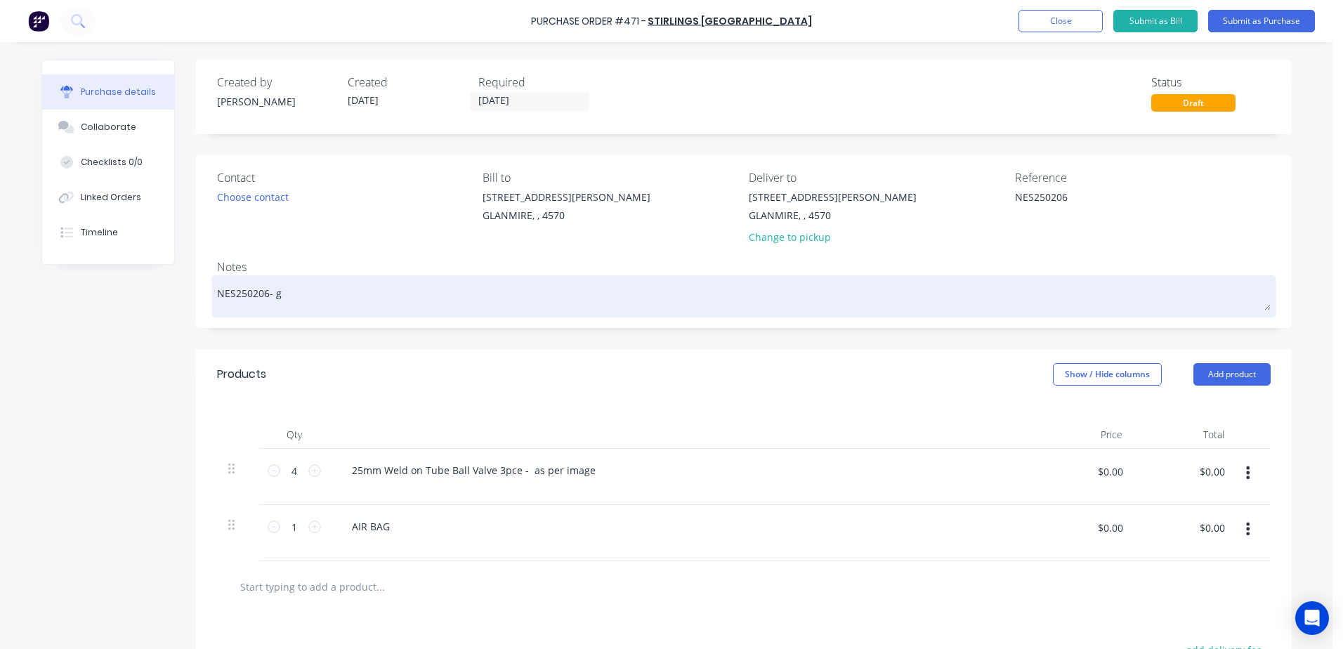
type textarea "NES250206- gr"
type textarea "x"
type textarea "NES250206- gre"
type textarea "x"
type textarea "NES250206- [PERSON_NAME]"
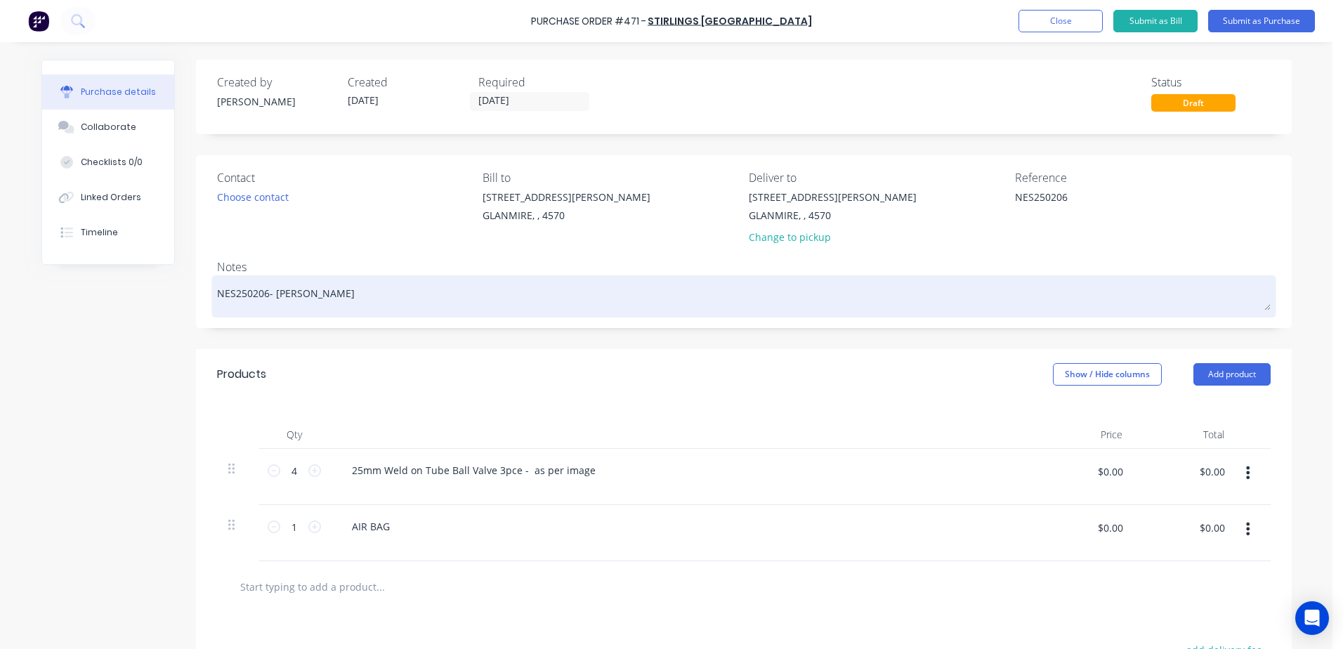
type textarea "x"
type textarea "NES250206- [PERSON_NAME]"
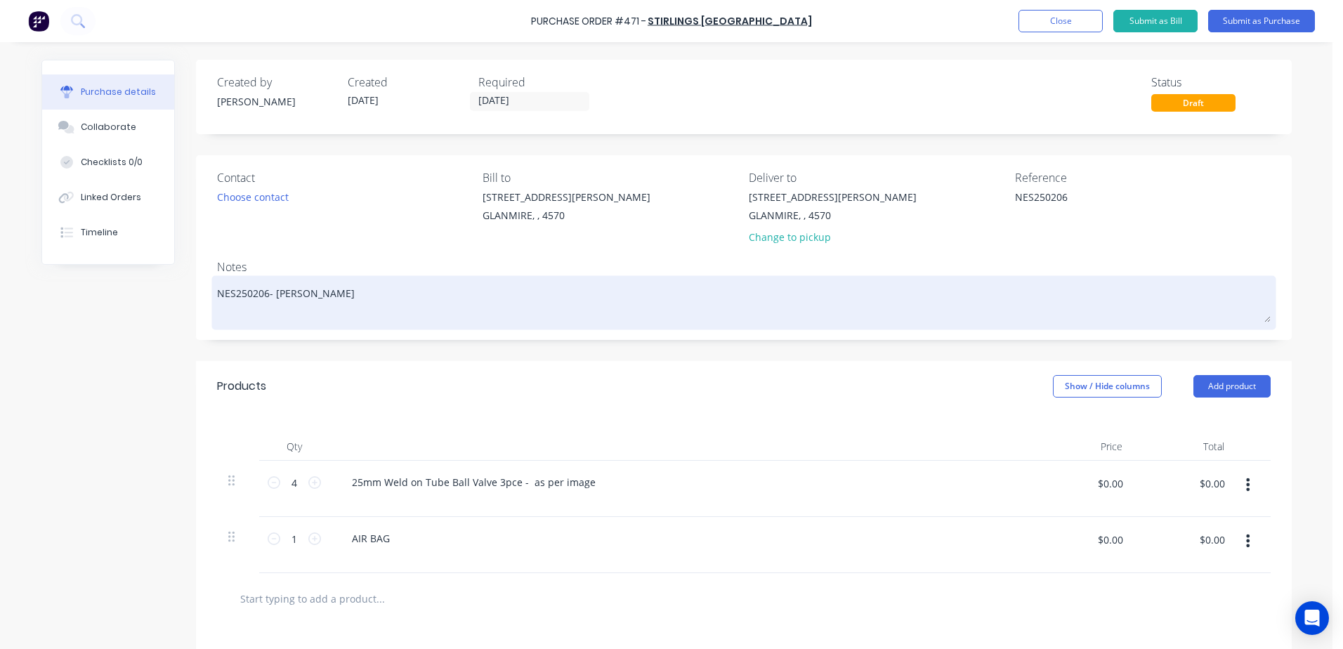
type textarea "x"
type textarea "NES250206- [PERSON_NAME]"
type textarea "x"
type textarea "NES250206- [PERSON_NAME]"
type textarea "x"
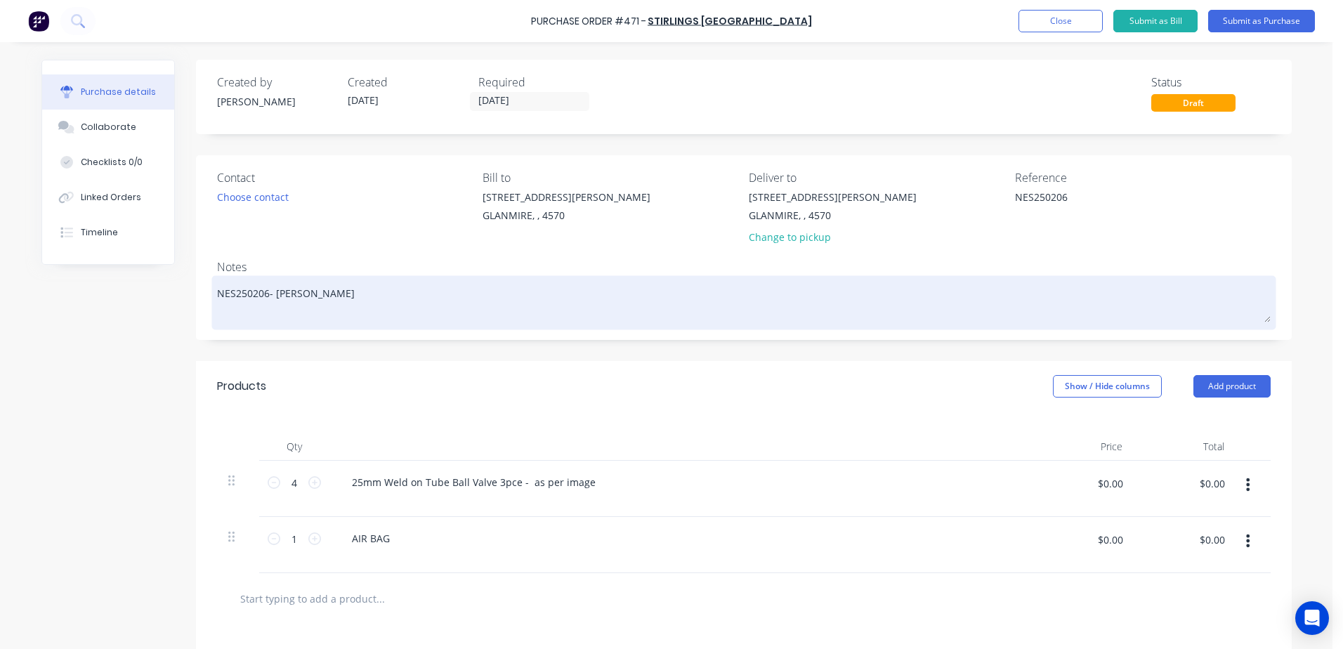
type textarea "NES250206- [PERSON_NAME]"
type textarea "x"
type textarea "NES250206- [PERSON_NAME]"
type textarea "x"
type textarea "NES250206- [PERSON_NAME]"
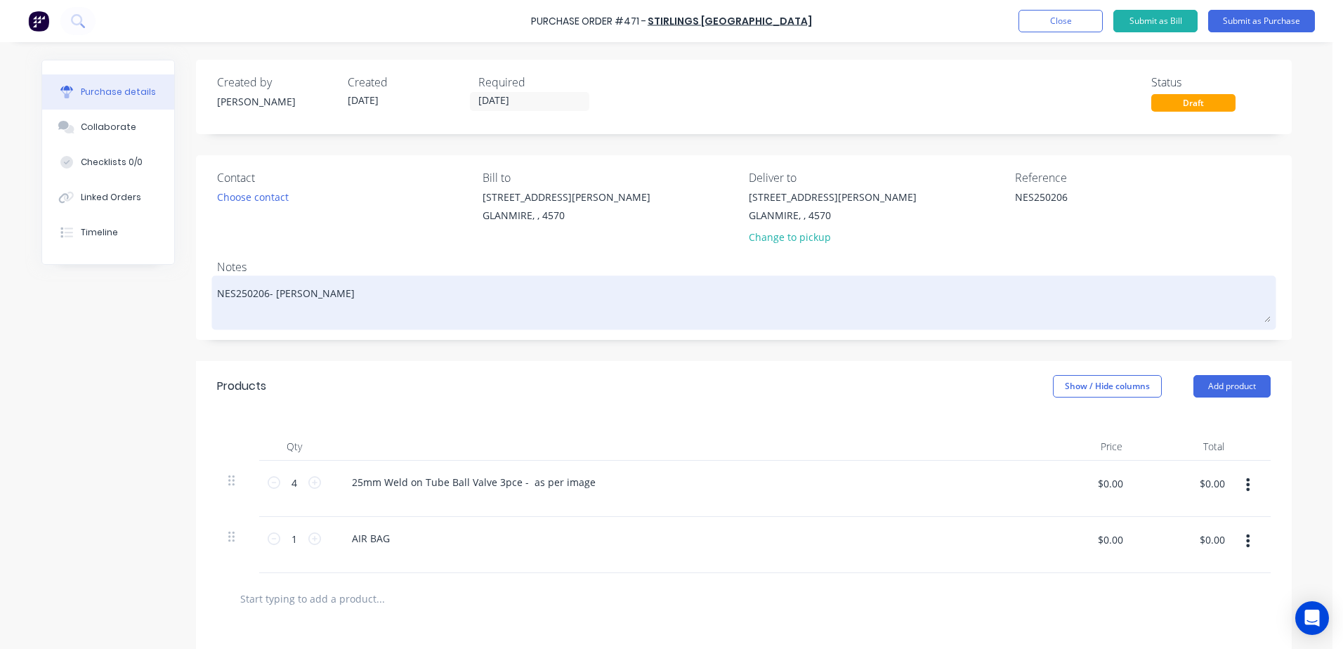
type textarea "x"
type textarea "NES250206- [PERSON_NAME]"
type textarea "x"
type textarea "NES250206- [PERSON_NAME] '"
type textarea "x"
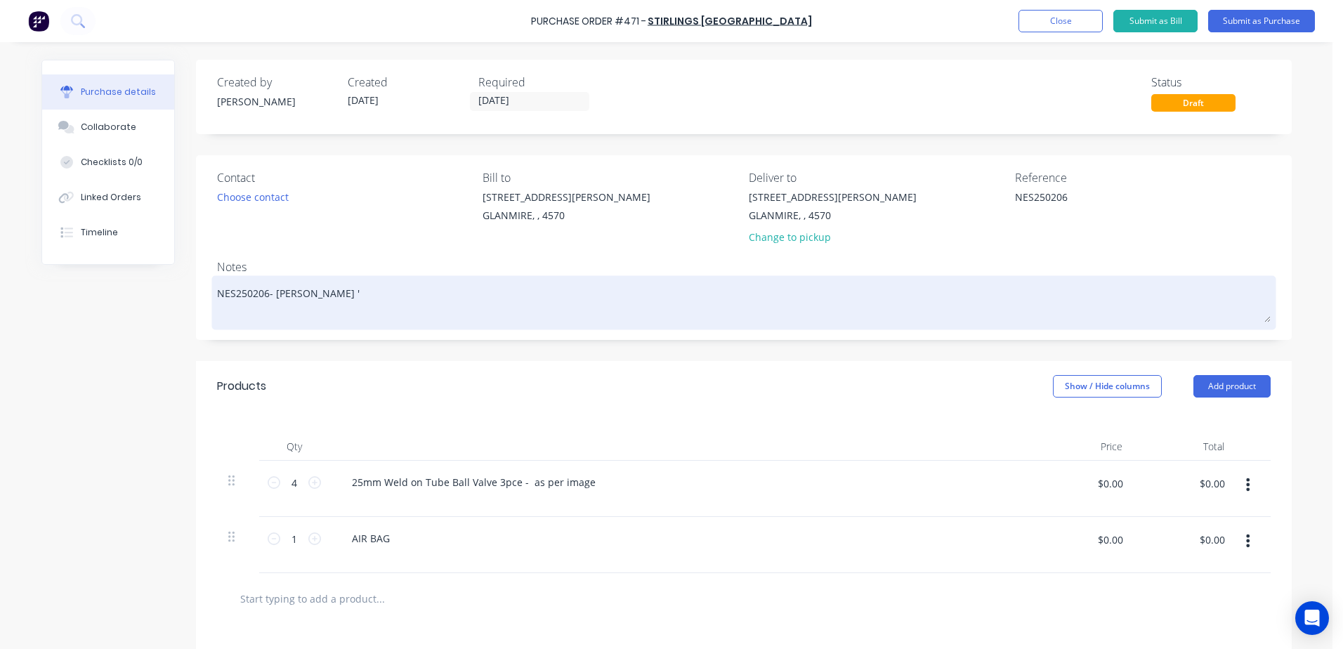
type textarea "NES250206- [PERSON_NAME] '"
type textarea "x"
type textarea "NES250206- [PERSON_NAME] '"
type textarea "x"
type textarea "NES250206- [PERSON_NAME]"
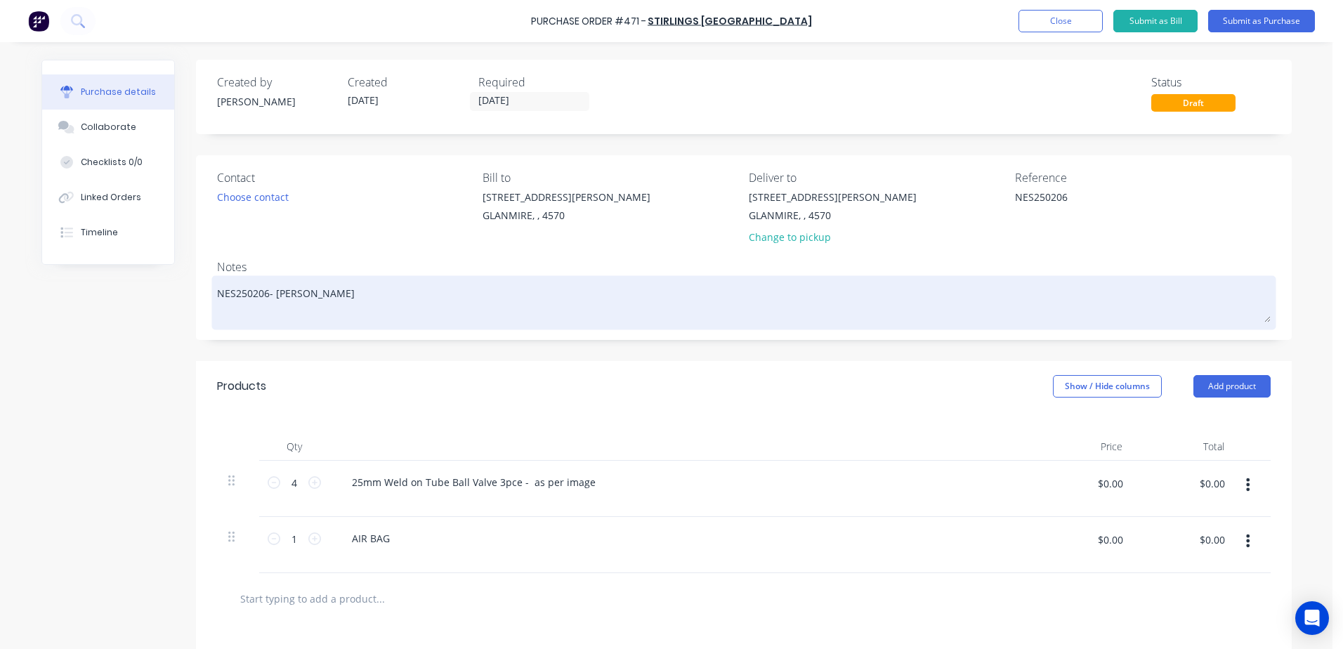
type textarea "x"
type textarea "NES250206- [PERSON_NAME]"
type textarea "x"
type textarea "NES250206- [PERSON_NAME]"
type textarea "x"
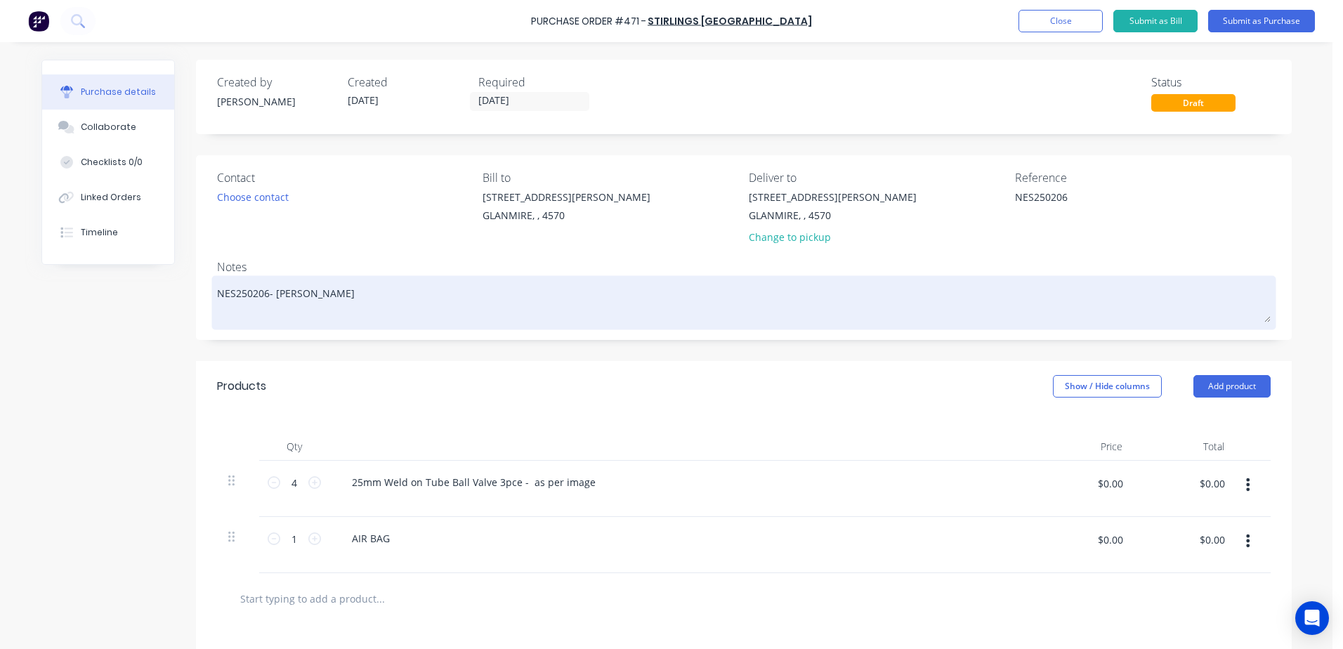
type textarea "NES250206- [PERSON_NAME] 1"
type textarea "x"
type textarea "NES250206- [PERSON_NAME] 16"
type textarea "x"
type textarea "NES250206- [PERSON_NAME] 162"
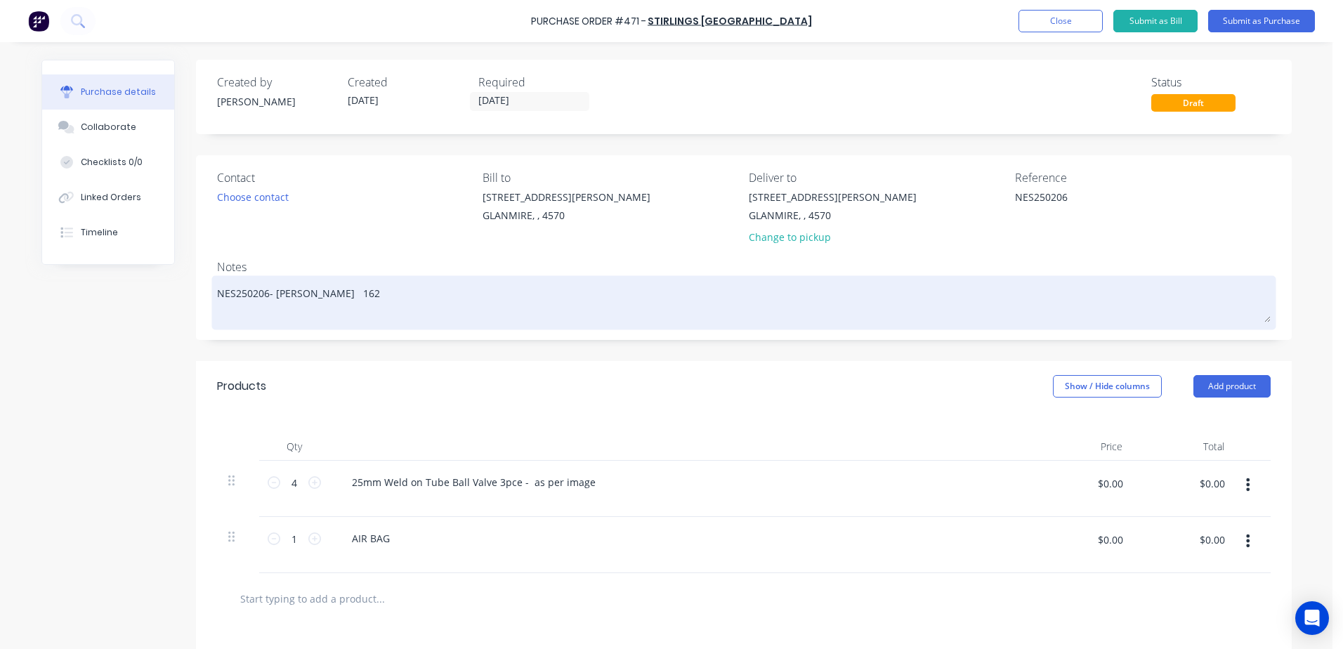
type textarea "x"
type textarea "NES250206- [PERSON_NAME] 1627"
type textarea "x"
type textarea "NES250206- [PERSON_NAME] 16275"
type textarea "x"
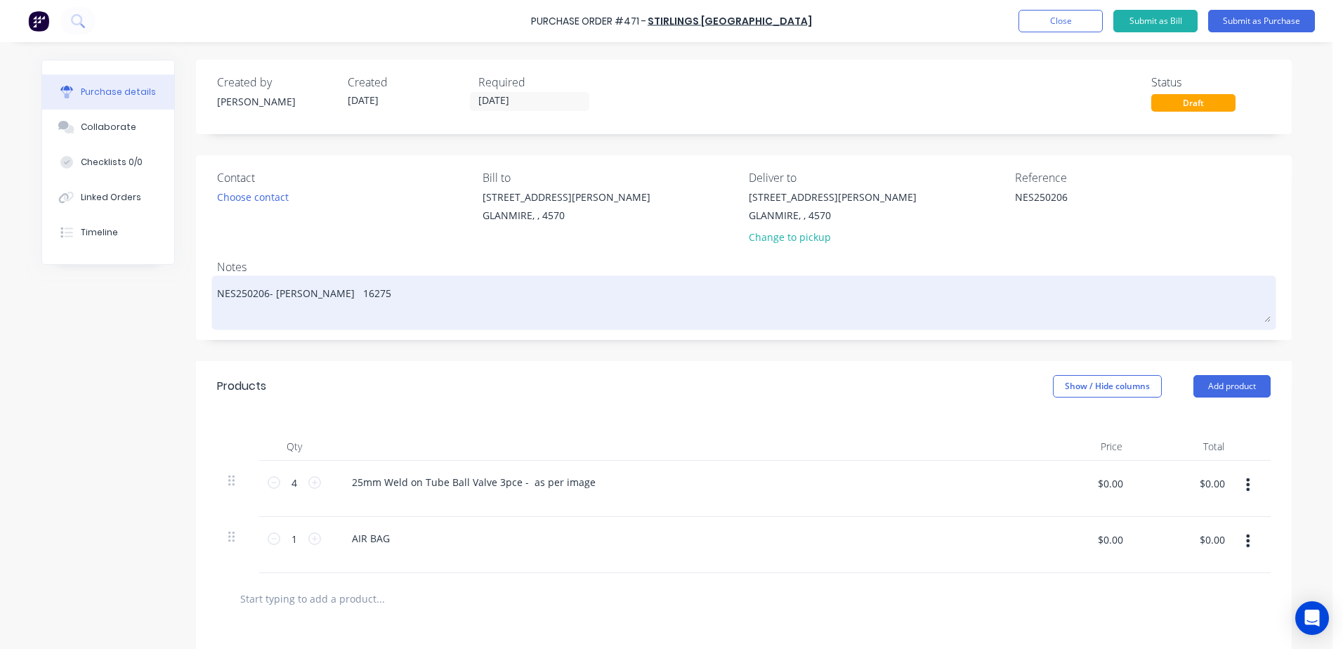
type textarea "NES250206- [PERSON_NAME] 162757"
type textarea "x"
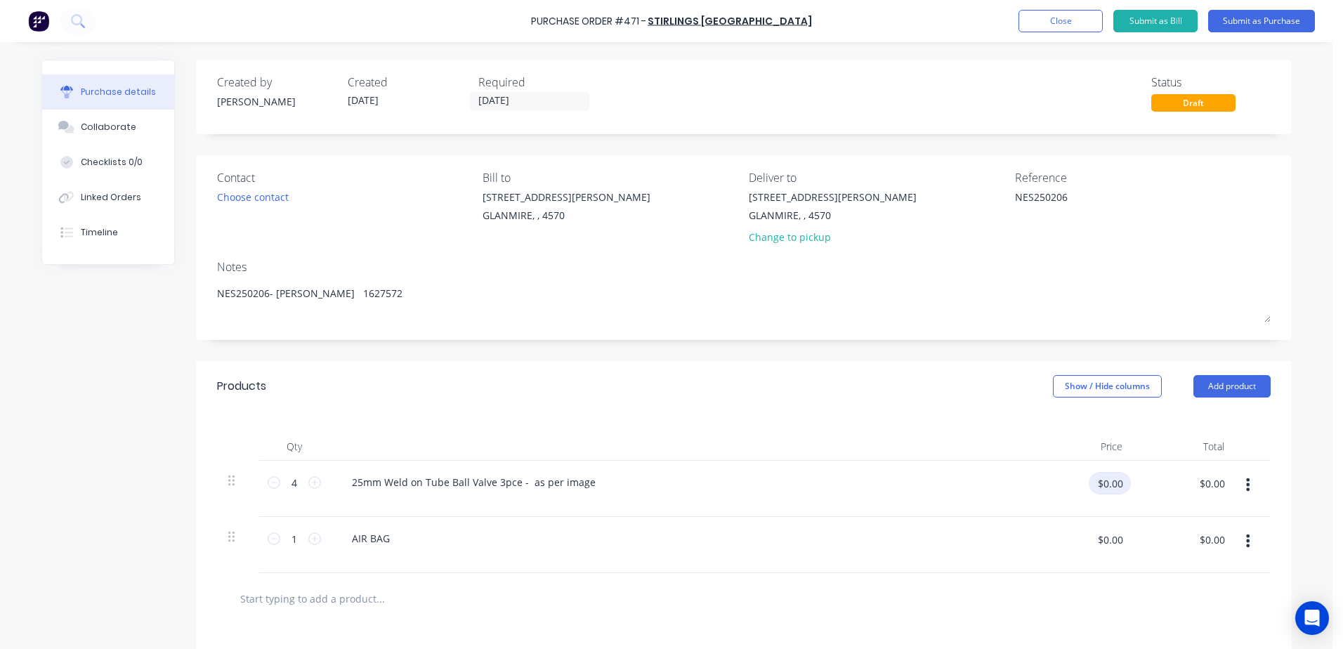
type textarea "NES250206- [PERSON_NAME] 1627572"
type textarea "x"
type textarea "NES250206- [PERSON_NAME] 1627572"
click at [1107, 483] on input "$0.00" at bounding box center [1109, 483] width 42 height 22
type input "98.75"
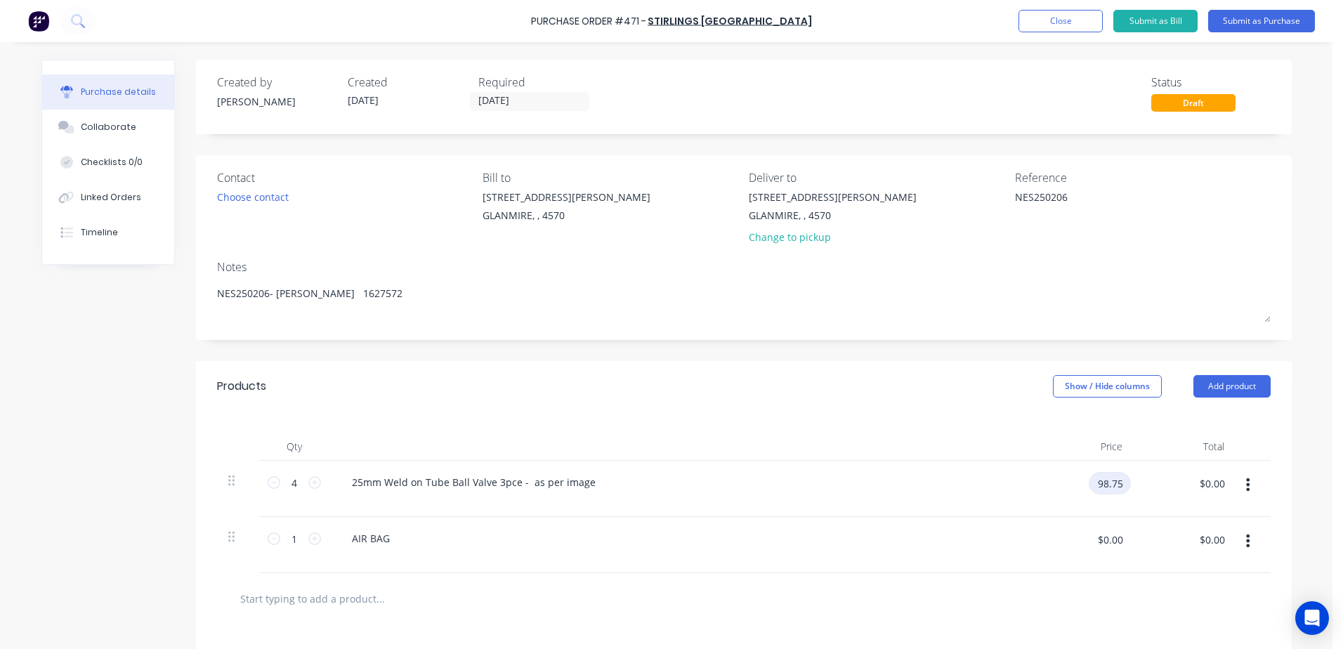
type textarea "x"
type input "$98.75"
type input "$395.00"
click at [1278, 15] on button "Submit as Purchase" at bounding box center [1261, 21] width 107 height 22
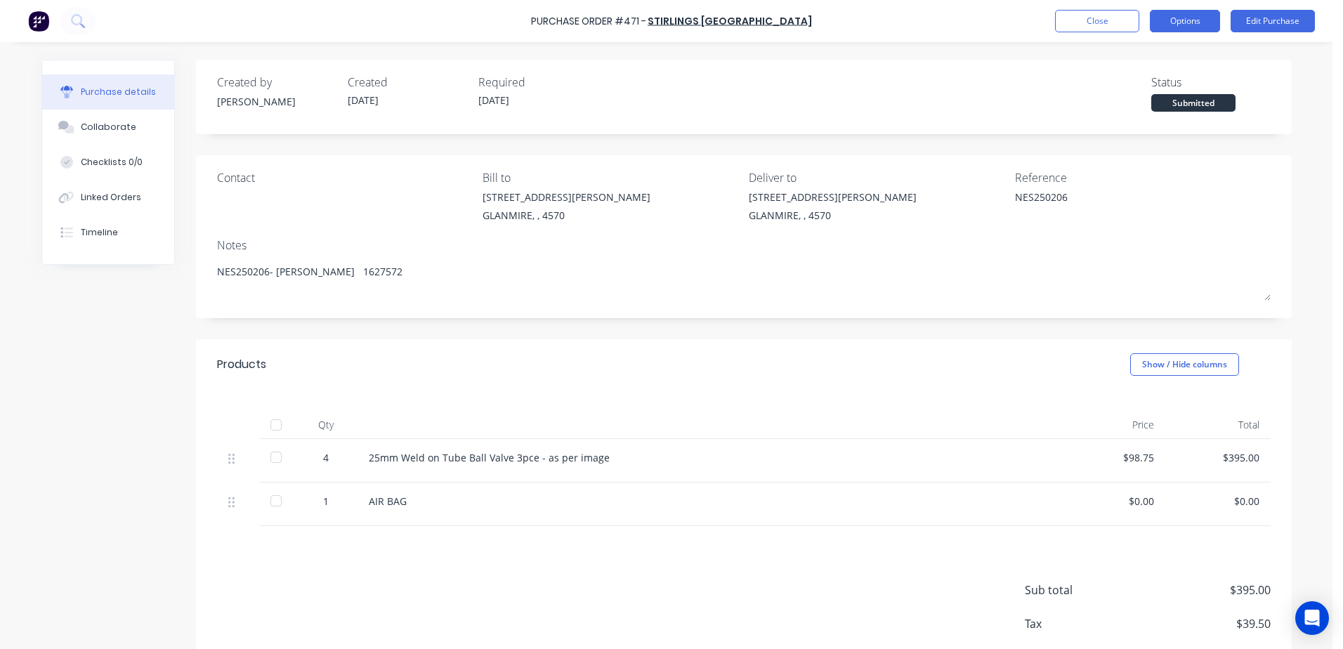
click at [1192, 20] on button "Options" at bounding box center [1184, 21] width 70 height 22
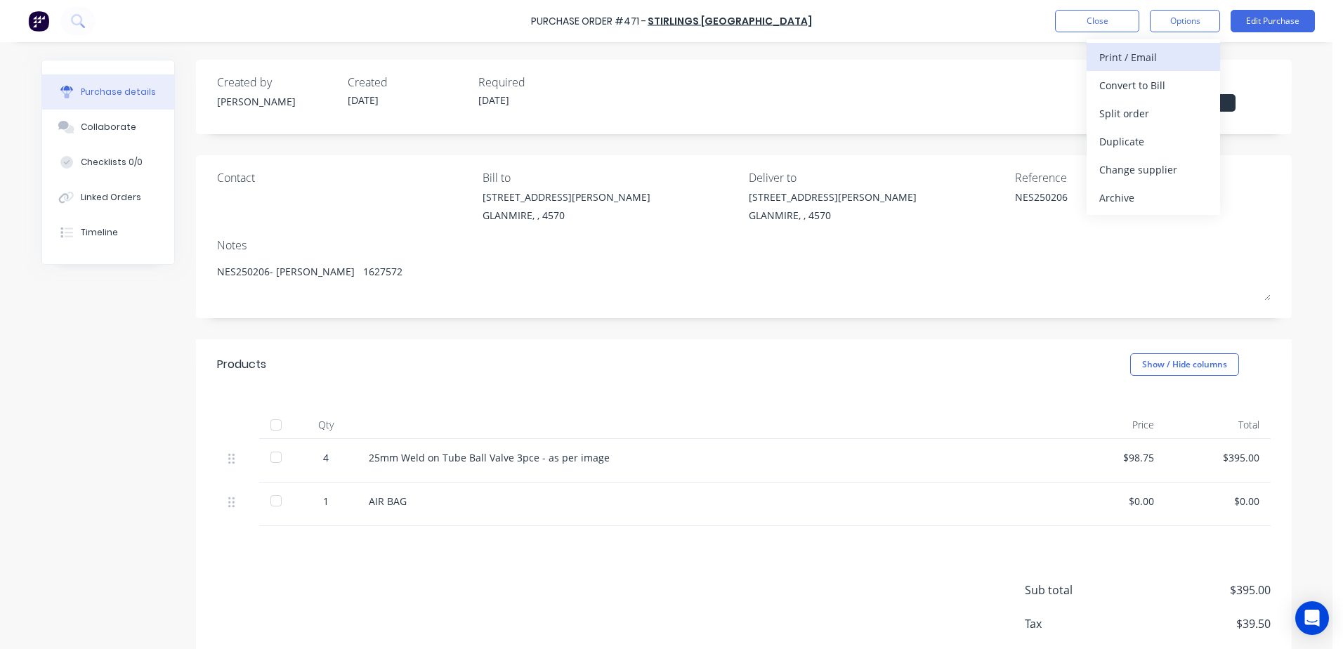
click at [1165, 54] on div "Print / Email" at bounding box center [1153, 57] width 108 height 20
click at [1130, 84] on div "With pricing" at bounding box center [1153, 85] width 108 height 20
type textarea "x"
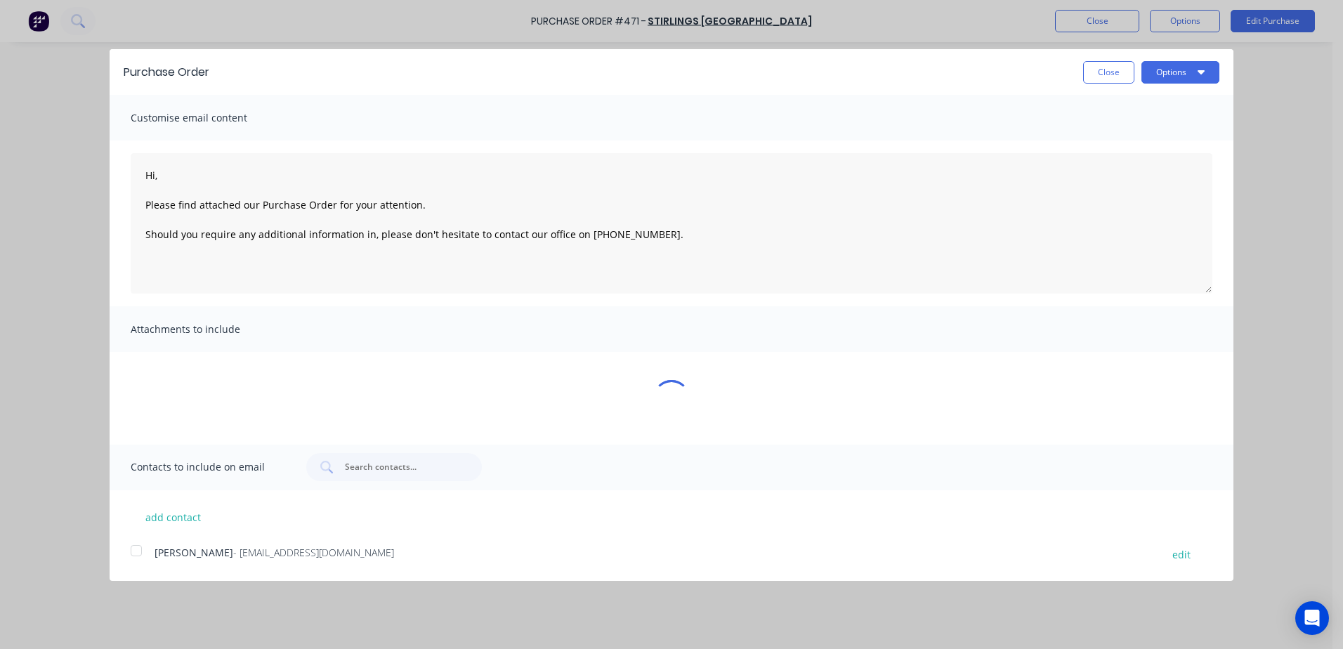
type textarea "Hi, Please find attached our Purchase Order for your attention. Should you requ…"
type textarea "x"
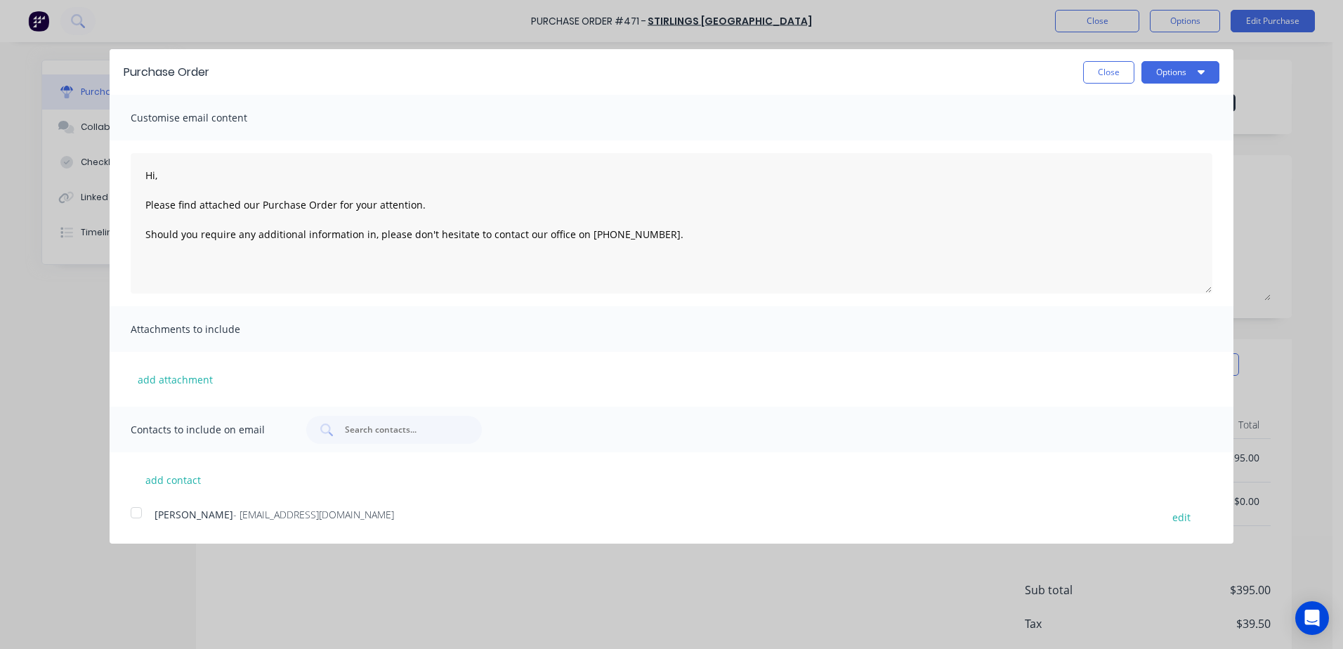
click at [136, 516] on div at bounding box center [136, 513] width 28 height 28
type textarea "Hi, Please find attached our Purchase Order for your attention. Should you requ…"
click at [1194, 74] on button "Options" at bounding box center [1180, 72] width 78 height 22
click at [1125, 140] on div "Email" at bounding box center [1152, 136] width 108 height 20
type textarea "x"
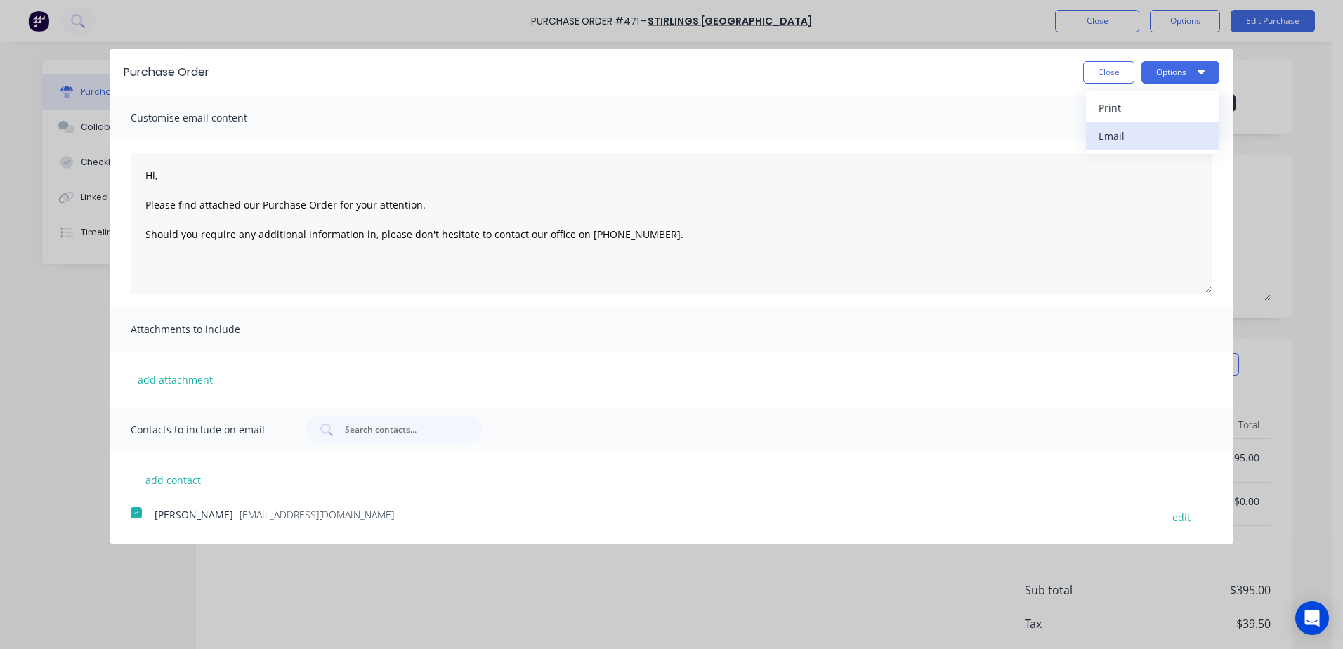
type textarea "Hi, Please find attached our Purchase Order for your attention. Should you requ…"
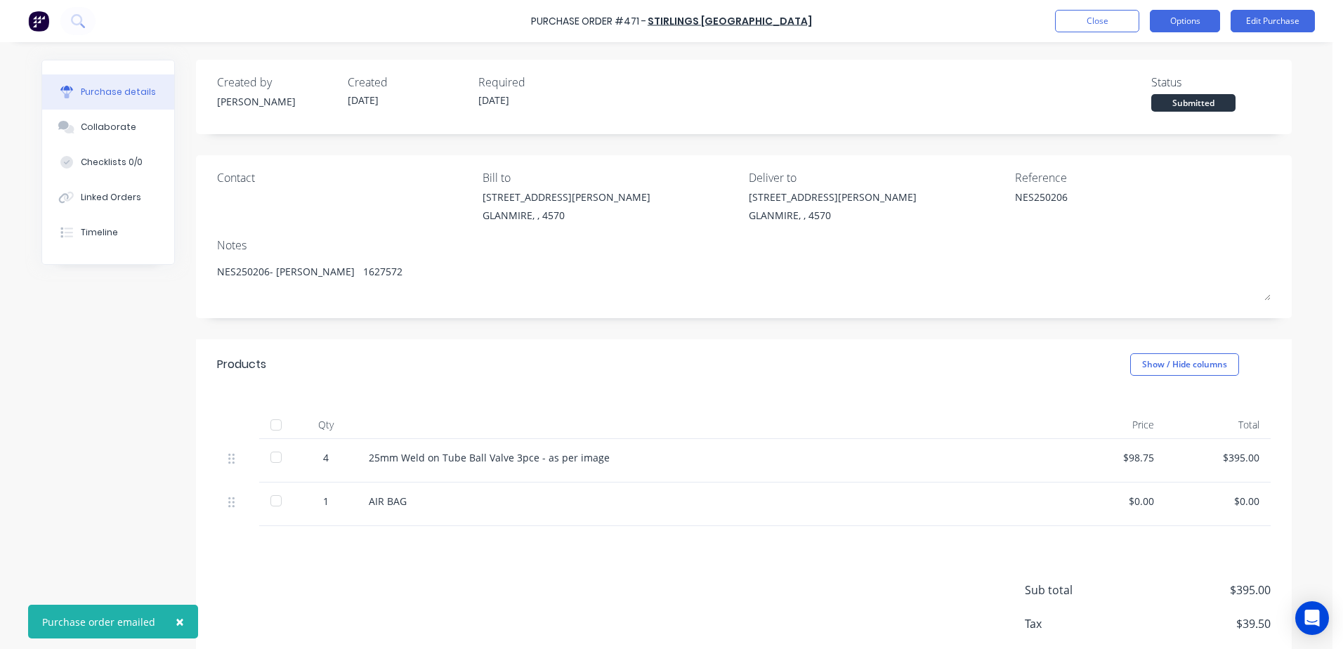
click at [1173, 20] on button "Options" at bounding box center [1184, 21] width 70 height 22
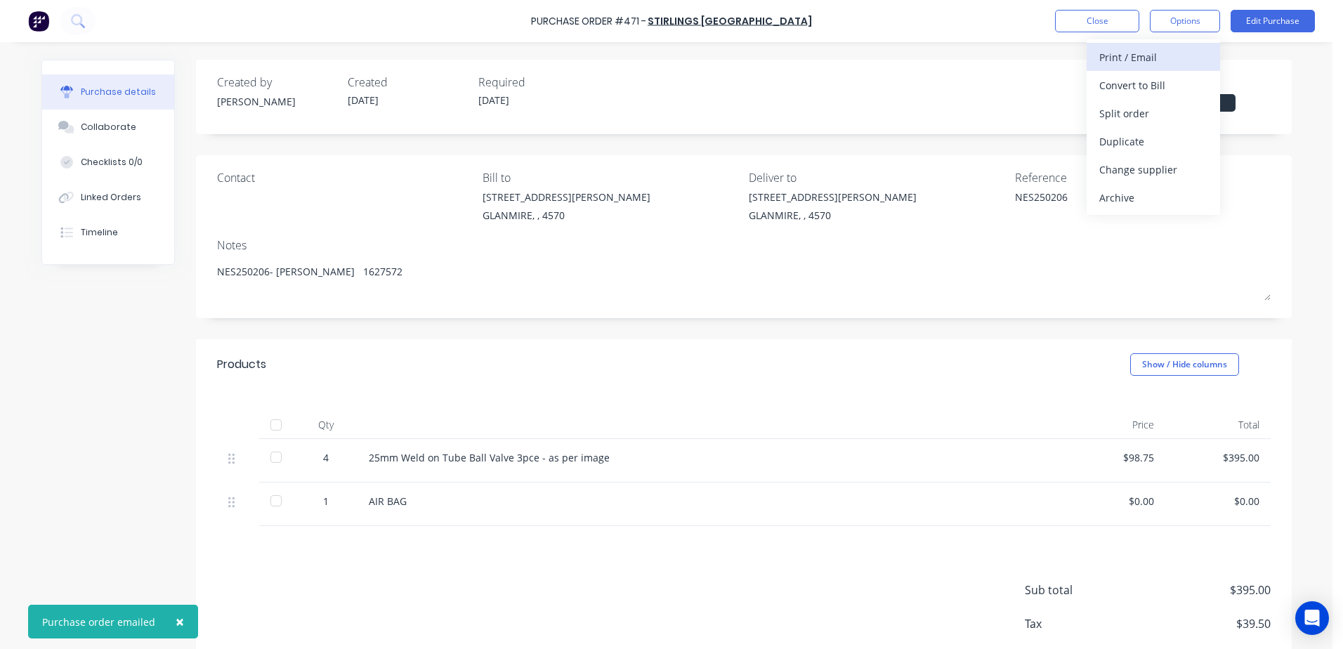
click at [1108, 54] on div "Print / Email" at bounding box center [1153, 57] width 108 height 20
click at [1112, 86] on div "With pricing" at bounding box center [1153, 85] width 108 height 20
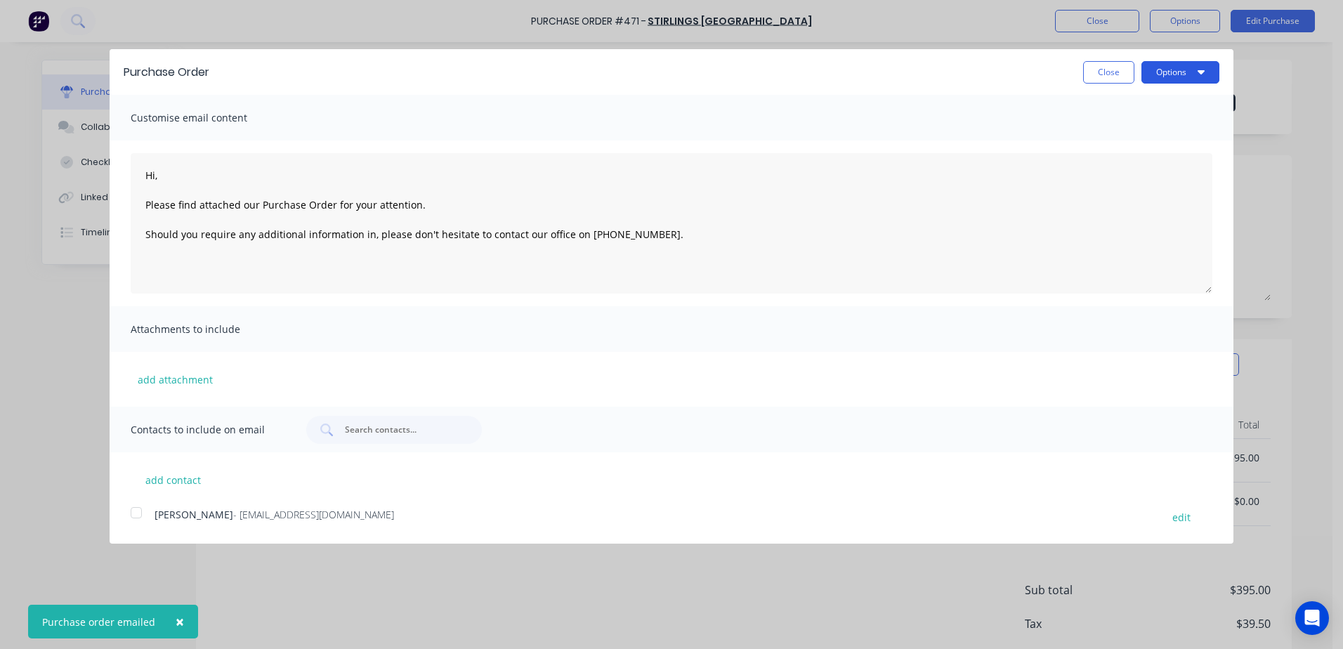
type textarea "x"
type textarea "Hi, Please find attached our Purchase Order for your attention. Should you requ…"
type textarea "x"
click at [1157, 79] on button "Options" at bounding box center [1180, 72] width 78 height 22
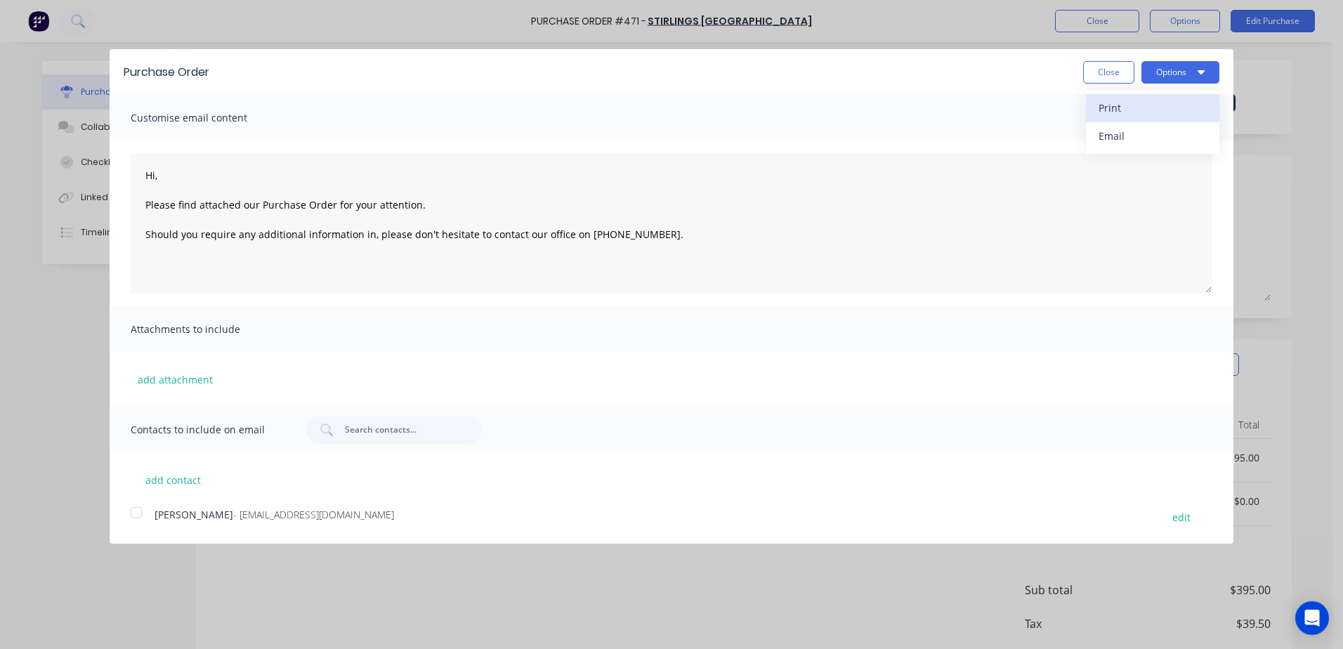
click at [1114, 110] on div "Print" at bounding box center [1152, 108] width 108 height 20
type textarea "Hi, Please find attached our Purchase Order for your attention. Should you requ…"
type textarea "x"
type textarea "Hi, Please find attached our Purchase Order for your attention. Should you requ…"
type textarea "x"
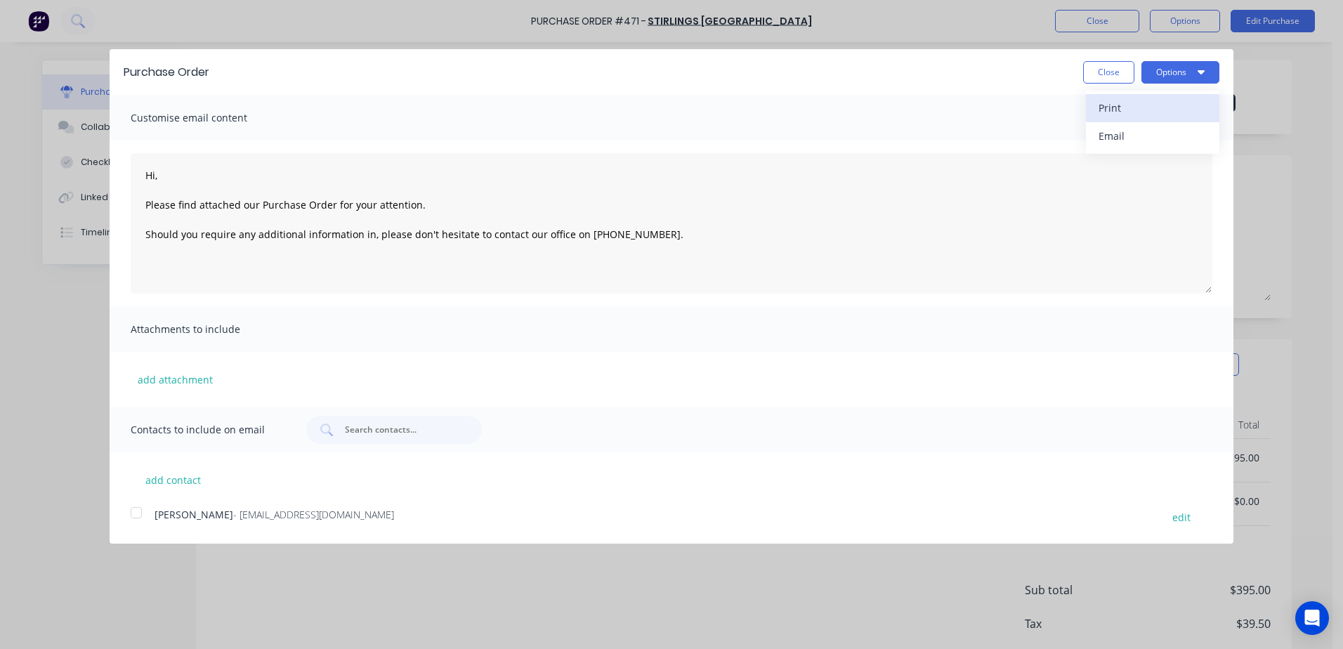
type textarea "Hi, Please find attached our Purchase Order for your attention. Should you requ…"
type textarea "x"
type textarea "Hi, Please find attached our Purchase Order for your attention. Should you requ…"
click at [1090, 70] on button "Close" at bounding box center [1108, 72] width 51 height 22
type textarea "x"
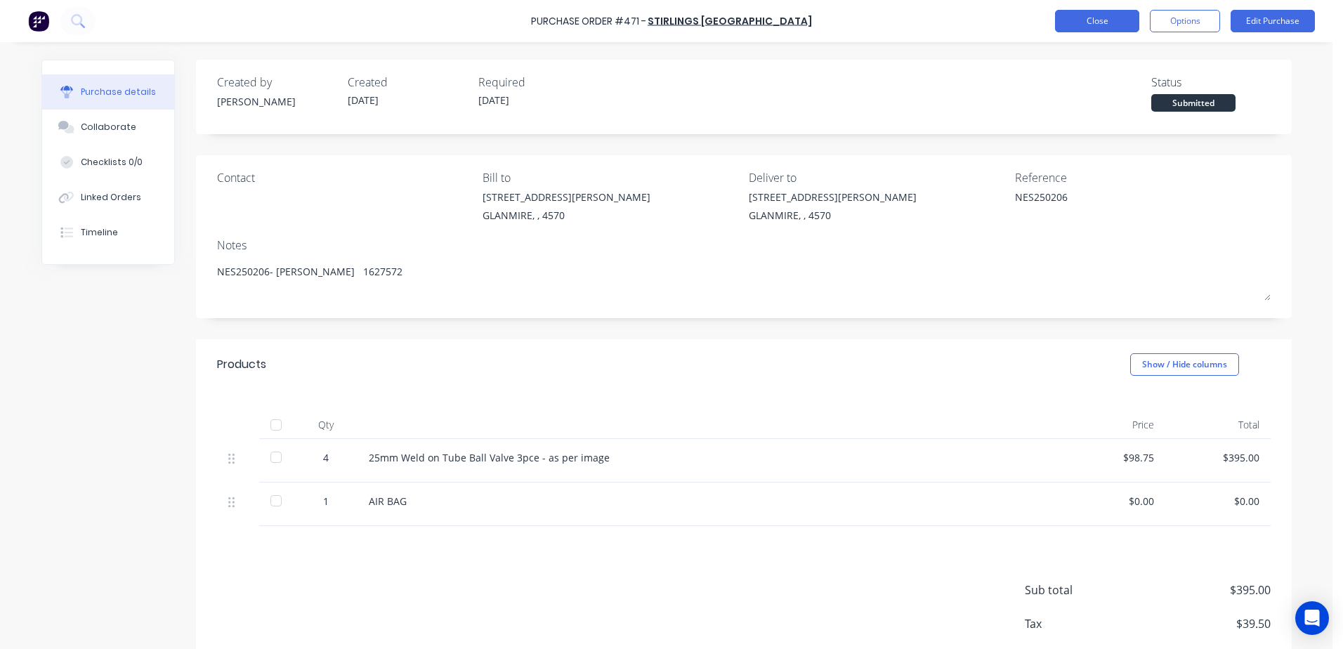
click at [1081, 25] on button "Close" at bounding box center [1097, 21] width 84 height 22
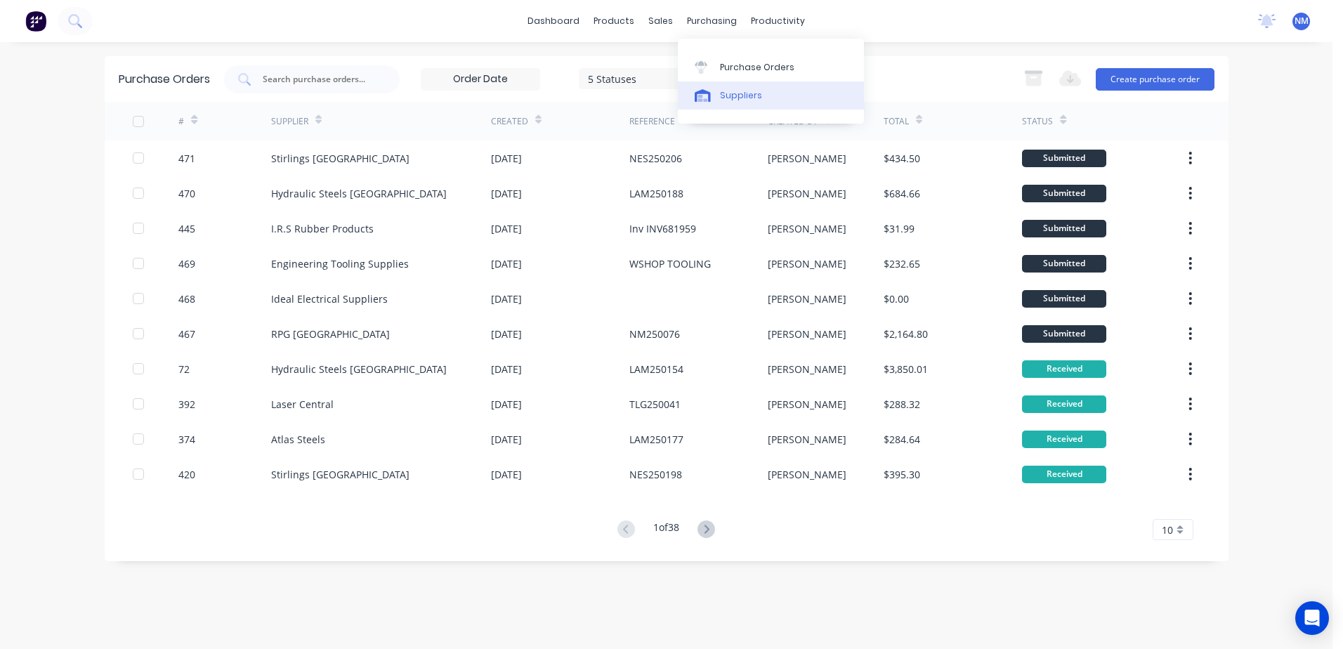
click at [727, 90] on div "Suppliers" at bounding box center [741, 95] width 42 height 13
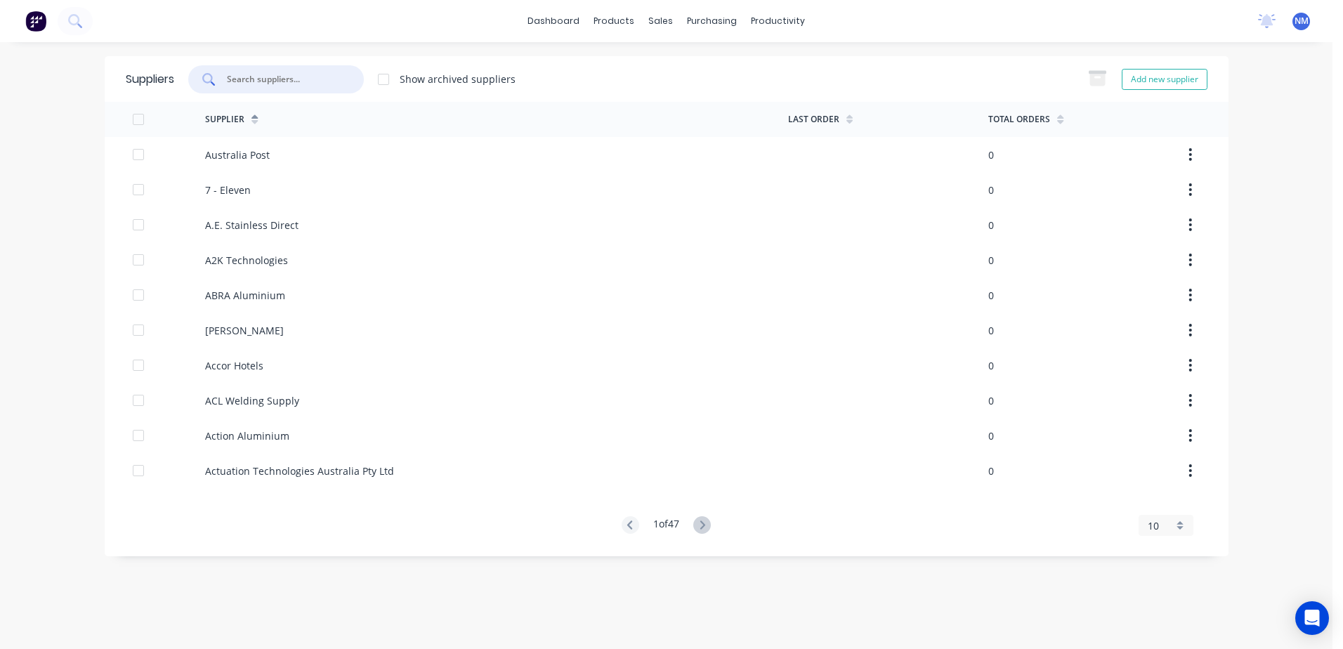
click at [256, 79] on input "text" at bounding box center [283, 79] width 117 height 14
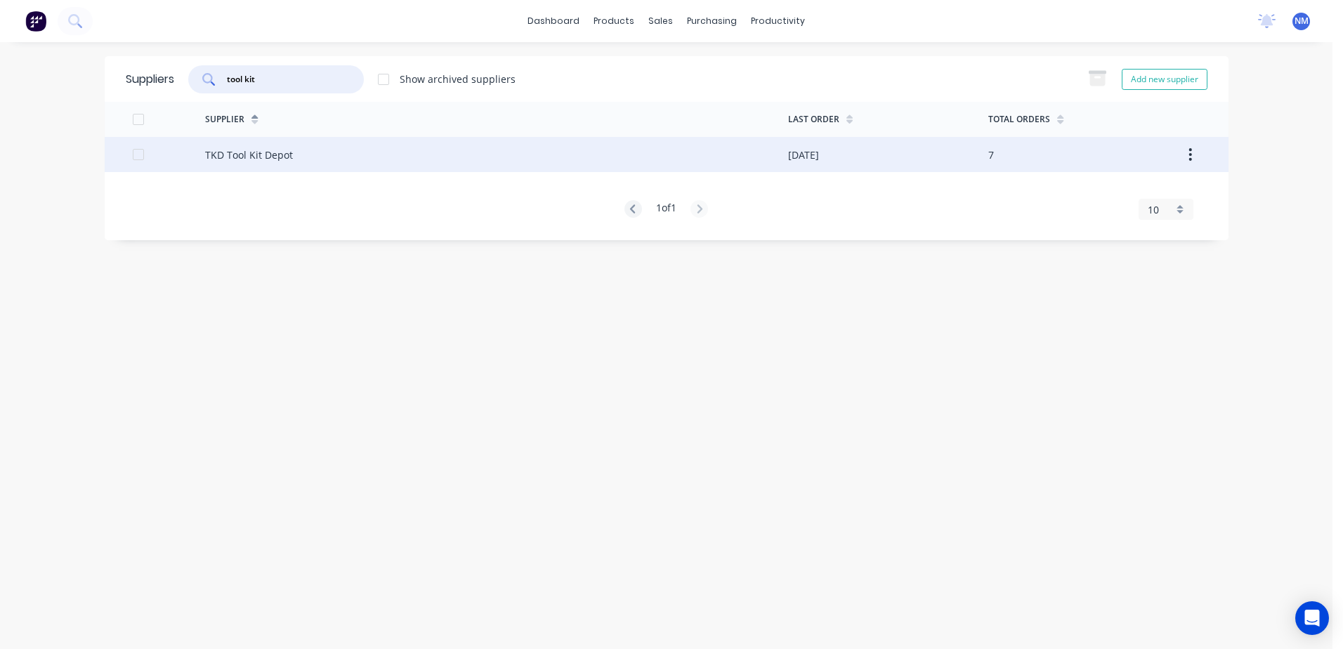
type input "tool kit"
click at [501, 152] on div "TKD Tool Kit Depot" at bounding box center [496, 154] width 583 height 35
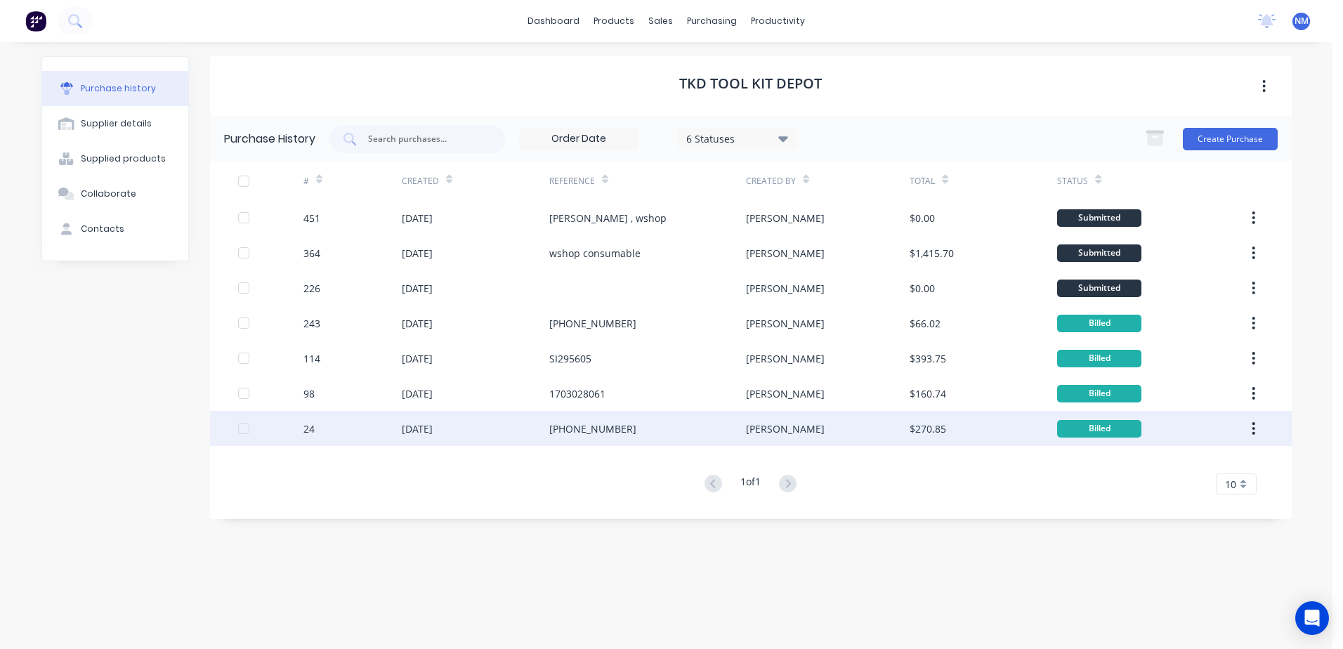
click at [610, 432] on div "[PHONE_NUMBER]" at bounding box center [592, 428] width 87 height 15
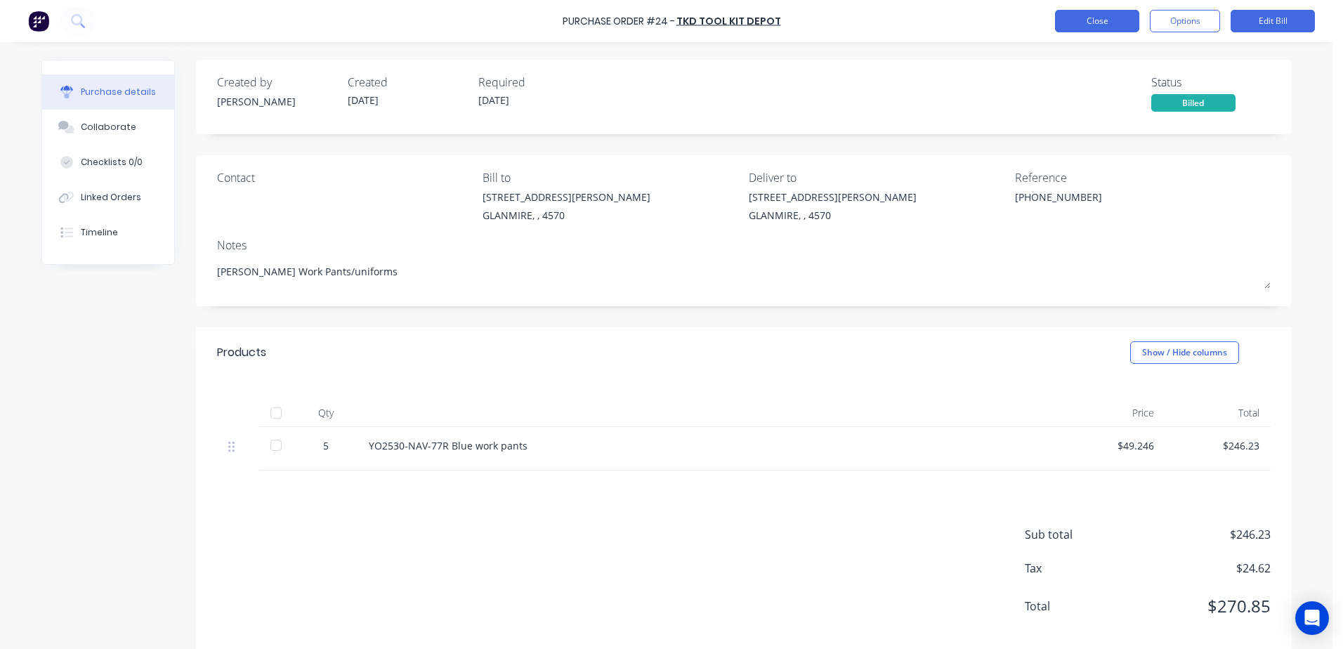
click at [1079, 23] on button "Close" at bounding box center [1097, 21] width 84 height 22
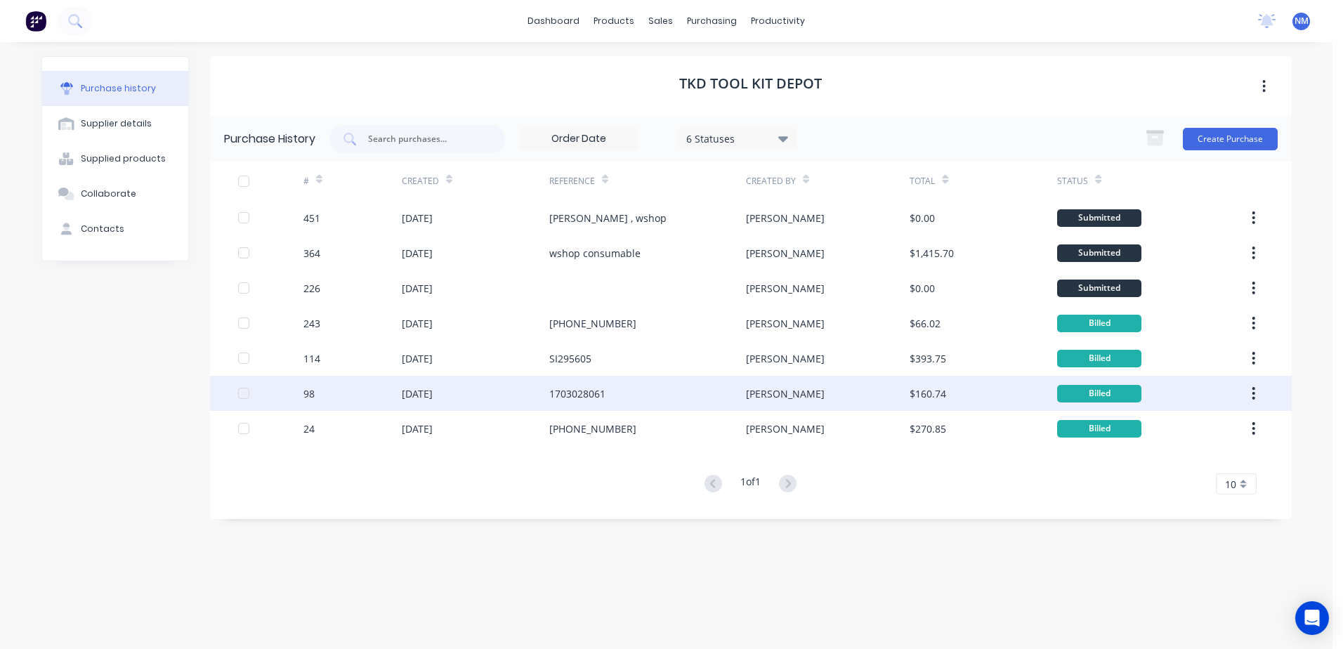
click at [433, 393] on div "[DATE]" at bounding box center [417, 393] width 31 height 15
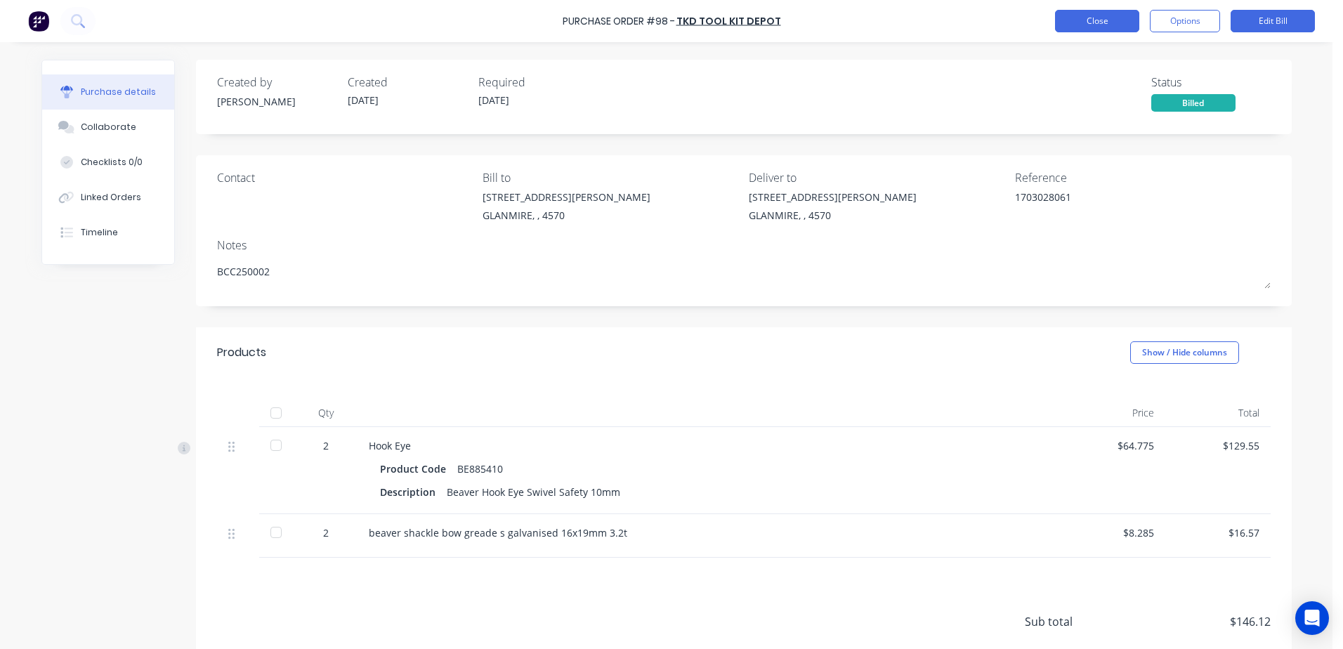
click at [1091, 29] on button "Close" at bounding box center [1097, 21] width 84 height 22
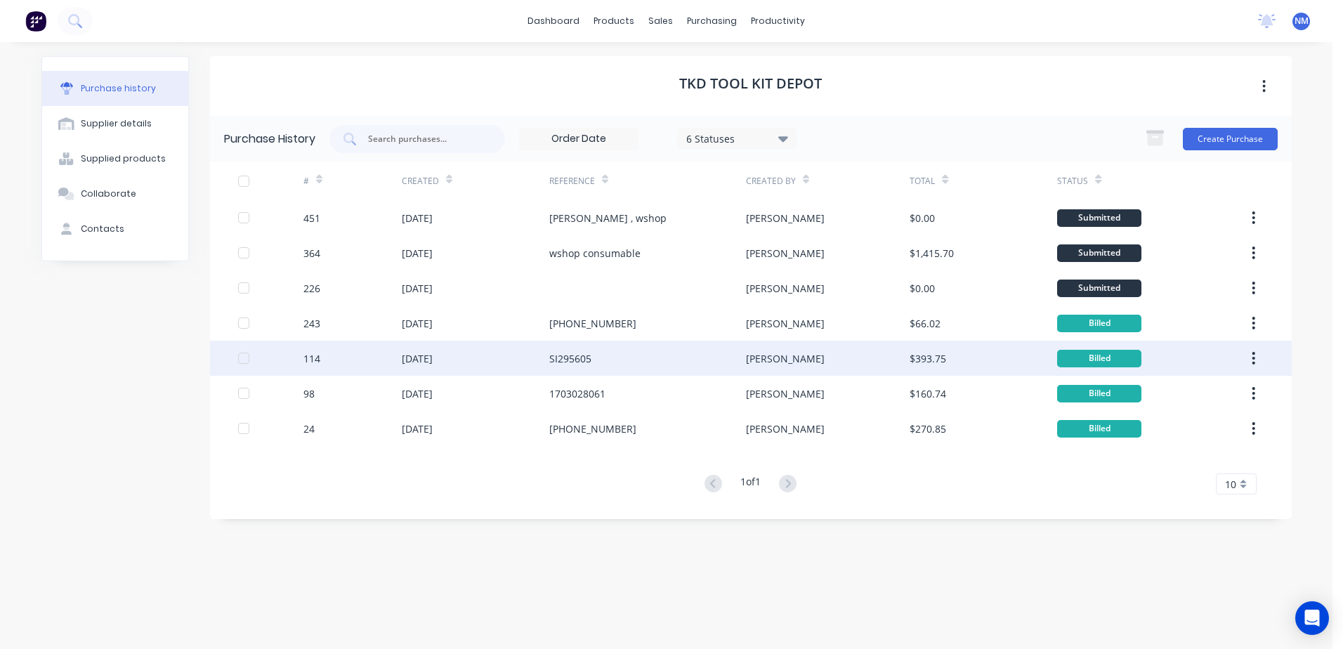
click at [433, 357] on div "[DATE]" at bounding box center [417, 358] width 31 height 15
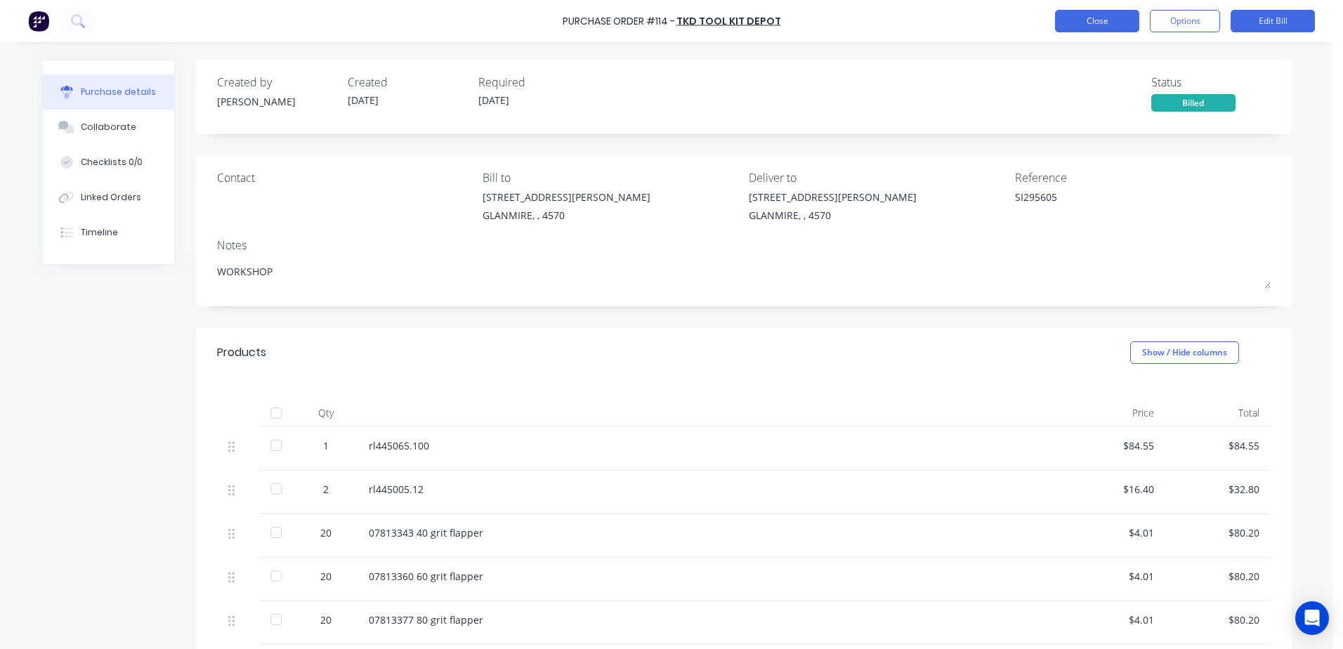
click at [1093, 26] on button "Close" at bounding box center [1097, 21] width 84 height 22
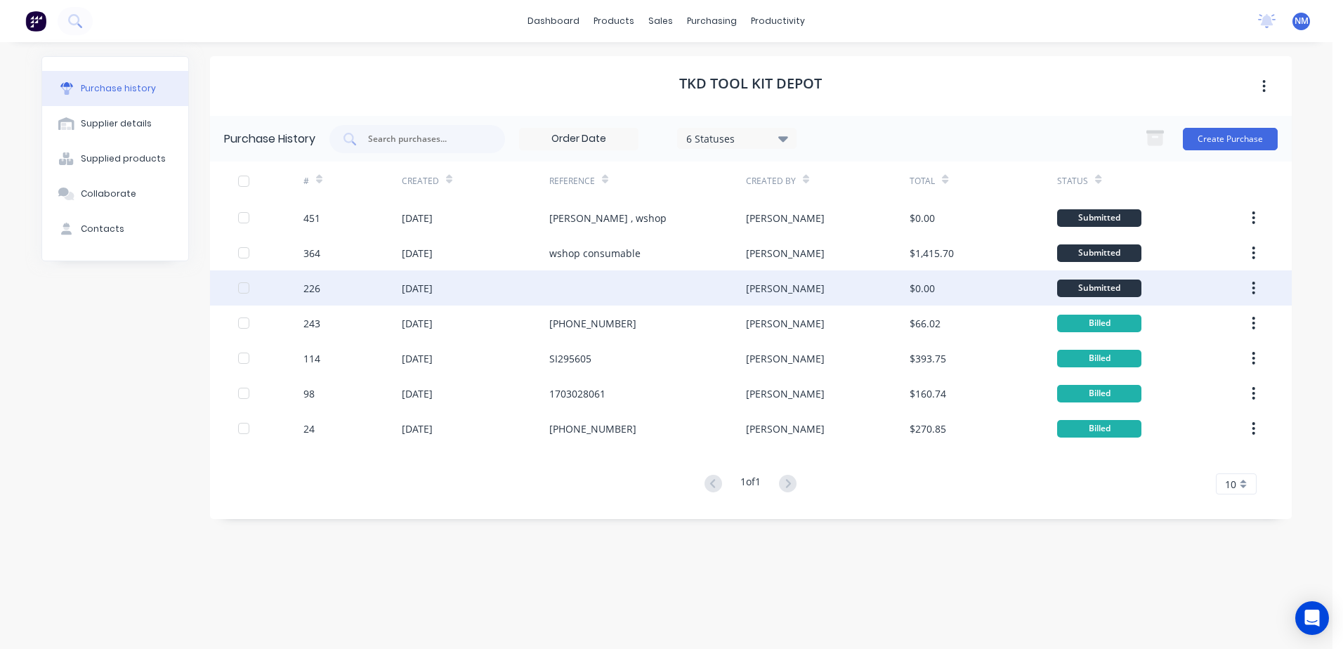
click at [430, 291] on div "[DATE]" at bounding box center [417, 288] width 31 height 15
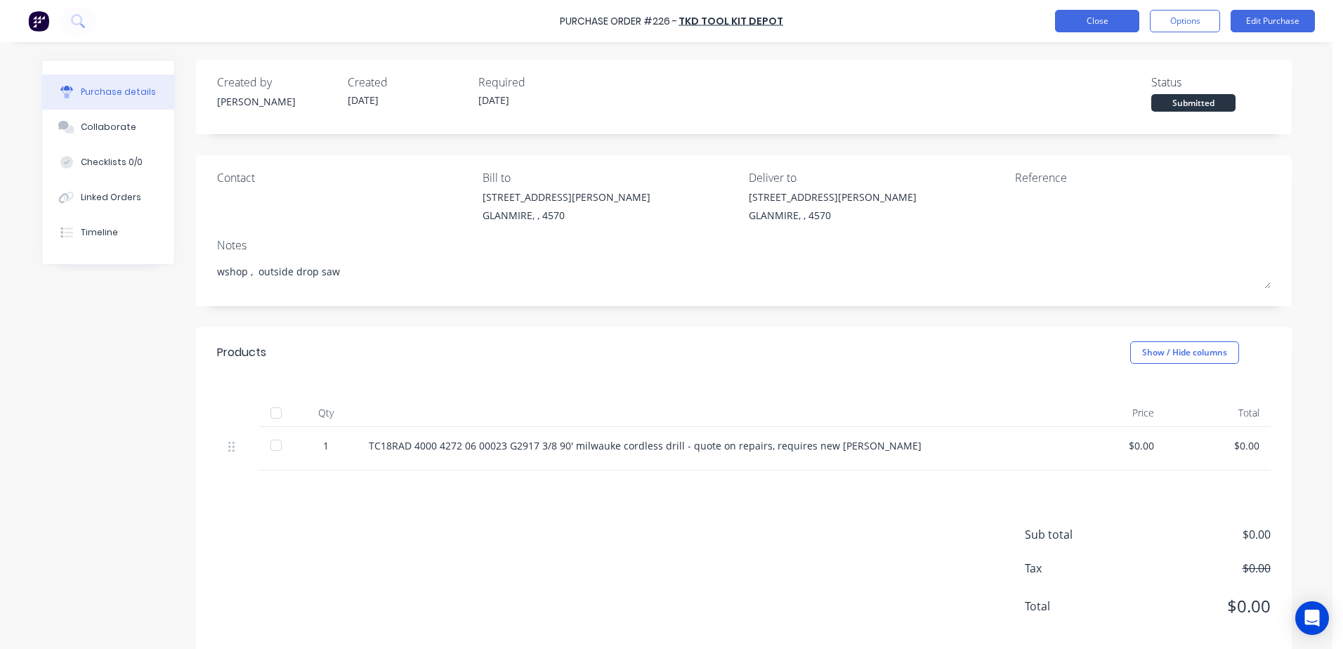
click at [1095, 26] on button "Close" at bounding box center [1097, 21] width 84 height 22
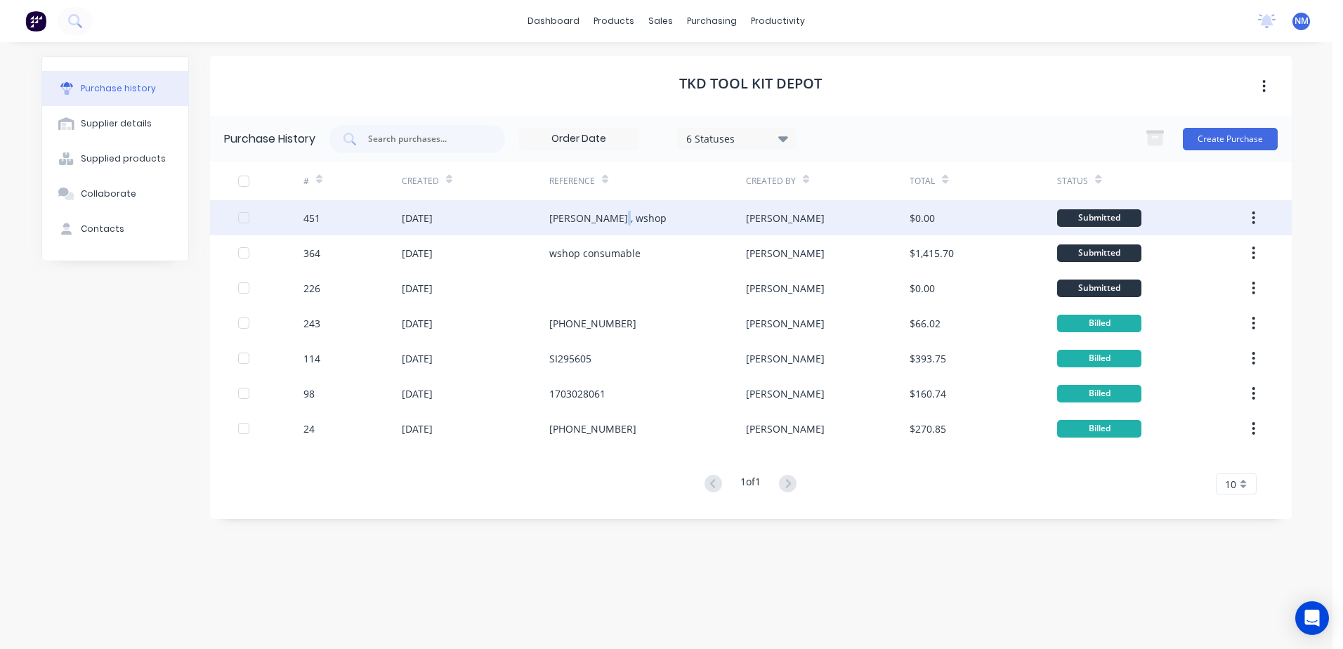
click at [608, 215] on div "[PERSON_NAME] , wshop" at bounding box center [607, 218] width 117 height 15
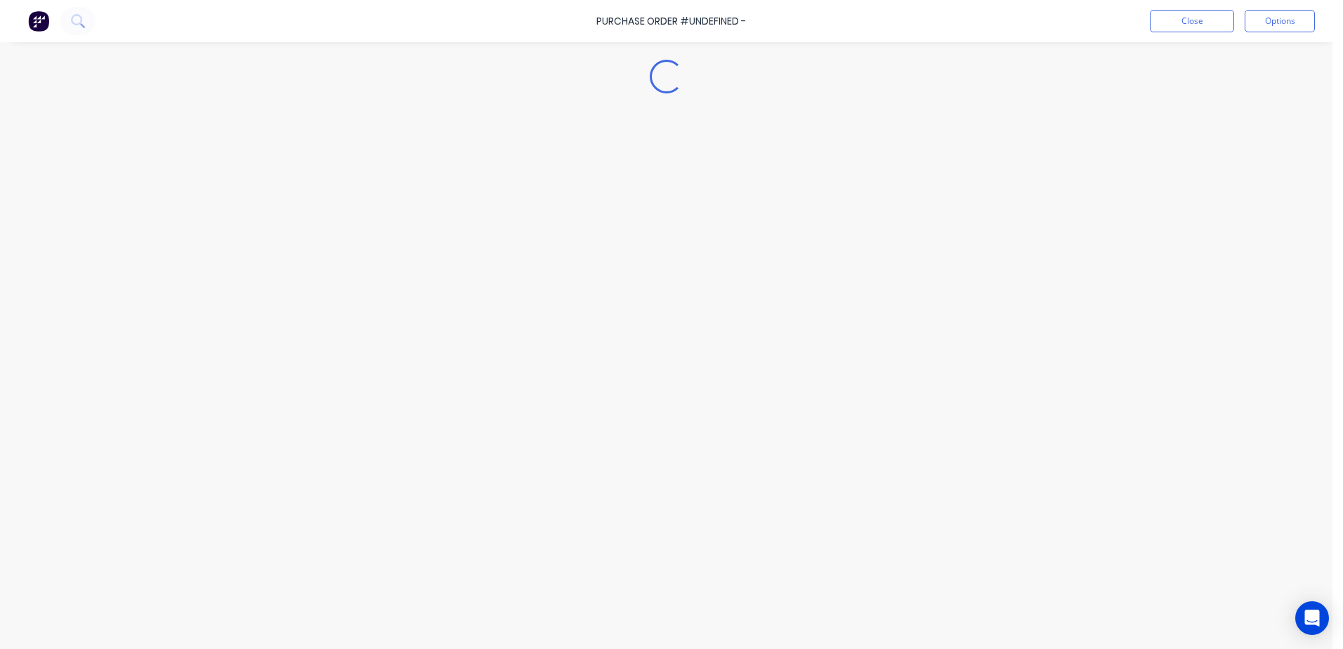
type textarea "x"
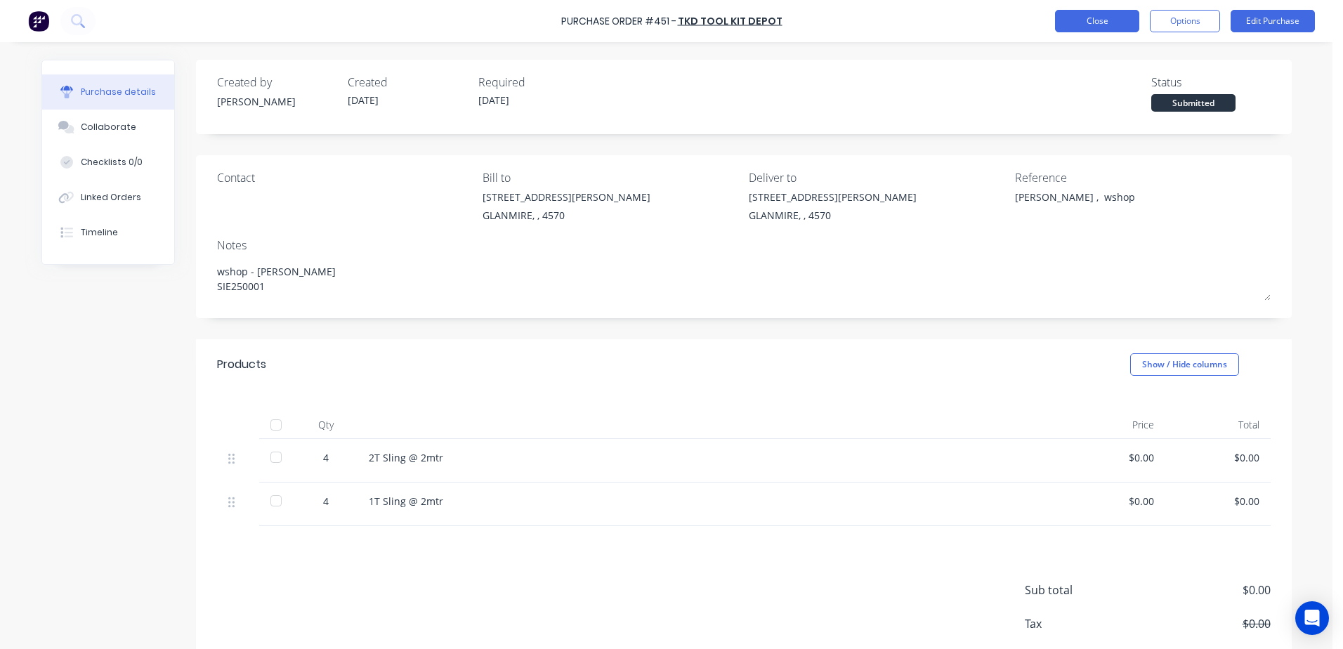
click at [1091, 22] on button "Close" at bounding box center [1097, 21] width 84 height 22
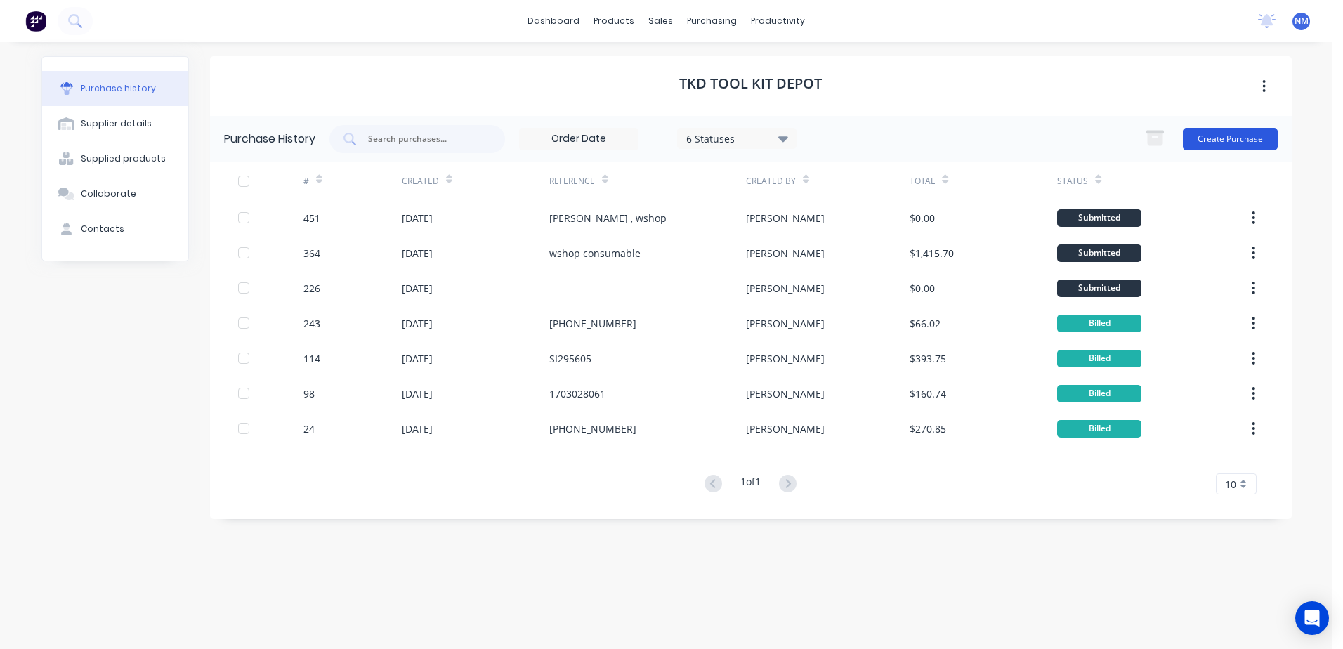
click at [1238, 140] on button "Create Purchase" at bounding box center [1229, 139] width 95 height 22
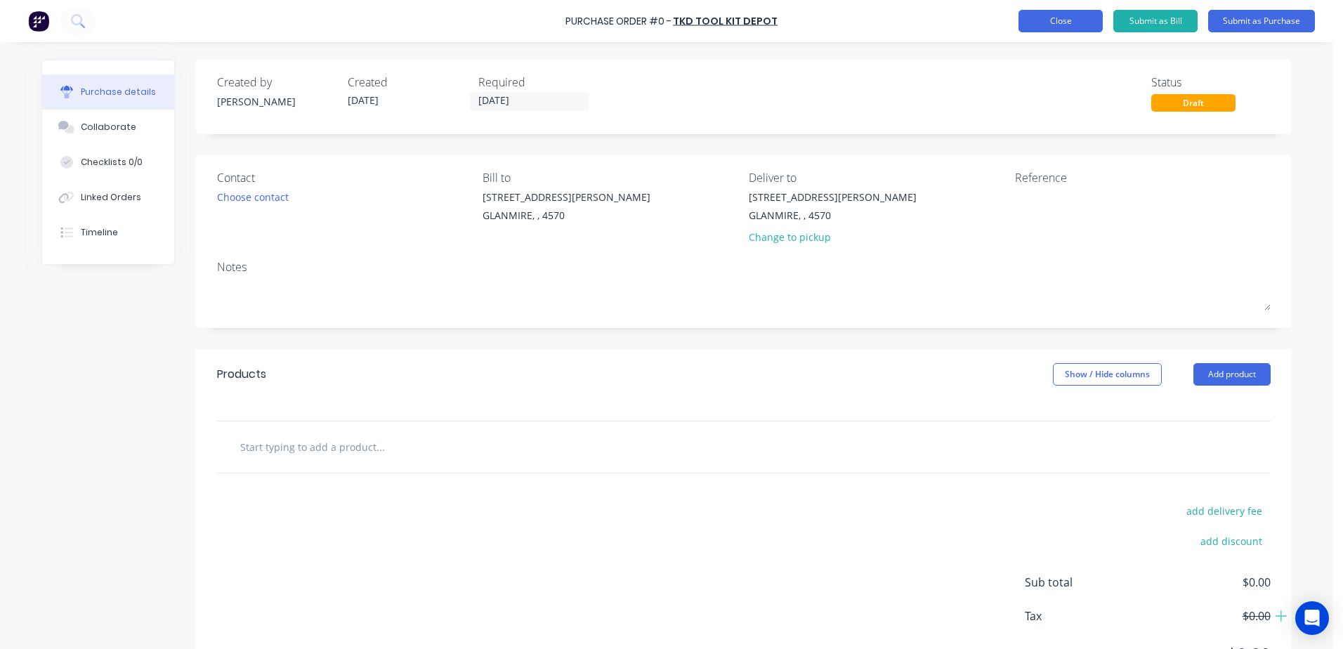
click at [1071, 22] on button "Close" at bounding box center [1060, 21] width 84 height 22
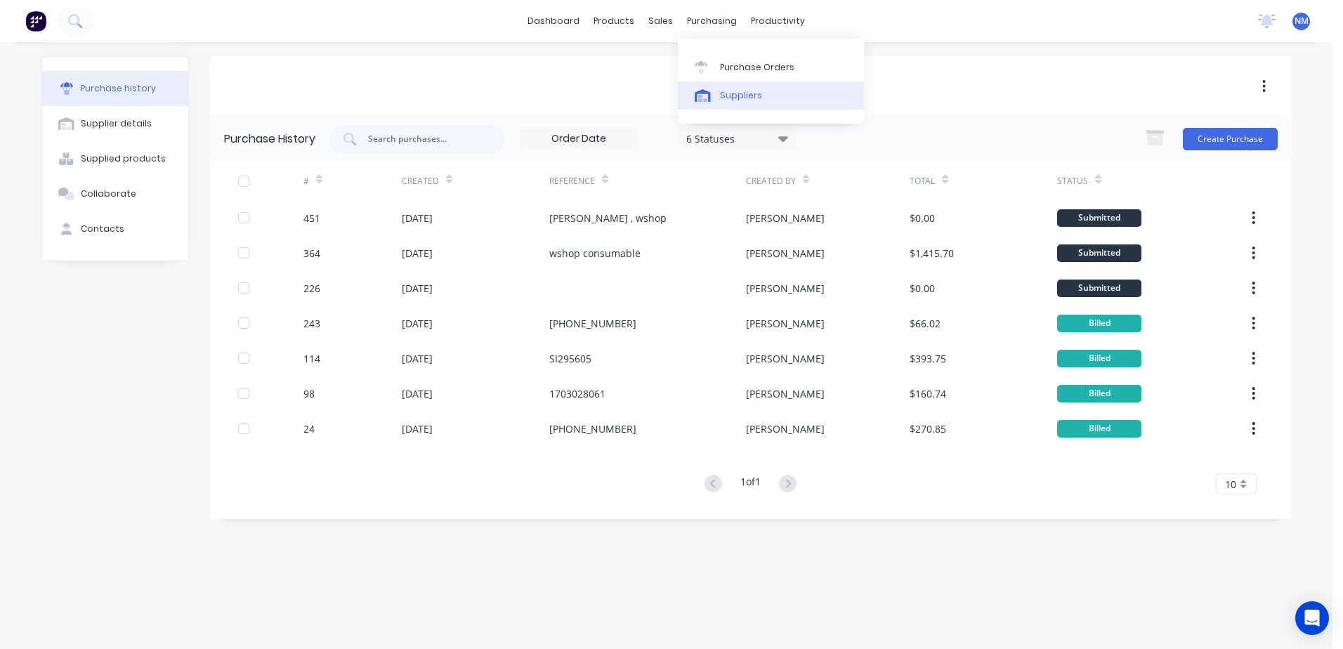
click at [736, 97] on div "Suppliers" at bounding box center [741, 95] width 42 height 13
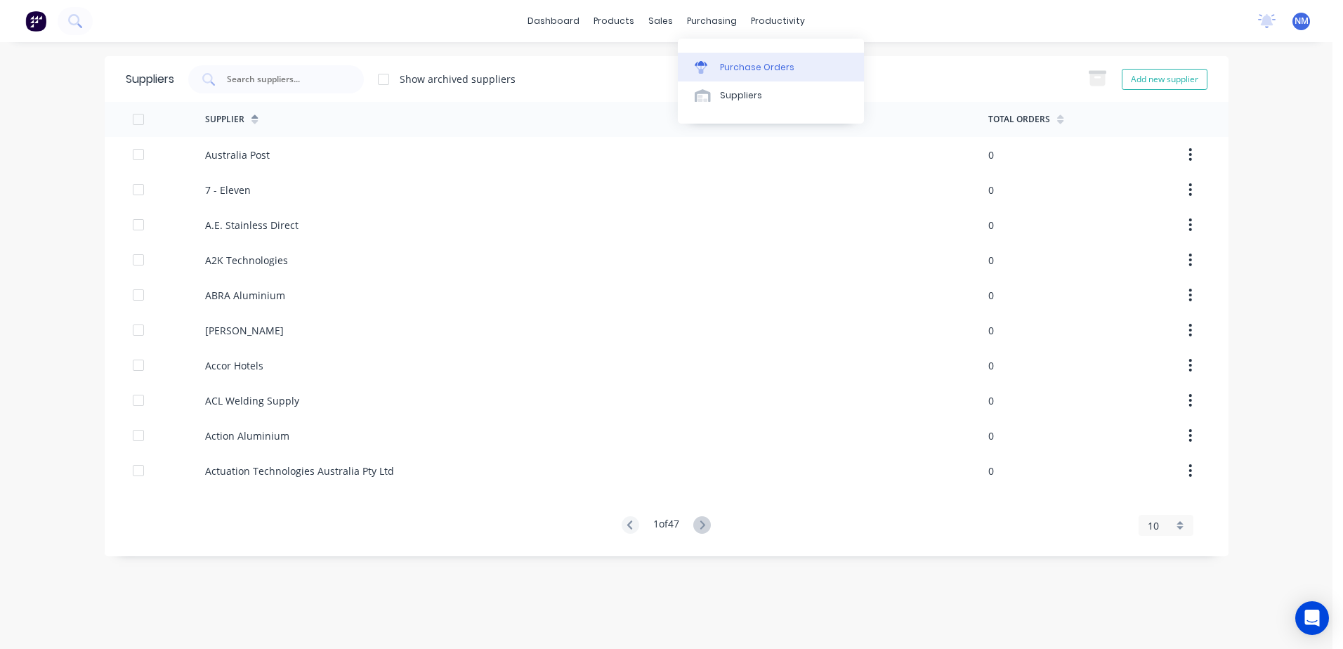
click at [746, 68] on div "Purchase Orders" at bounding box center [757, 67] width 74 height 13
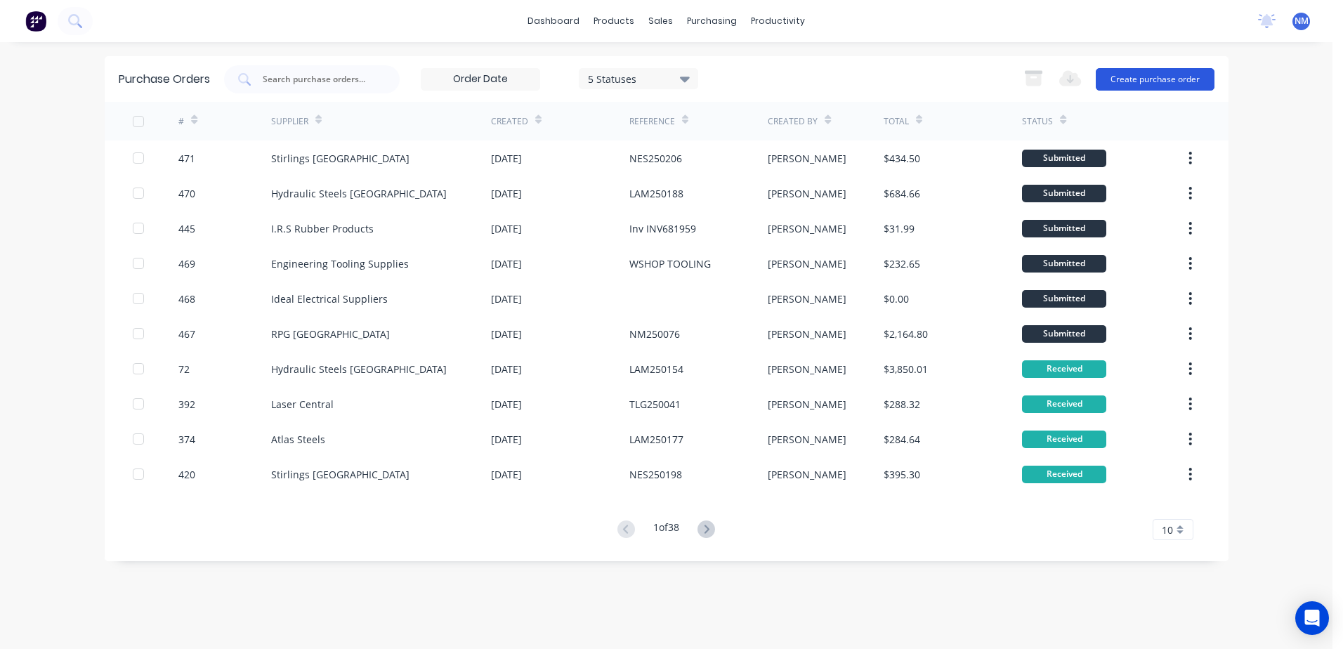
click at [1135, 82] on button "Create purchase order" at bounding box center [1154, 79] width 119 height 22
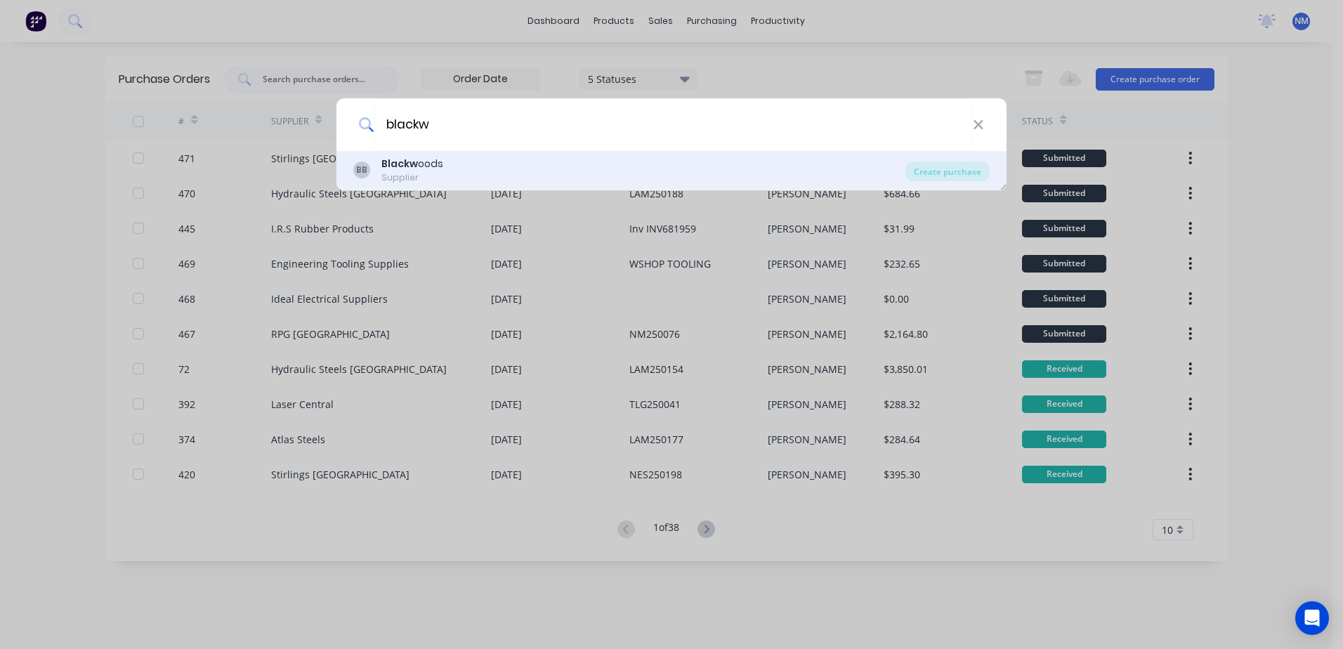
type input "blackw"
click at [426, 162] on div "Blackw oods" at bounding box center [412, 164] width 62 height 15
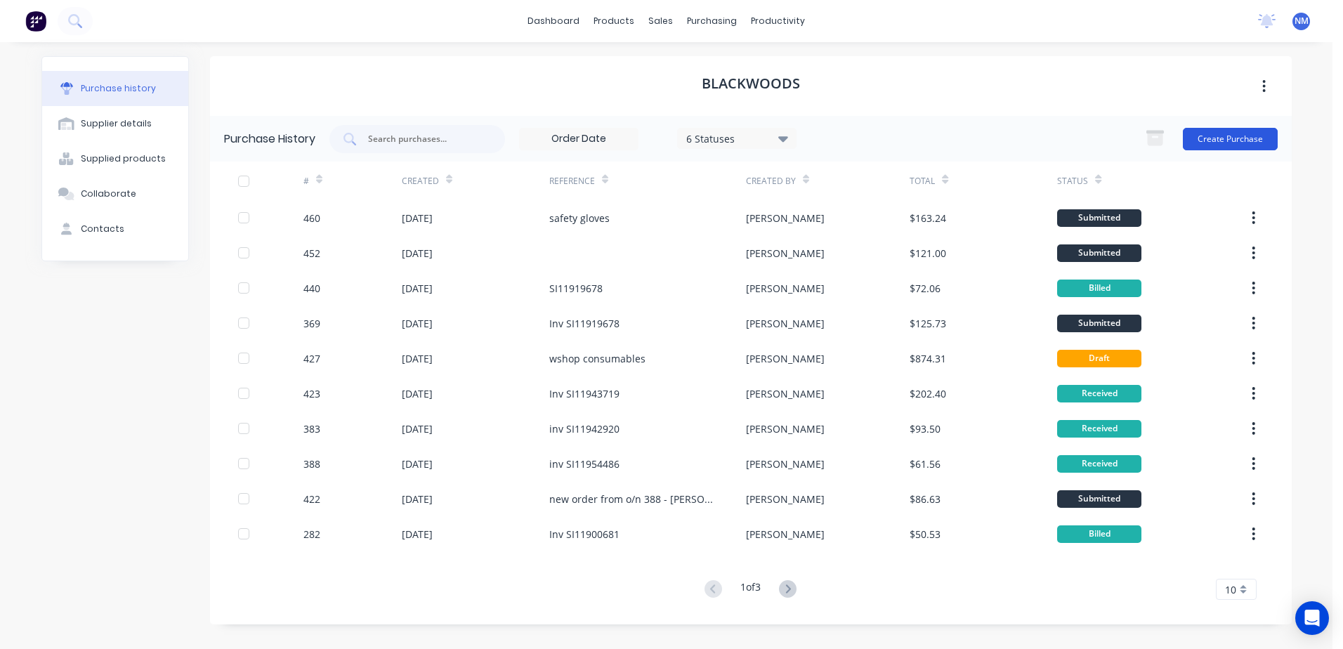
click at [1215, 138] on button "Create Purchase" at bounding box center [1229, 139] width 95 height 22
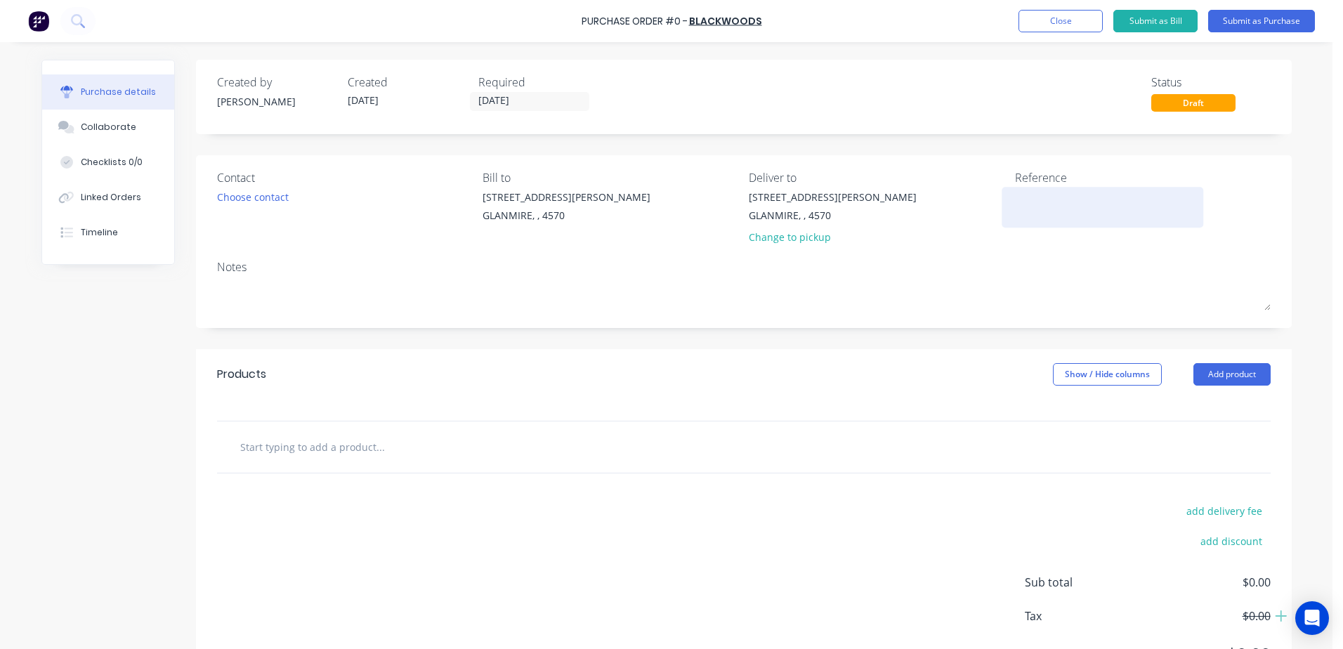
click at [1043, 195] on textarea at bounding box center [1103, 206] width 176 height 32
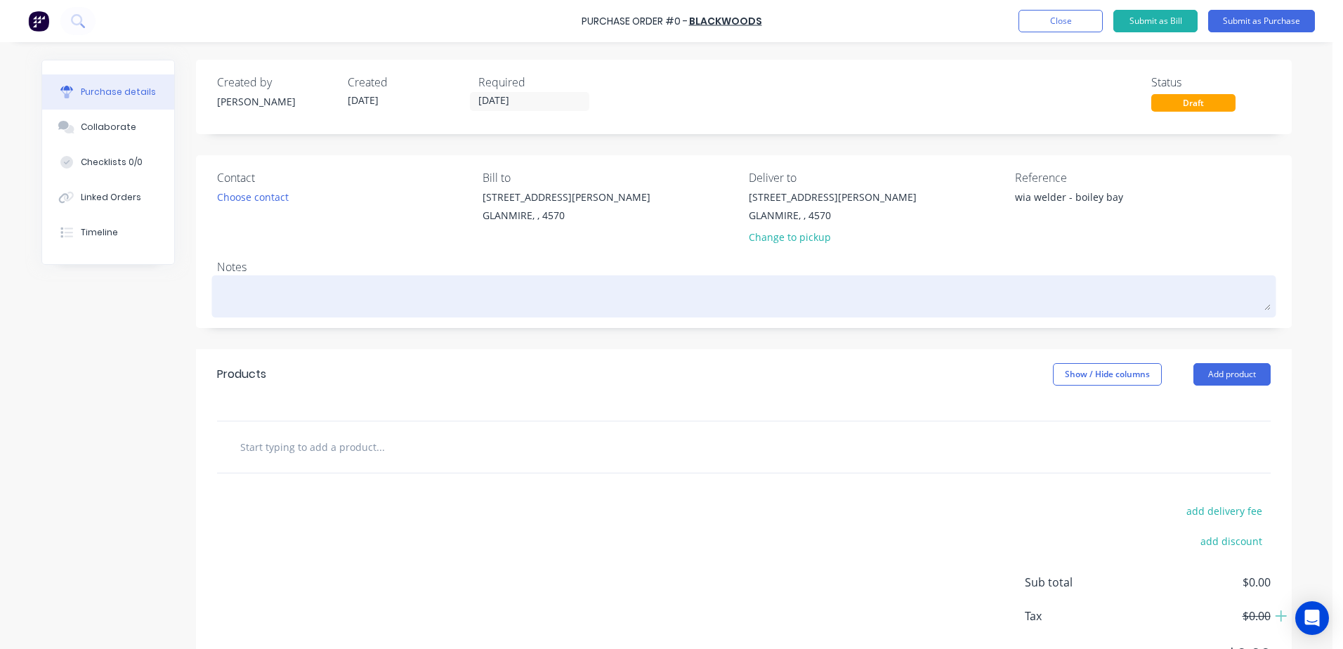
type textarea "wia welder - boiley bay"
type textarea "x"
type textarea "wia welder - boiley bay"
click at [232, 297] on textarea at bounding box center [743, 295] width 1053 height 32
type textarea "x"
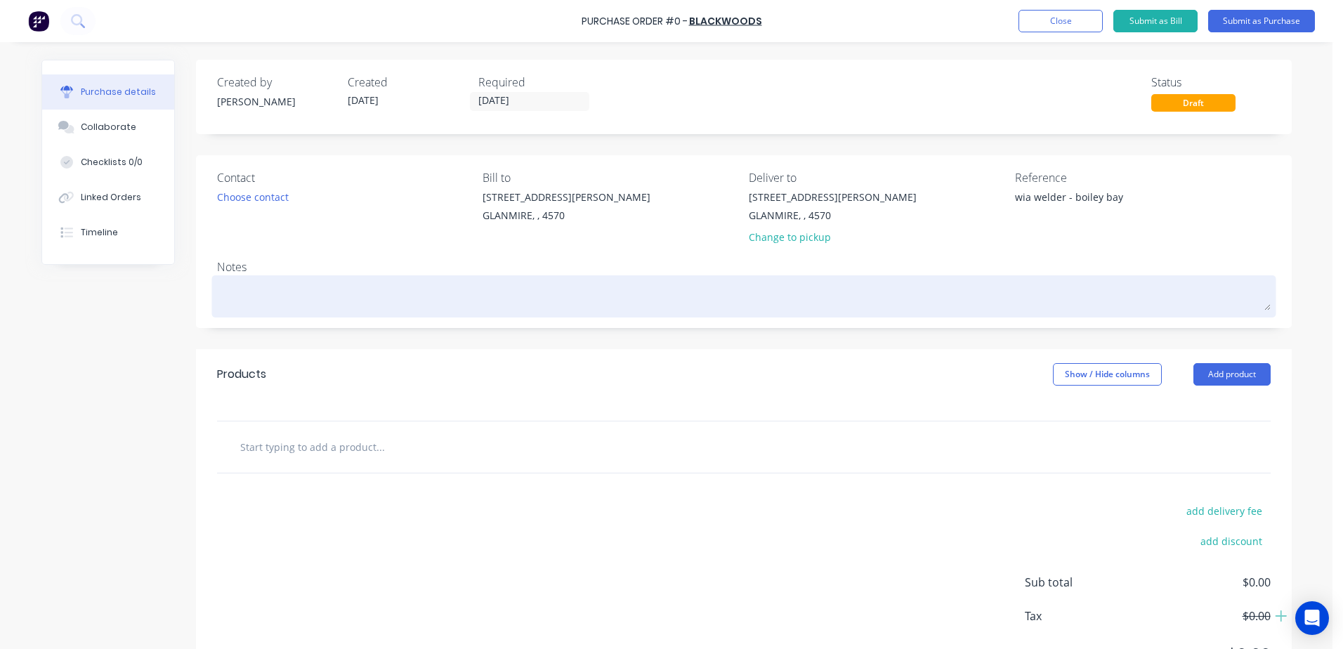
type textarea "s"
type textarea "x"
type textarea "st"
type textarea "x"
type textarea "ste"
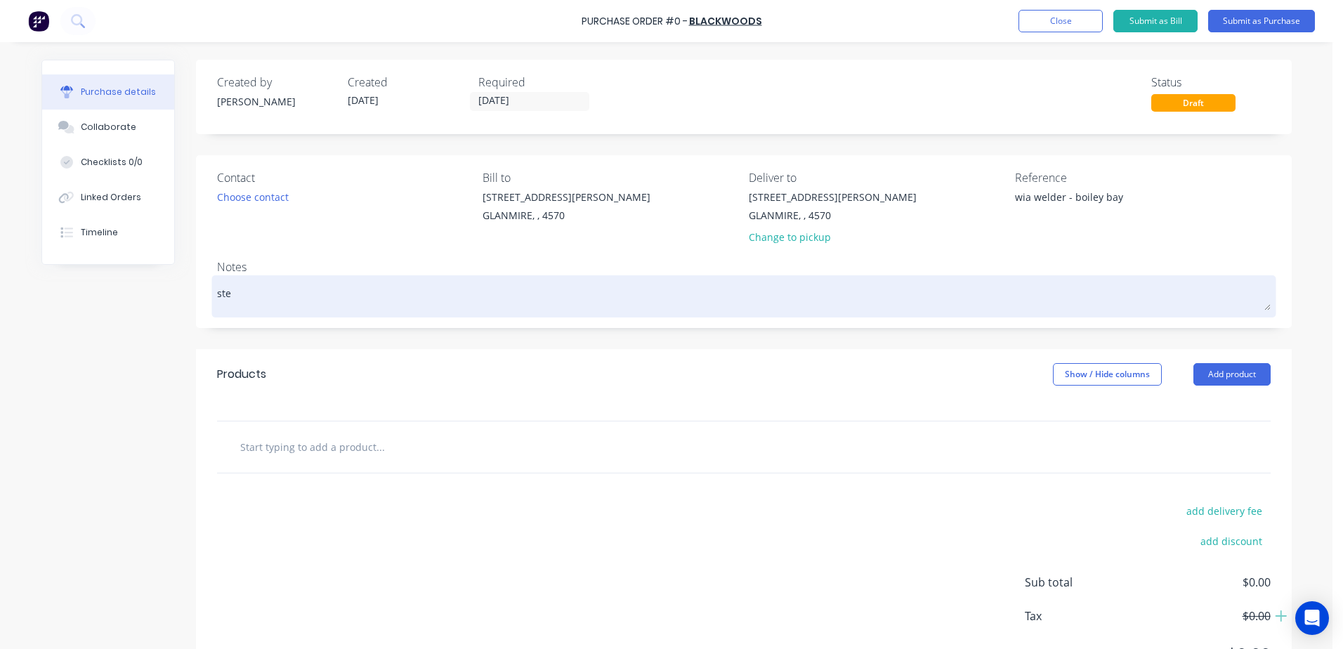
type textarea "x"
type textarea "stev"
type textarea "x"
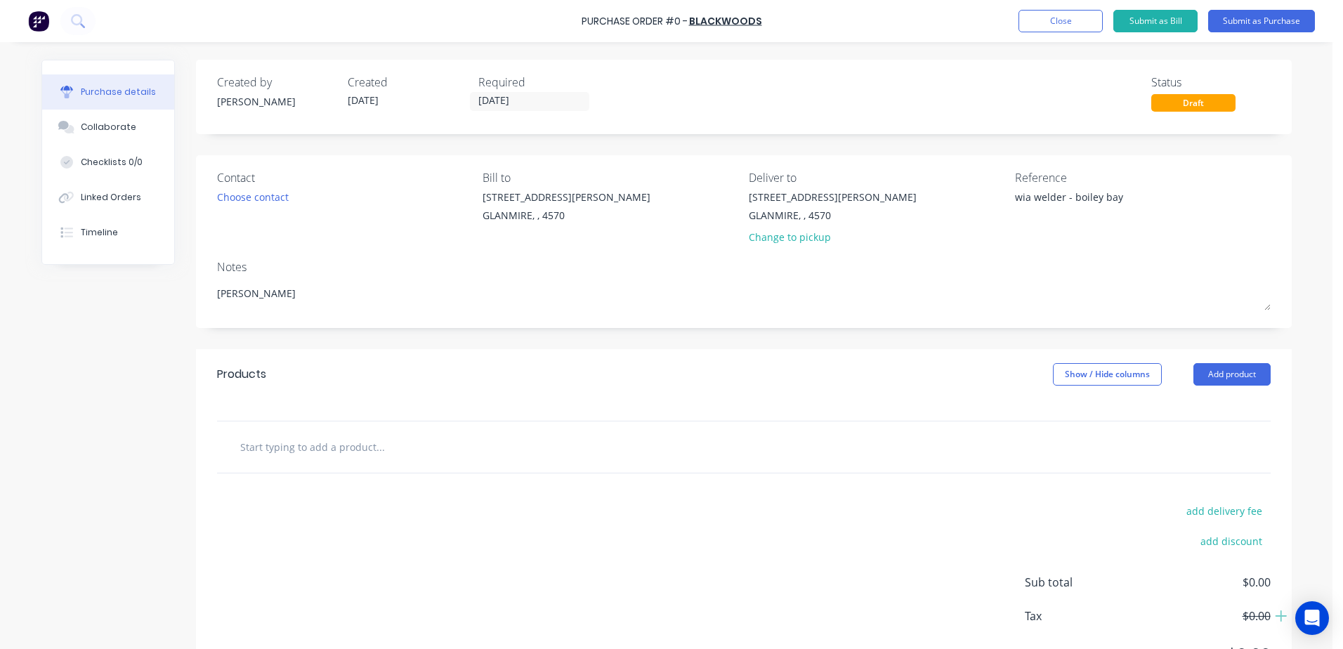
type textarea "[PERSON_NAME]"
type textarea "x"
type textarea "[PERSON_NAME]"
click at [282, 447] on input "text" at bounding box center [379, 447] width 281 height 28
type textarea "x"
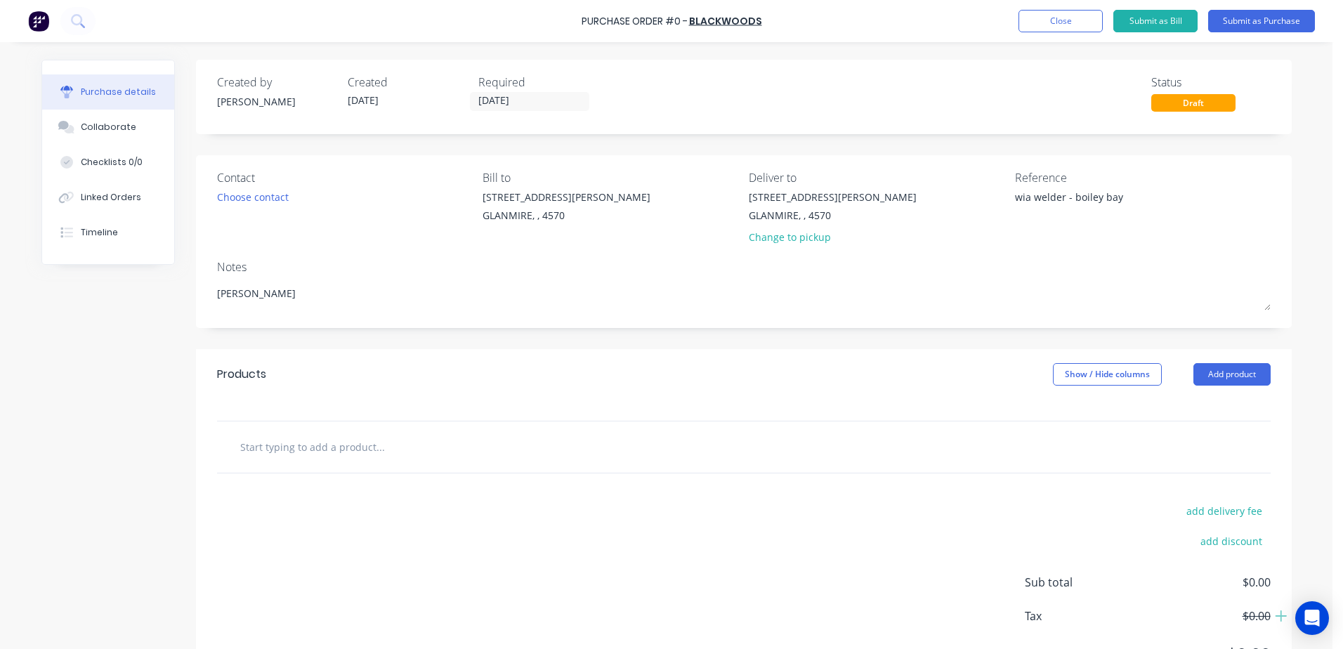
type input "0"
type textarea "x"
type input "03"
type textarea "x"
type input "036"
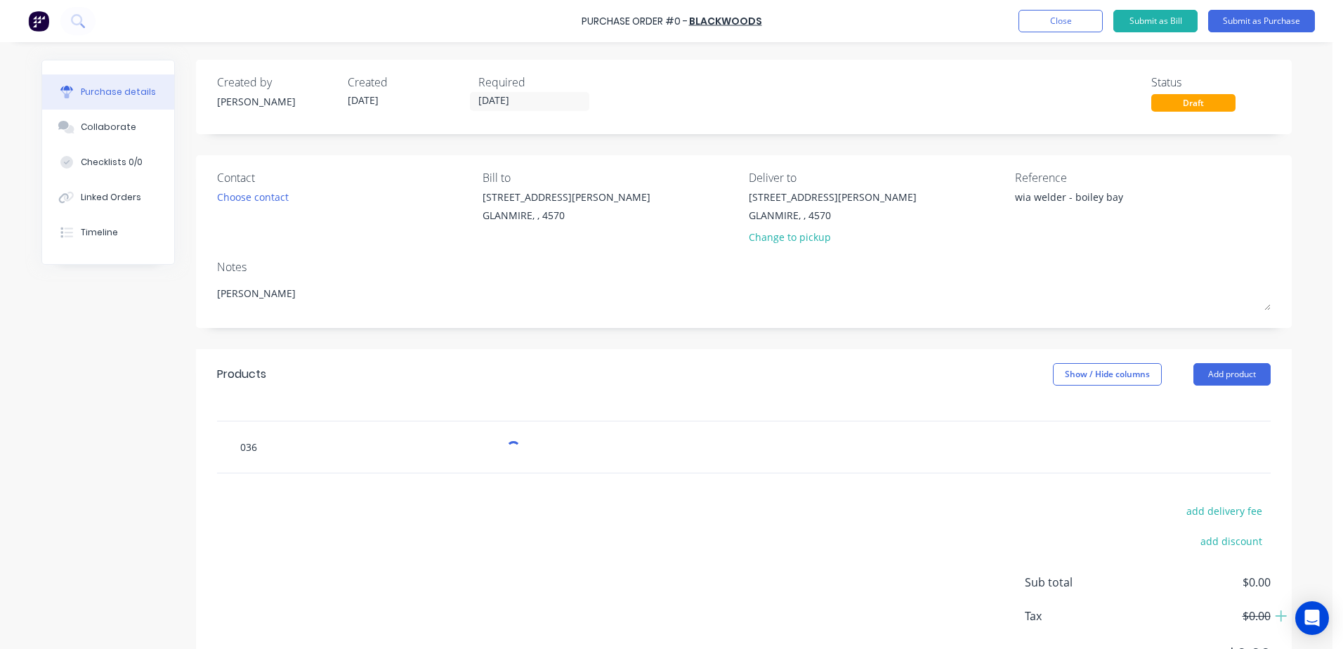
type textarea "x"
type input "0363"
type textarea "x"
type input "03631"
type textarea "x"
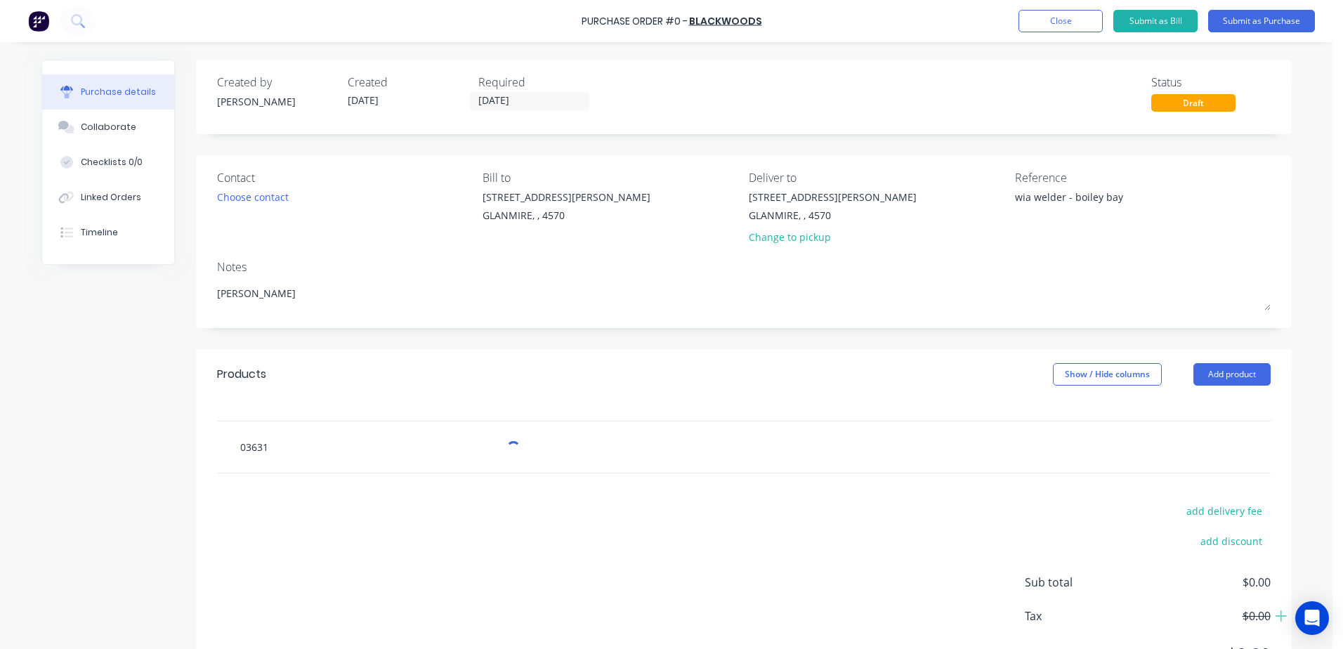
type input "036317"
type textarea "x"
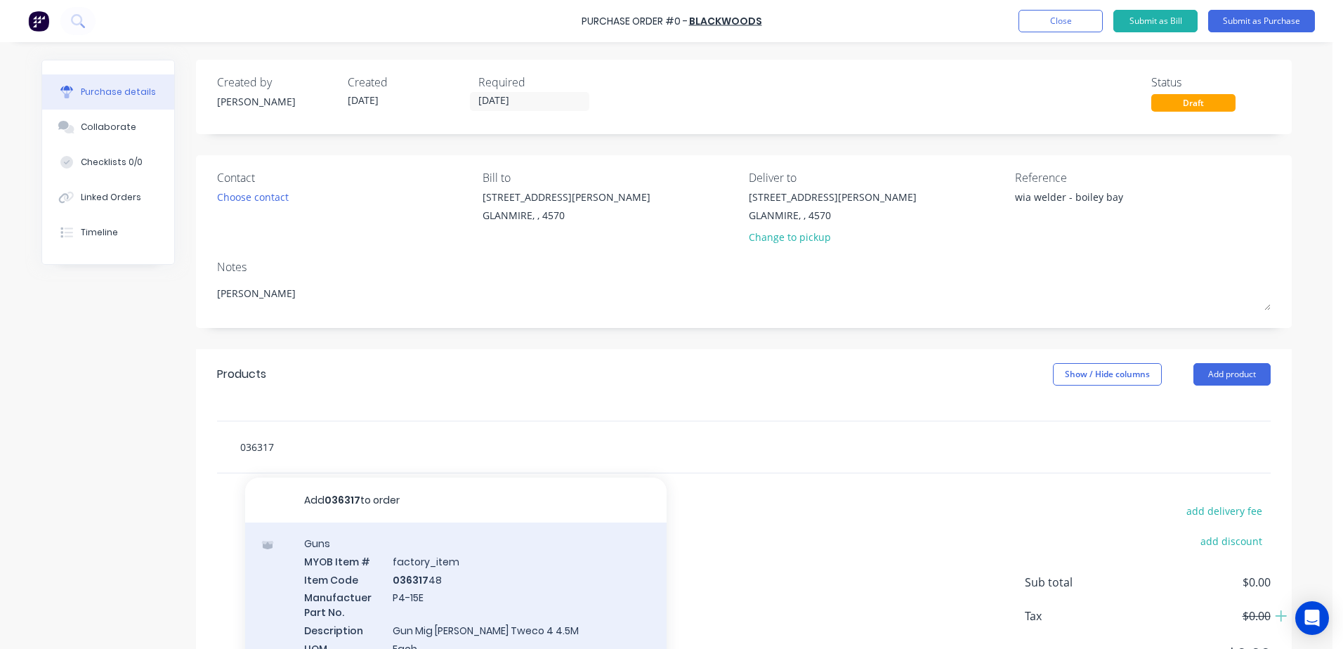
type input "036317"
click at [421, 574] on div "Guns MYOB Item # factory_item Item Code 036317 48 Manufactuer Part No. P4-15E D…" at bounding box center [455, 604] width 421 height 164
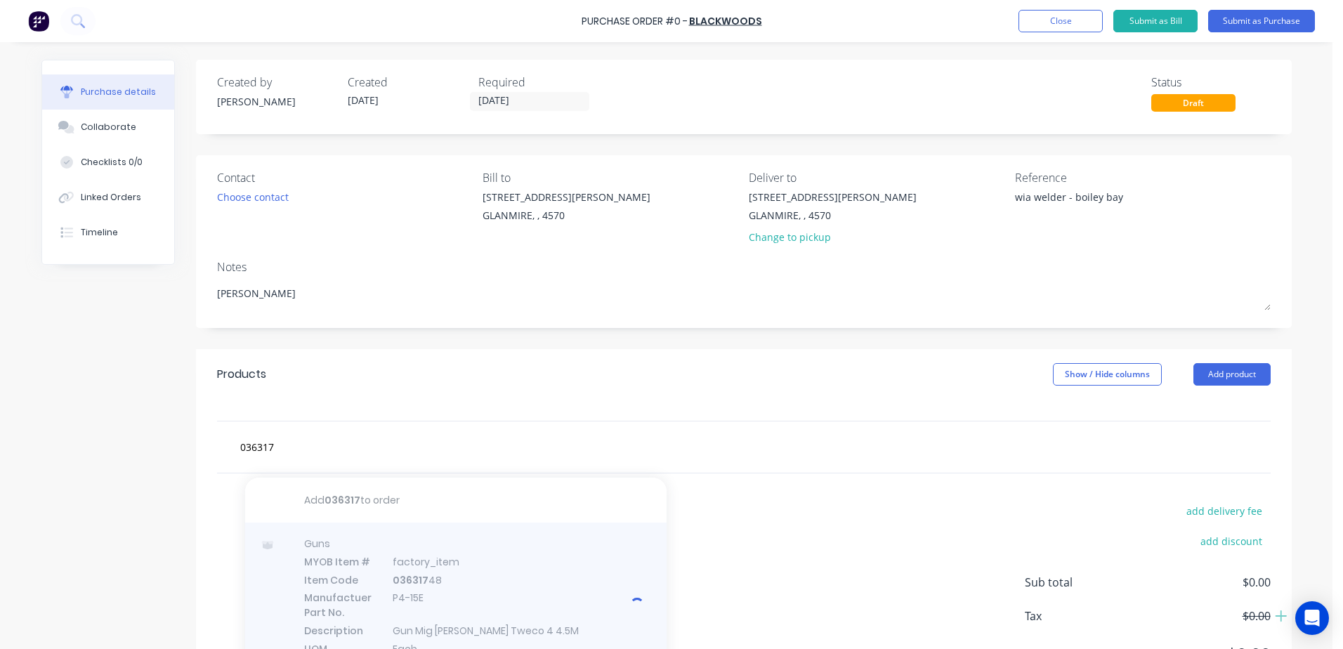
type textarea "x"
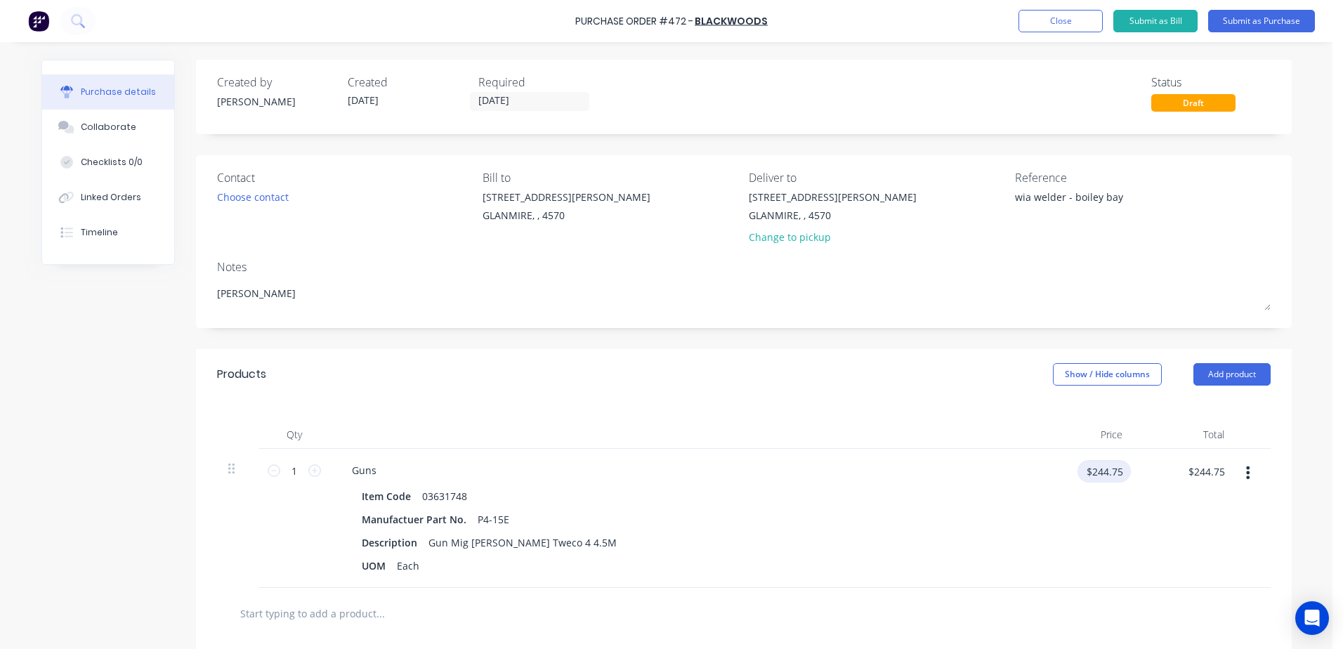
type textarea "x"
click at [1084, 480] on input "$244.75" at bounding box center [1103, 471] width 53 height 22
type input "236.36"
type textarea "x"
type input "$236.36"
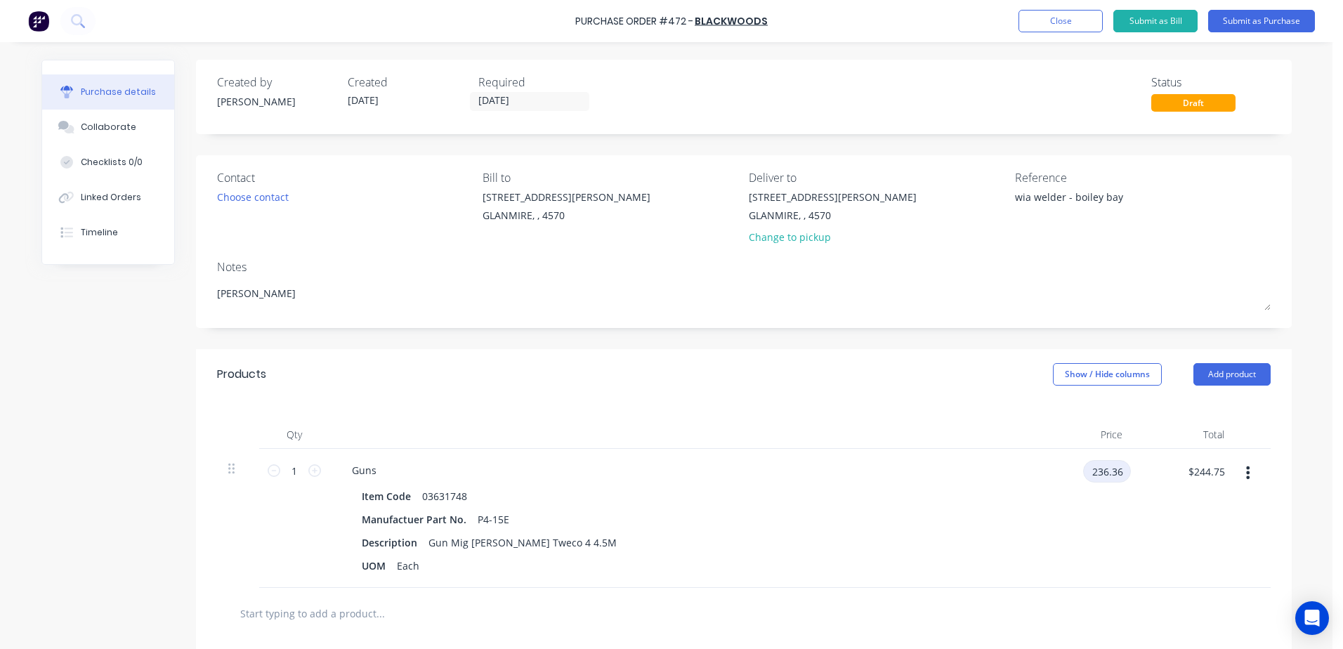
type input "$236.36"
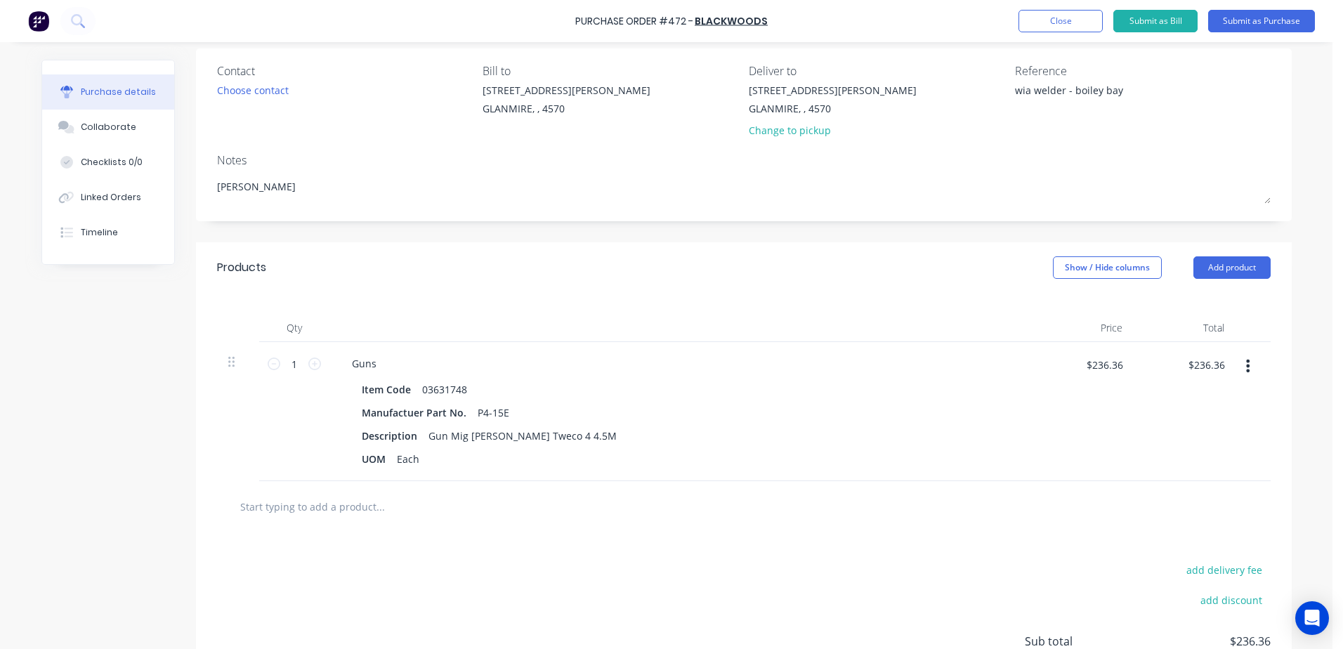
scroll to position [140, 0]
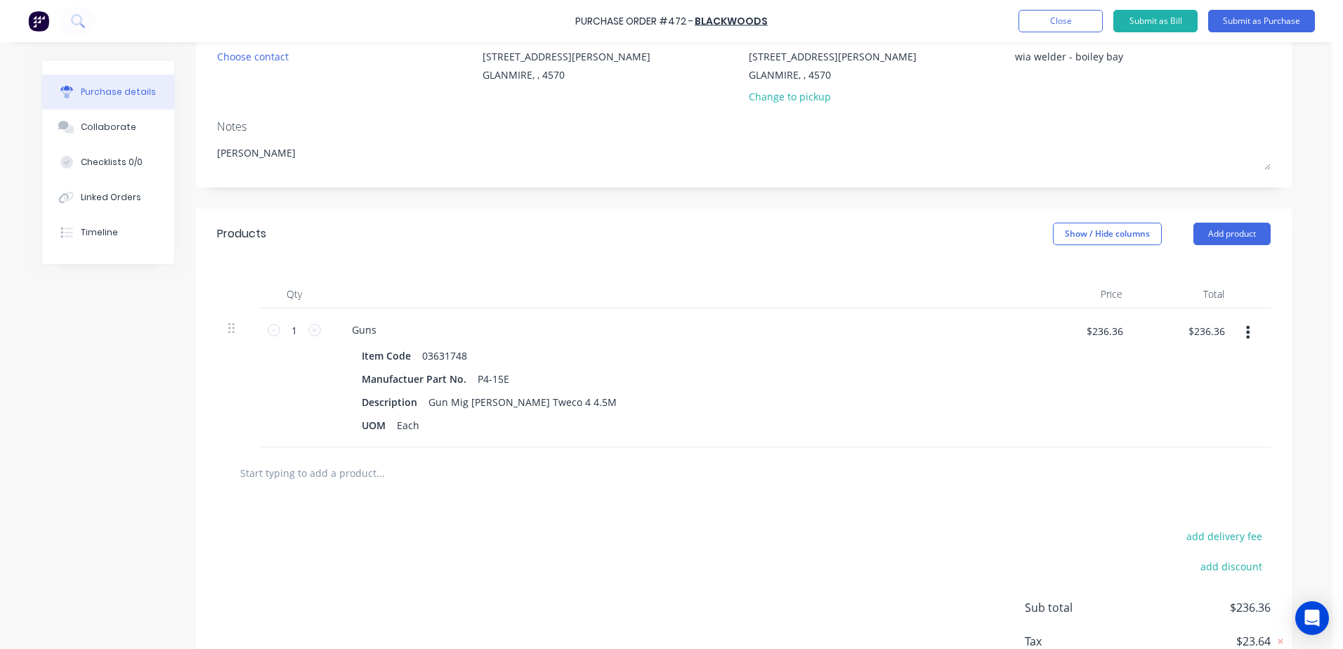
click at [314, 478] on input "text" at bounding box center [379, 473] width 281 height 28
click at [1260, 27] on button "Submit as Purchase" at bounding box center [1261, 21] width 107 height 22
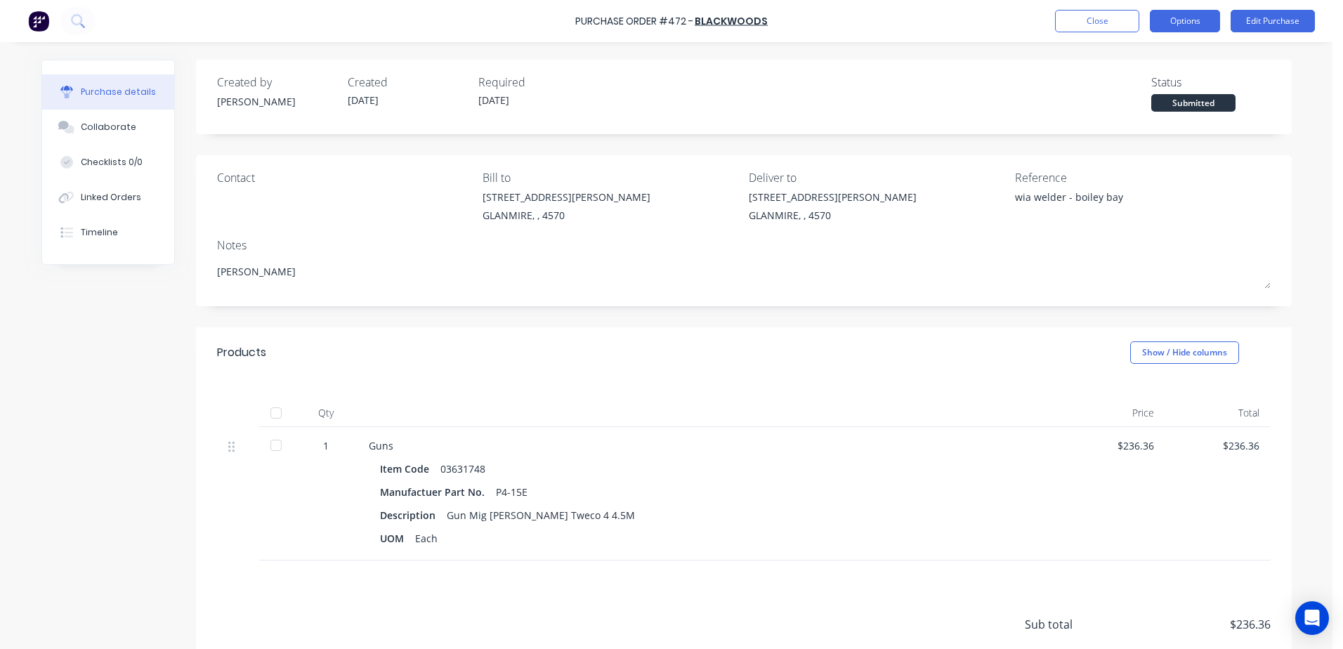
click at [1181, 26] on button "Options" at bounding box center [1184, 21] width 70 height 22
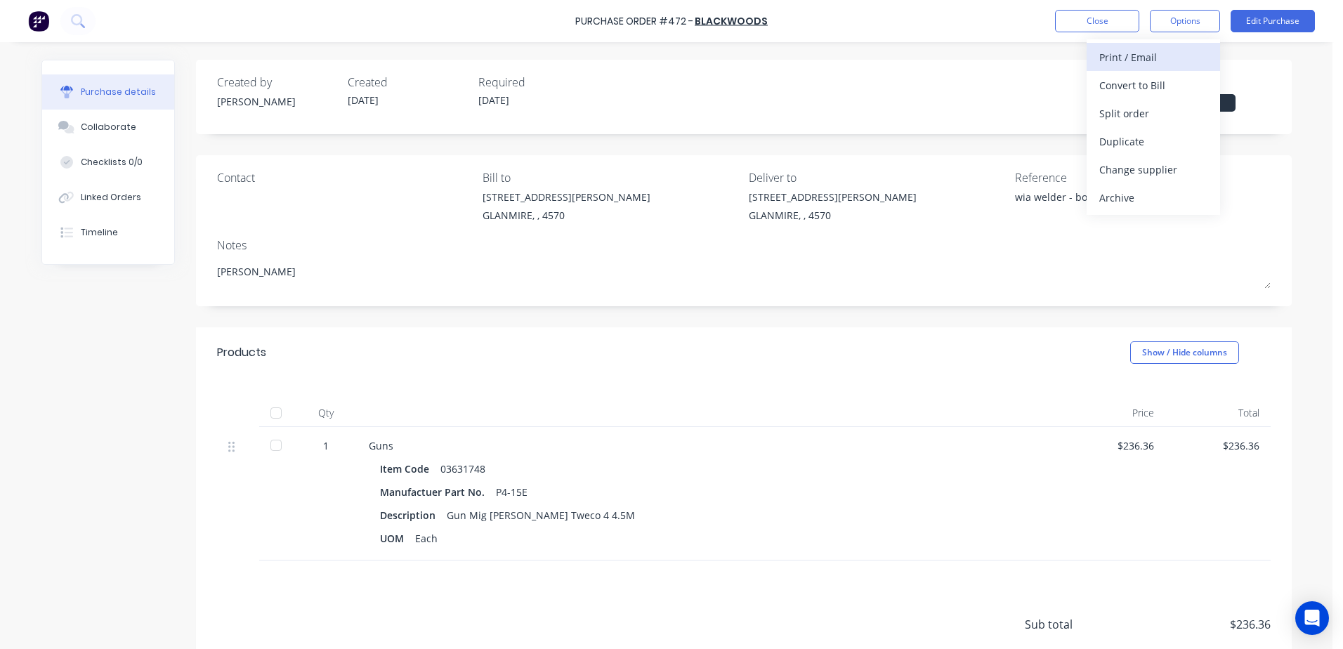
click at [1147, 59] on div "Print / Email" at bounding box center [1153, 57] width 108 height 20
click at [1131, 90] on div "With pricing" at bounding box center [1153, 85] width 108 height 20
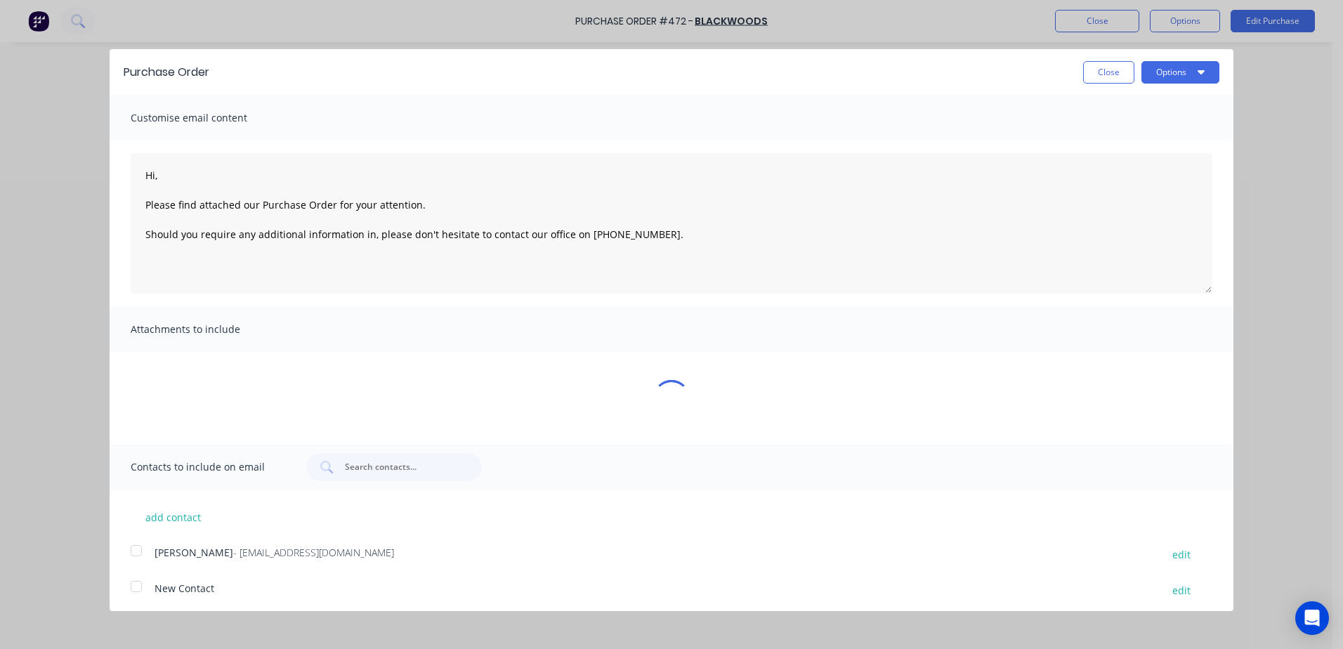
type textarea "x"
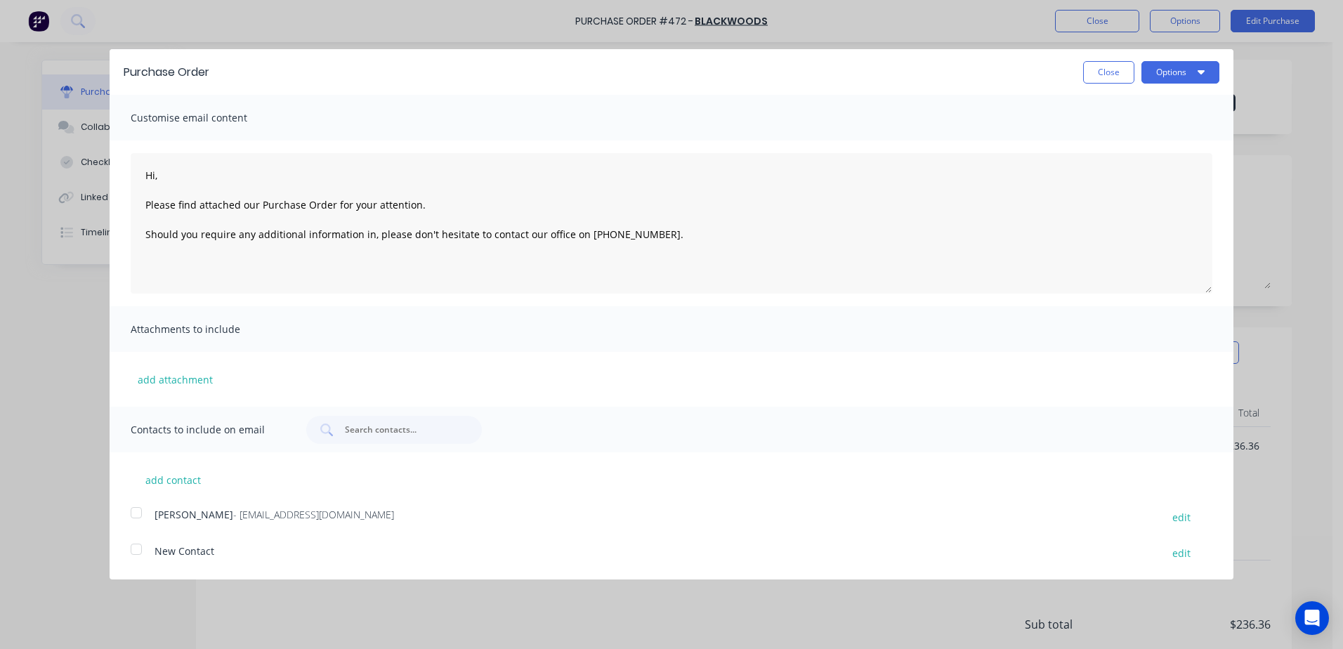
click at [139, 513] on div at bounding box center [136, 513] width 28 height 28
type textarea "Hi, Please find attached our Purchase Order for your attention. Should you requ…"
click at [1187, 69] on button "Options" at bounding box center [1180, 72] width 78 height 22
click at [1104, 137] on div "Email" at bounding box center [1152, 136] width 108 height 20
type textarea "x"
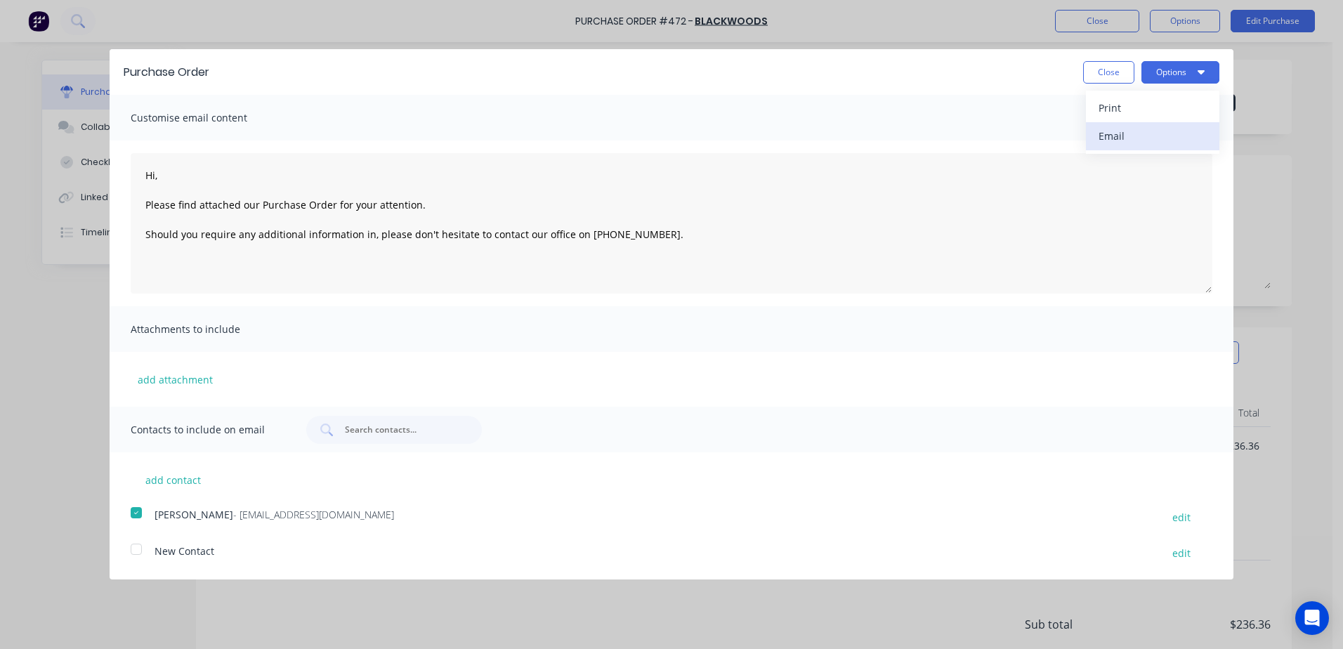
type textarea "Hi, Please find attached our Purchase Order for your attention. Should you requ…"
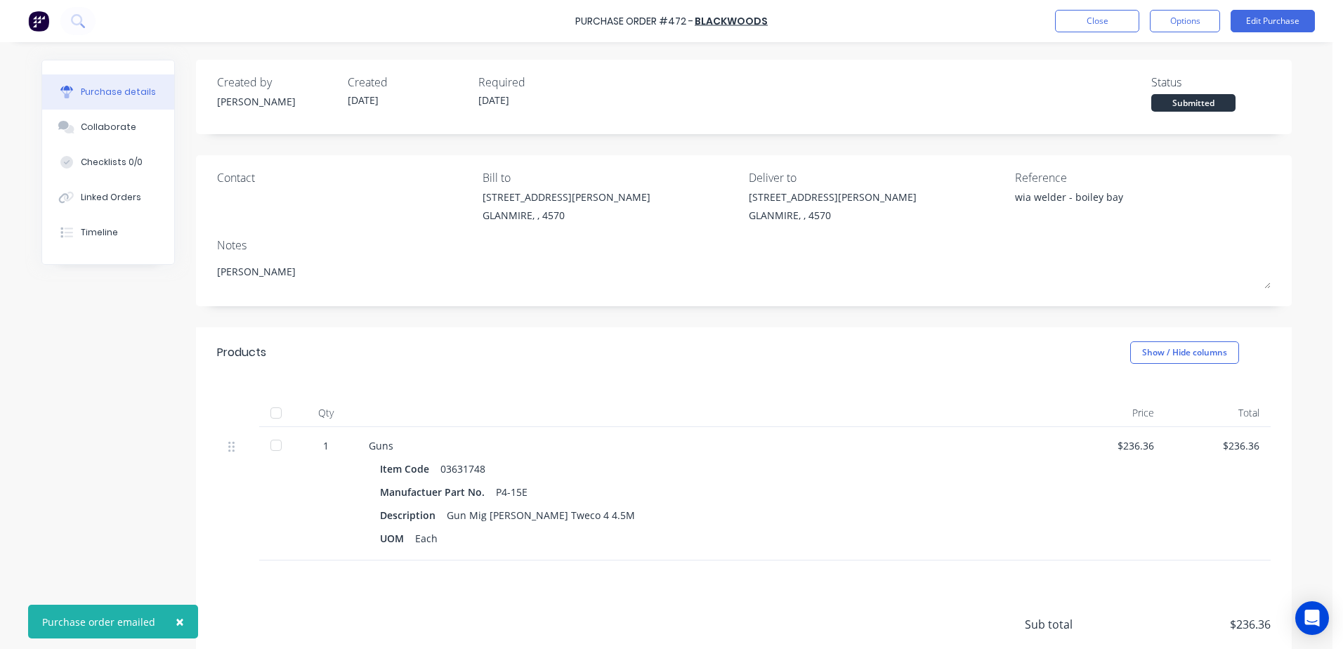
type textarea "x"
